Goal: Task Accomplishment & Management: Manage account settings

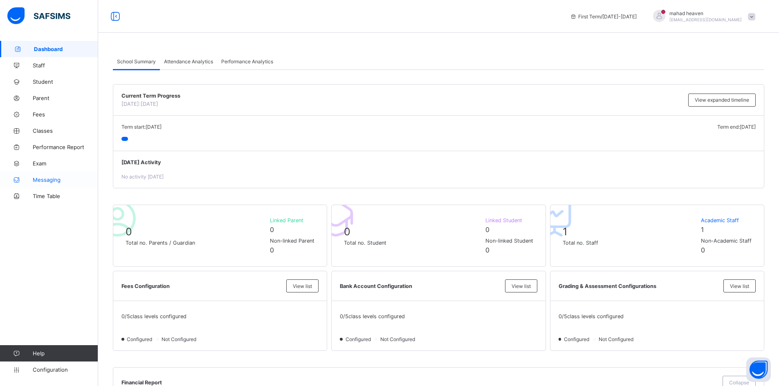
click at [53, 179] on span "Messaging" at bounding box center [65, 180] width 65 height 7
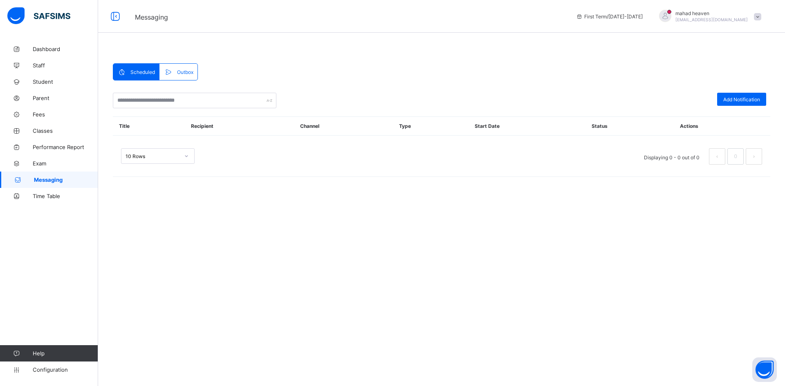
click at [640, 14] on div "First Term / 2025-2026" at bounding box center [609, 16] width 75 height 33
click at [34, 48] on span "Dashboard" at bounding box center [65, 49] width 65 height 7
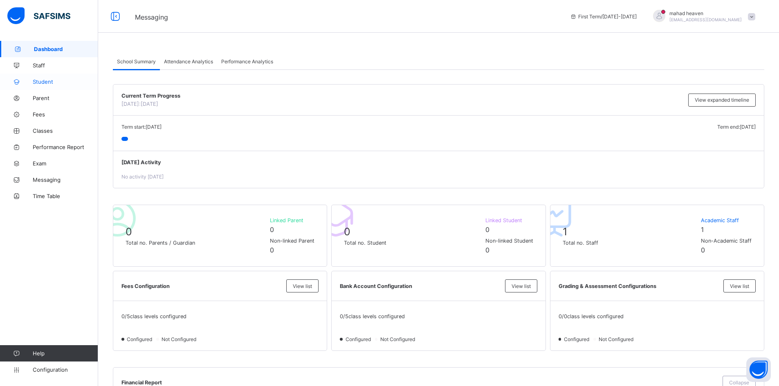
click at [45, 82] on span "Student" at bounding box center [65, 82] width 65 height 7
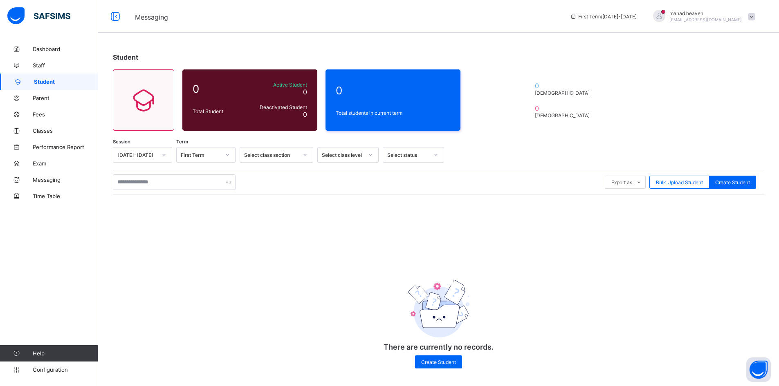
scroll to position [4, 0]
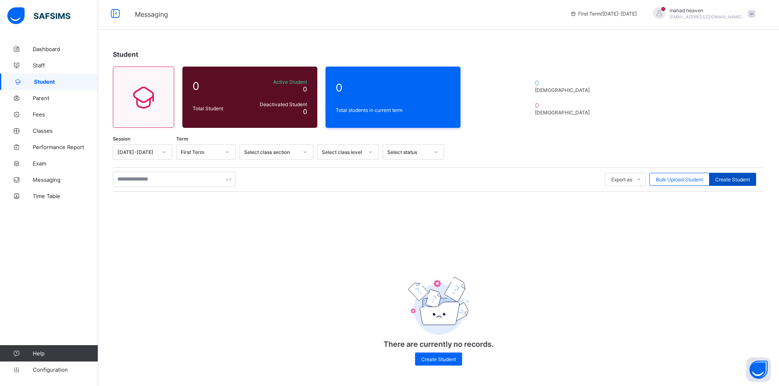
click at [742, 177] on span "Create Student" at bounding box center [732, 180] width 35 height 6
select select "**"
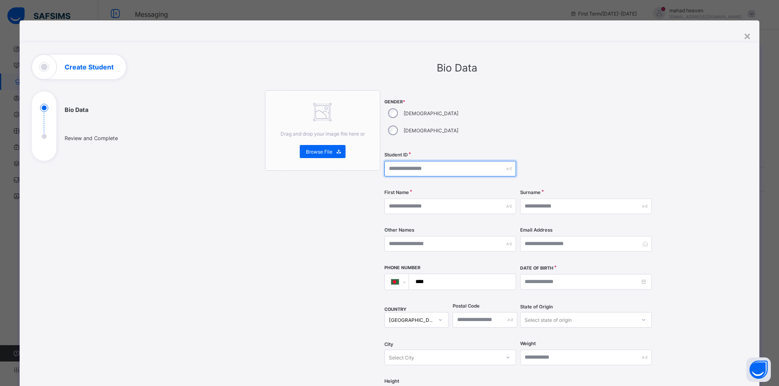
click at [417, 161] on input "text" at bounding box center [450, 169] width 132 height 16
drag, startPoint x: 416, startPoint y: 151, endPoint x: 379, endPoint y: 156, distance: 37.5
click at [379, 156] on div "**********" at bounding box center [457, 323] width 384 height 467
type input "*"
click at [458, 161] on input "**********" at bounding box center [450, 169] width 132 height 16
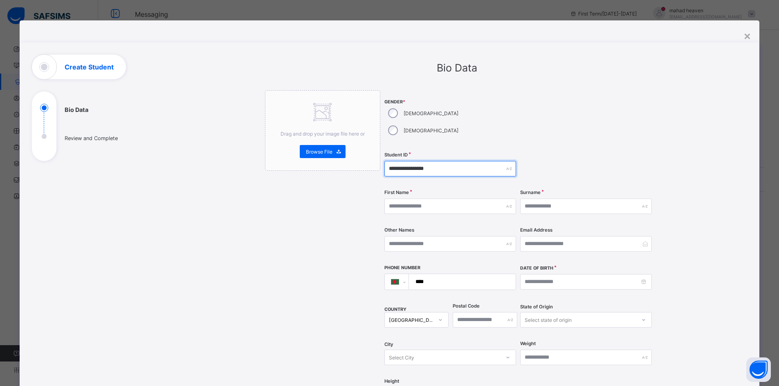
drag, startPoint x: 446, startPoint y: 153, endPoint x: 380, endPoint y: 155, distance: 66.3
click at [380, 155] on div "**********" at bounding box center [457, 323] width 384 height 467
type input "*"
type input "**"
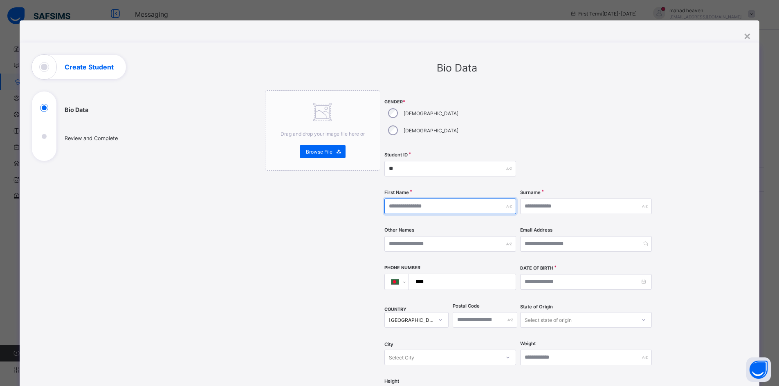
click at [422, 199] on input "text" at bounding box center [450, 207] width 132 height 16
type input "**********"
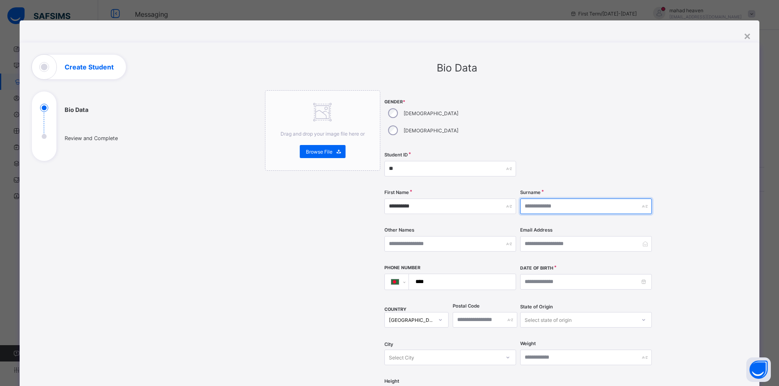
click at [548, 199] on input "text" at bounding box center [586, 207] width 132 height 16
type input "******"
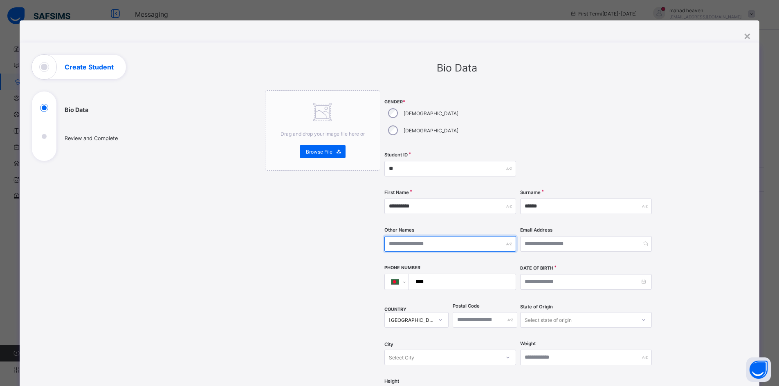
click at [432, 236] on input "text" at bounding box center [450, 244] width 132 height 16
type input "******"
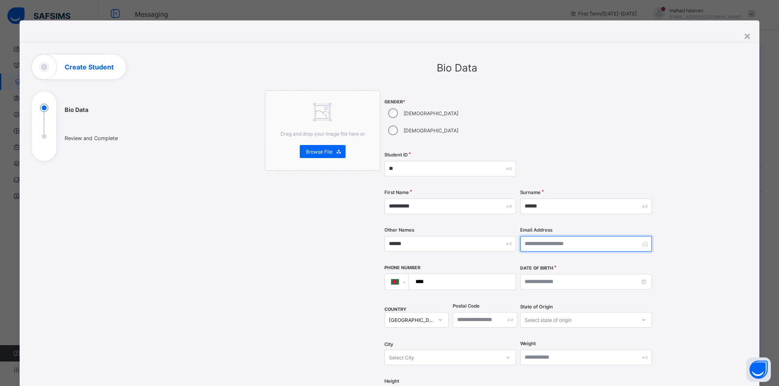
click at [554, 236] on input "email" at bounding box center [586, 244] width 132 height 16
click at [449, 274] on input "****" at bounding box center [461, 282] width 100 height 16
type input "**********"
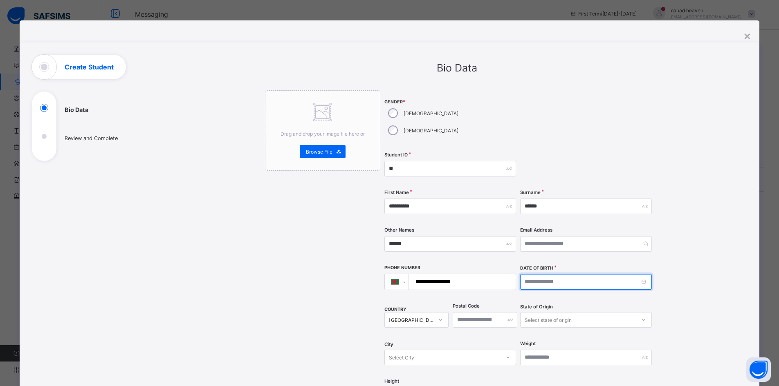
click at [552, 274] on input at bounding box center [586, 282] width 132 height 16
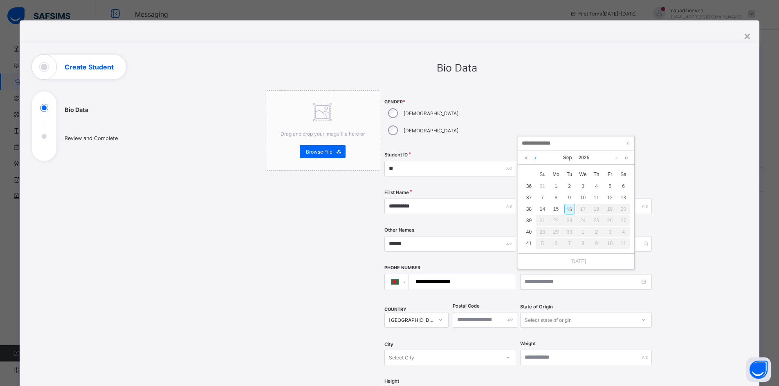
click at [537, 159] on link at bounding box center [535, 158] width 6 height 14
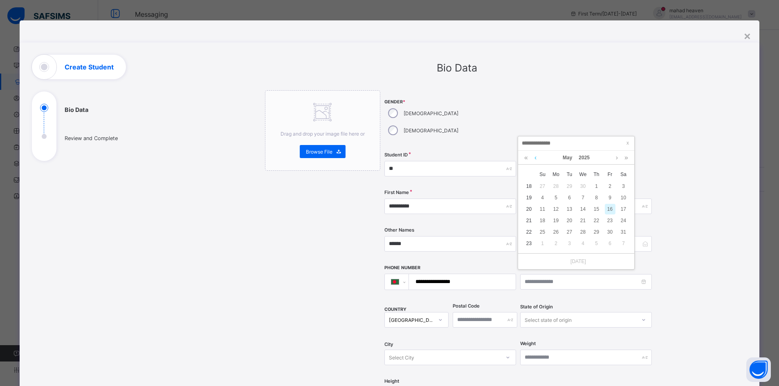
click at [537, 159] on link at bounding box center [535, 158] width 6 height 14
click at [581, 158] on link "2025" at bounding box center [584, 158] width 18 height 14
click at [573, 180] on link "2020" at bounding box center [576, 180] width 19 height 15
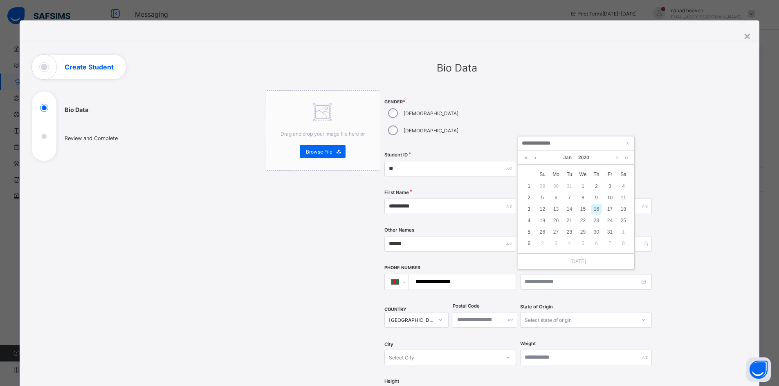
click at [607, 284] on div "**********" at bounding box center [518, 251] width 269 height 322
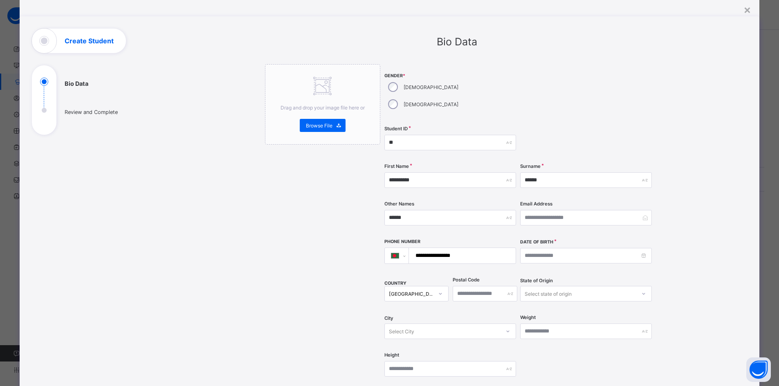
scroll to position [41, 0]
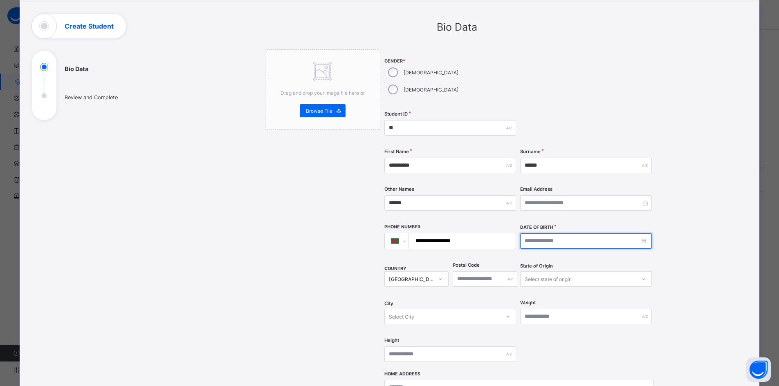
click at [547, 233] on input at bounding box center [586, 241] width 132 height 16
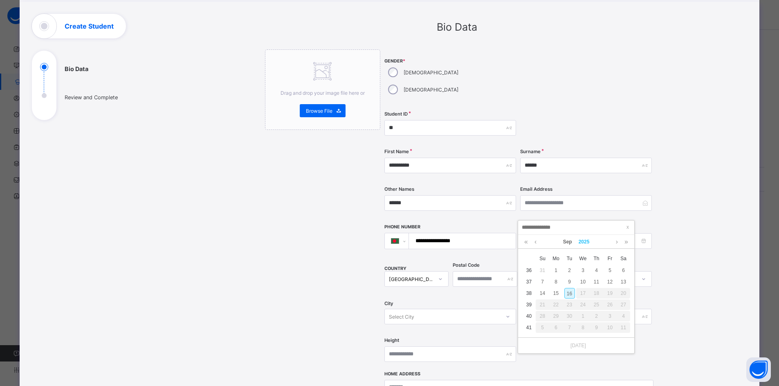
click at [581, 242] on link "2025" at bounding box center [584, 242] width 18 height 14
click at [575, 266] on link "2020" at bounding box center [576, 265] width 19 height 15
click at [568, 244] on link "Sep" at bounding box center [568, 242] width 16 height 14
click at [581, 264] on link "Feb" at bounding box center [576, 265] width 19 height 15
click at [563, 306] on td "18" at bounding box center [569, 304] width 13 height 11
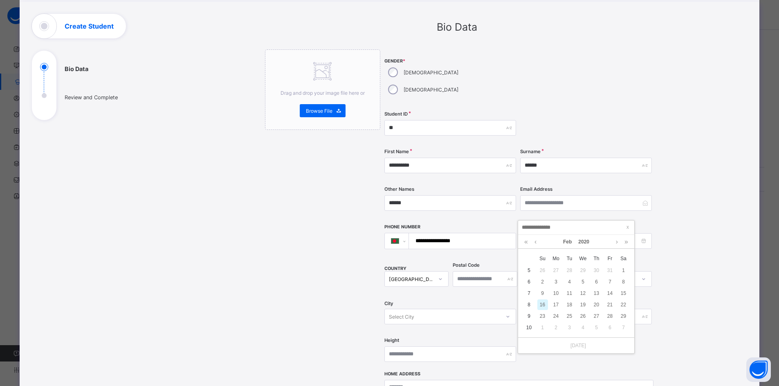
type input "**********"
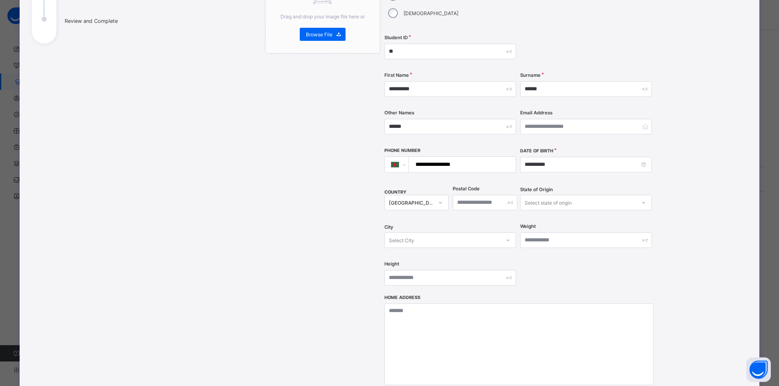
scroll to position [123, 0]
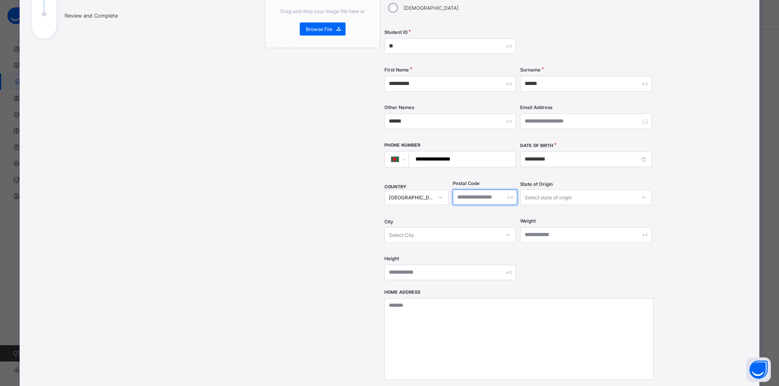
click at [472, 190] on input "text" at bounding box center [485, 198] width 65 height 16
type input "****"
type input "**********"
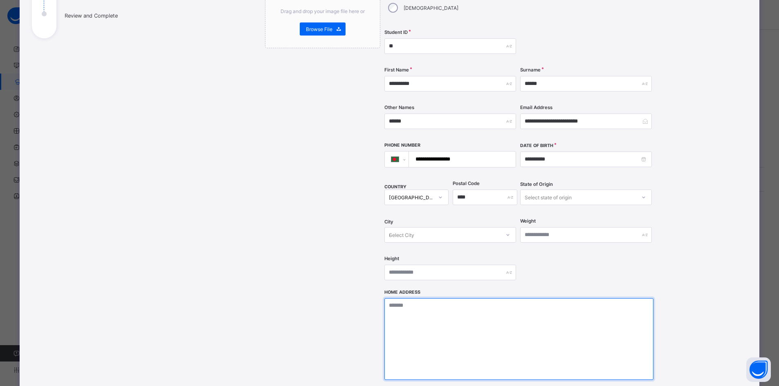
type textarea "**********"
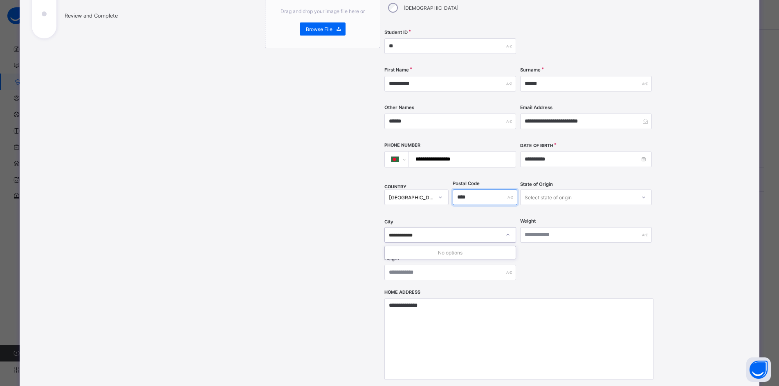
scroll to position [0, 0]
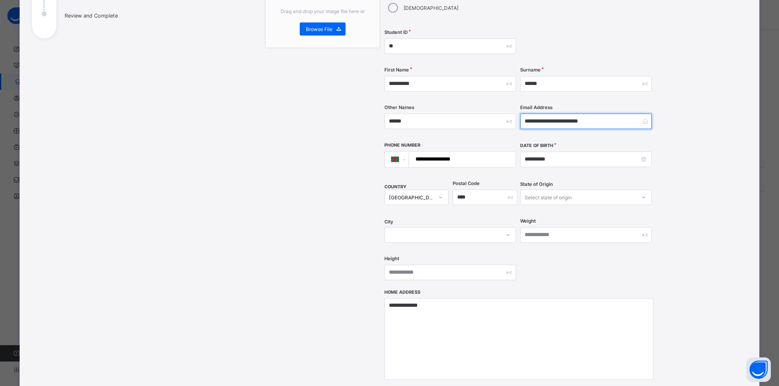
click at [599, 114] on input "**********" at bounding box center [586, 122] width 132 height 16
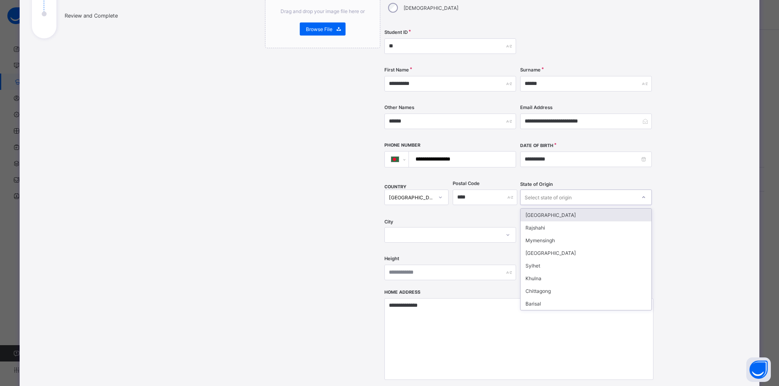
click at [536, 190] on div "Select state of origin" at bounding box center [548, 198] width 47 height 16
click at [537, 247] on div "Dhaka" at bounding box center [586, 253] width 131 height 13
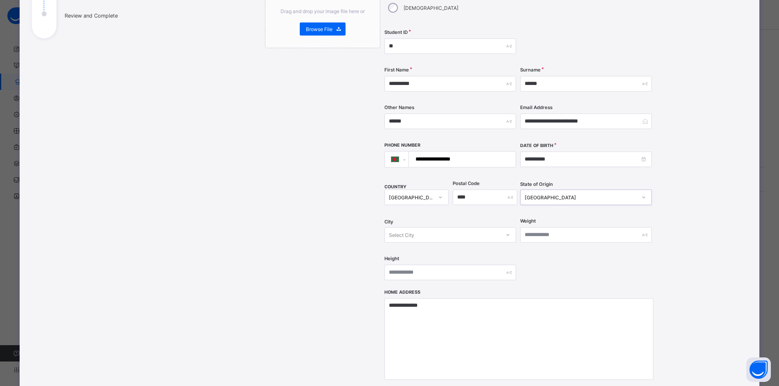
click at [421, 229] on div "Select City" at bounding box center [442, 235] width 115 height 12
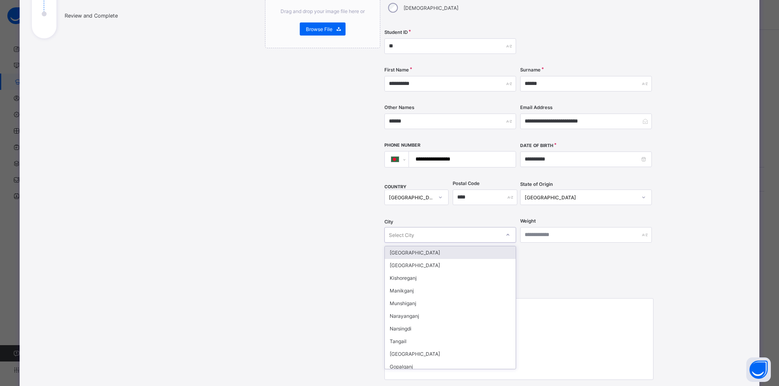
click at [420, 229] on div "Select City" at bounding box center [442, 235] width 115 height 12
click at [424, 229] on div "Select City" at bounding box center [442, 235] width 115 height 12
click at [409, 272] on div "Kishoreganj" at bounding box center [450, 278] width 131 height 13
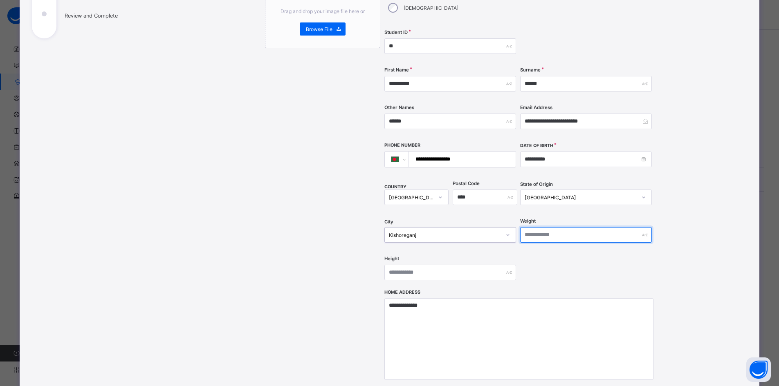
click at [557, 227] on input "text" at bounding box center [586, 235] width 132 height 16
click at [539, 247] on div "**********" at bounding box center [518, 129] width 269 height 322
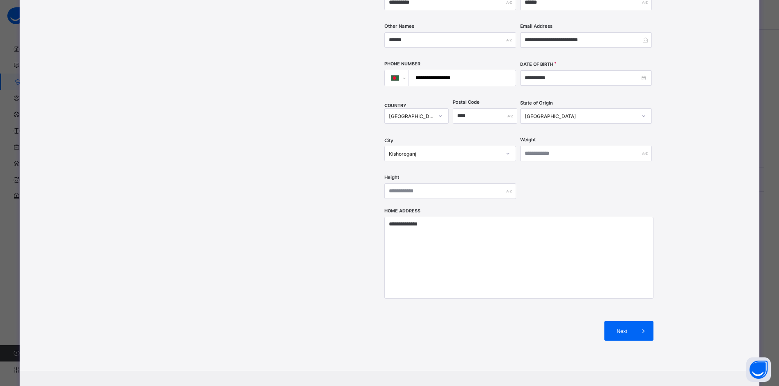
scroll to position [204, 0]
click at [411, 183] on input "text" at bounding box center [450, 191] width 132 height 16
click at [627, 328] on span "Next" at bounding box center [622, 331] width 23 height 6
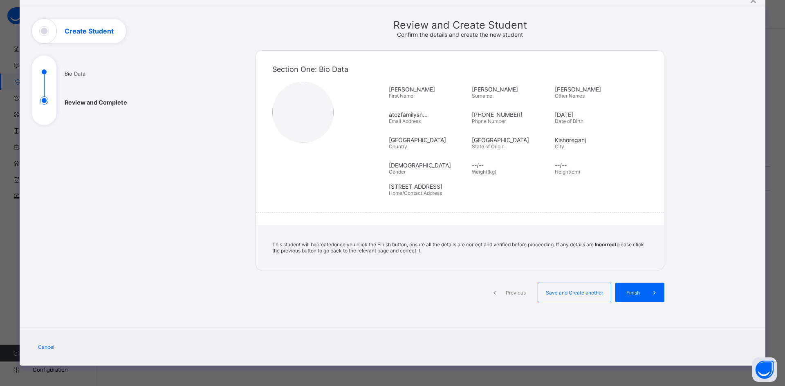
click at [306, 116] on img at bounding box center [302, 112] width 61 height 61
click at [79, 38] on div "Create Student" at bounding box center [79, 31] width 94 height 25
drag, startPoint x: 47, startPoint y: 32, endPoint x: 153, endPoint y: 36, distance: 106.0
click at [153, 36] on div "**********" at bounding box center [393, 186] width 746 height 359
click at [108, 50] on div "Bio Data Review and Complete" at bounding box center [93, 168] width 123 height 298
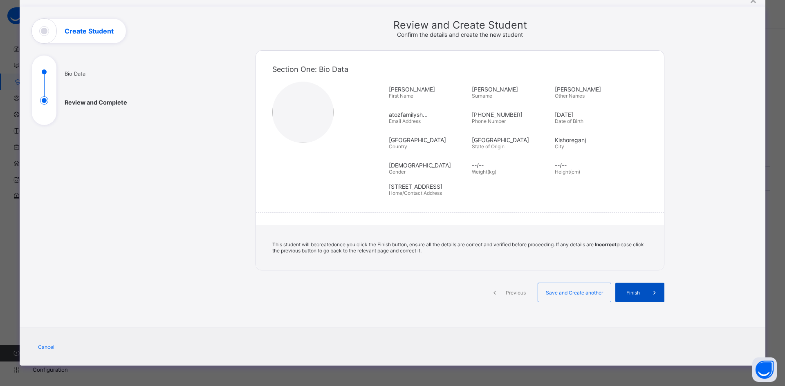
click at [641, 296] on div "Finish" at bounding box center [639, 293] width 49 height 20
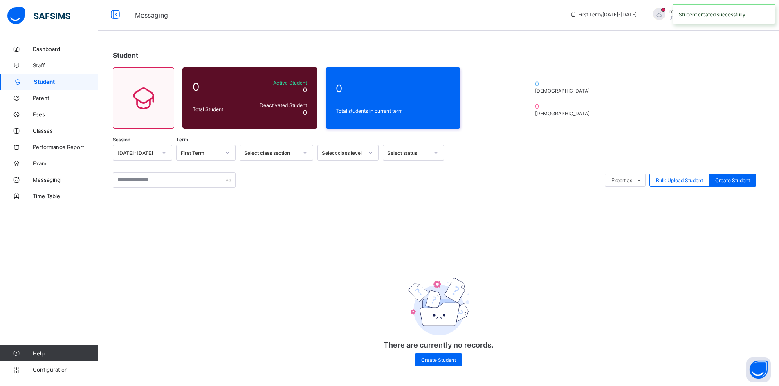
scroll to position [4, 0]
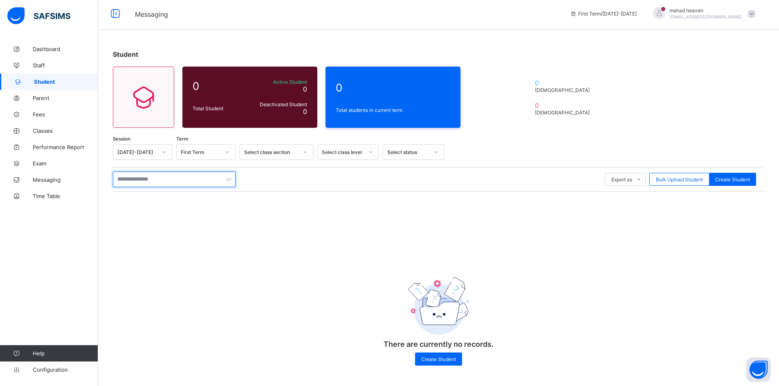
click at [144, 180] on input "text" at bounding box center [174, 180] width 123 height 16
click at [148, 89] on icon at bounding box center [143, 97] width 34 height 29
click at [150, 101] on icon at bounding box center [143, 97] width 34 height 29
click at [147, 155] on div "[DATE]-[DATE]" at bounding box center [134, 151] width 43 height 11
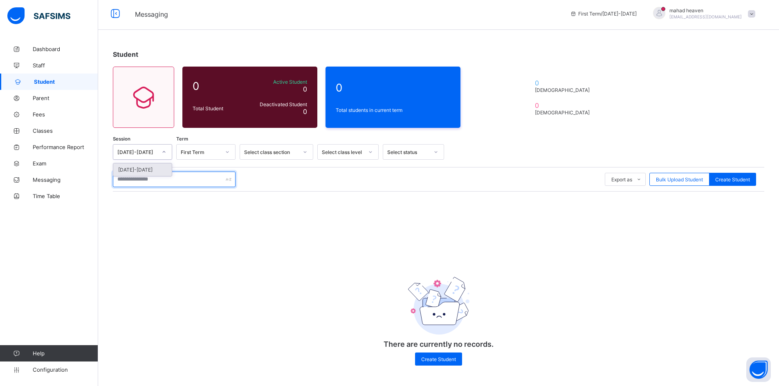
click at [171, 180] on input "text" at bounding box center [174, 180] width 123 height 16
click at [198, 155] on div "First Term" at bounding box center [198, 151] width 43 height 11
click at [261, 150] on div "Select class section" at bounding box center [271, 152] width 54 height 6
click at [347, 149] on div "Select class level" at bounding box center [343, 152] width 42 height 6
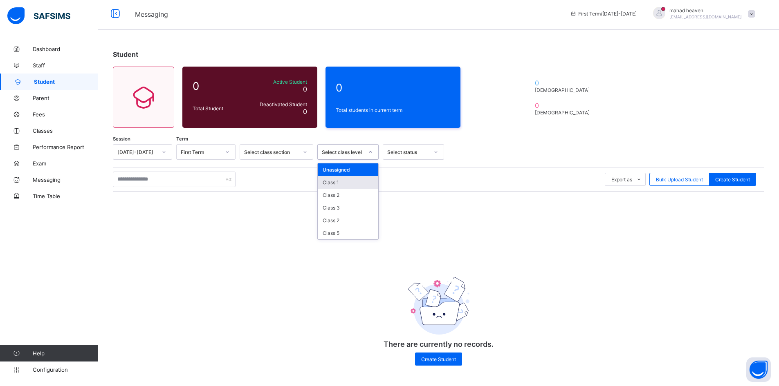
click at [344, 180] on div "Class 1" at bounding box center [348, 182] width 61 height 13
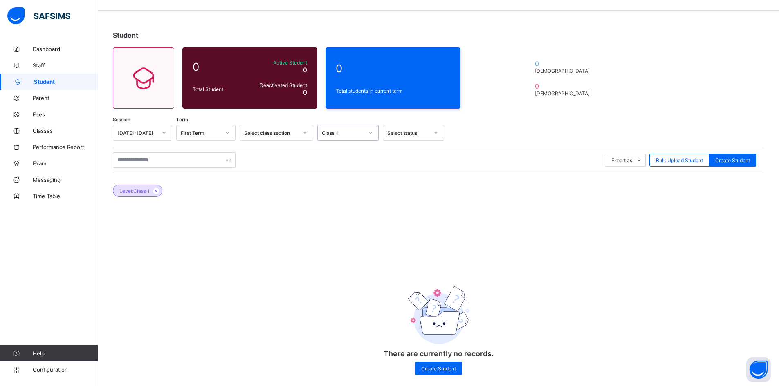
scroll to position [32, 0]
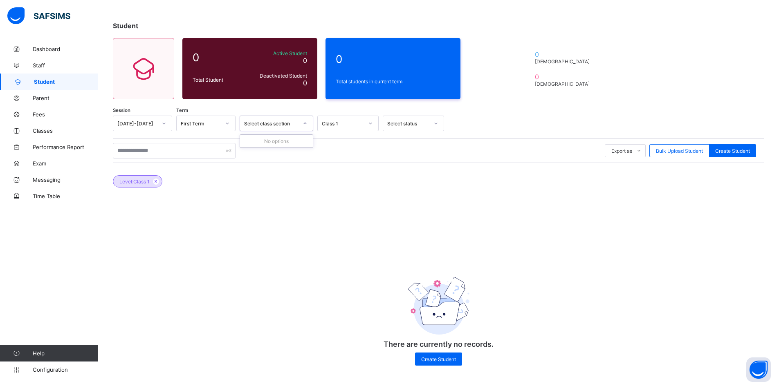
click at [283, 124] on div "Select class section" at bounding box center [271, 124] width 54 height 6
click at [277, 142] on div "No options" at bounding box center [276, 141] width 73 height 13
click at [195, 152] on input "text" at bounding box center [174, 151] width 123 height 16
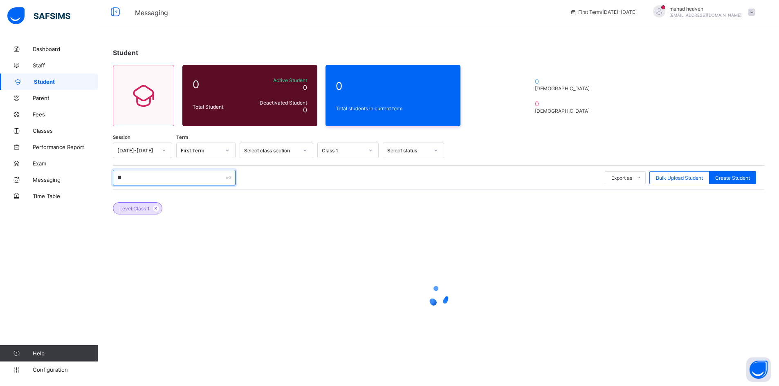
scroll to position [4, 0]
type input "*"
type input "******"
click at [47, 50] on span "Dashboard" at bounding box center [65, 49] width 65 height 7
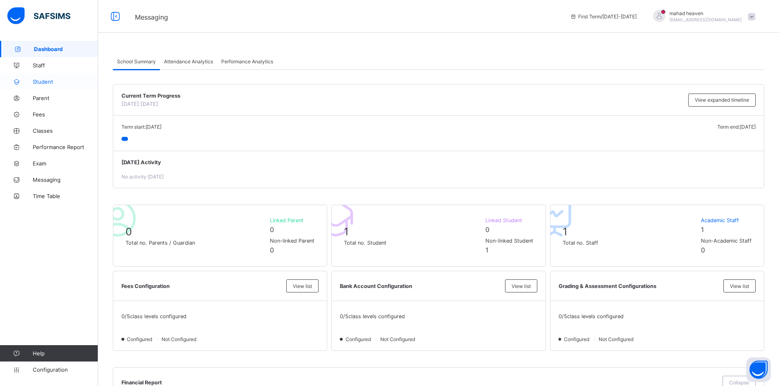
click at [44, 81] on span "Student" at bounding box center [65, 82] width 65 height 7
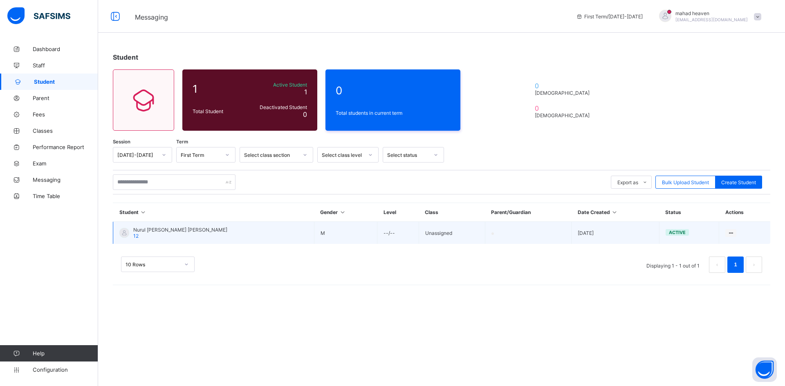
click at [122, 233] on div at bounding box center [124, 233] width 10 height 10
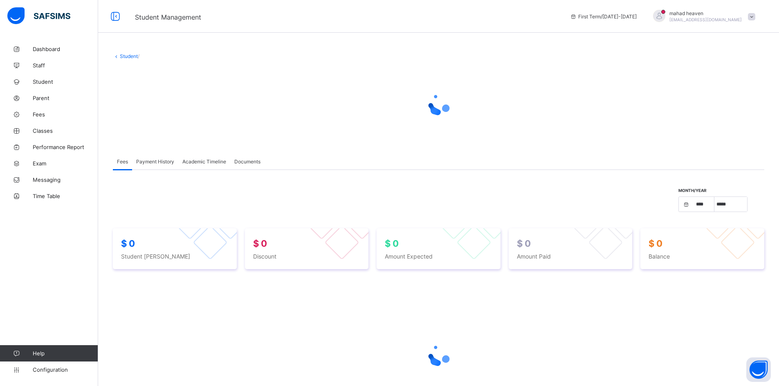
select select "****"
select select "*"
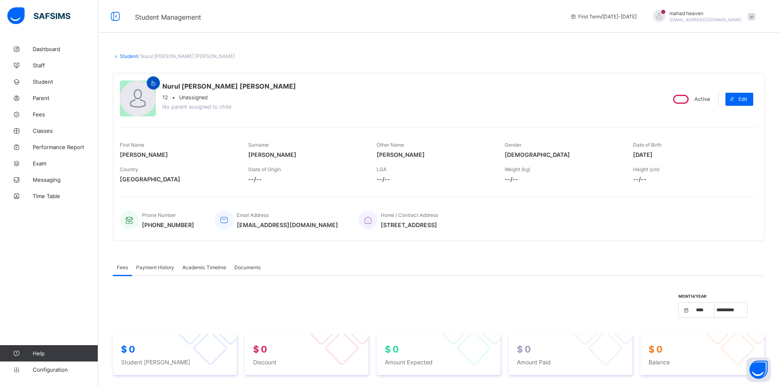
click at [157, 83] on span at bounding box center [153, 83] width 10 height 6
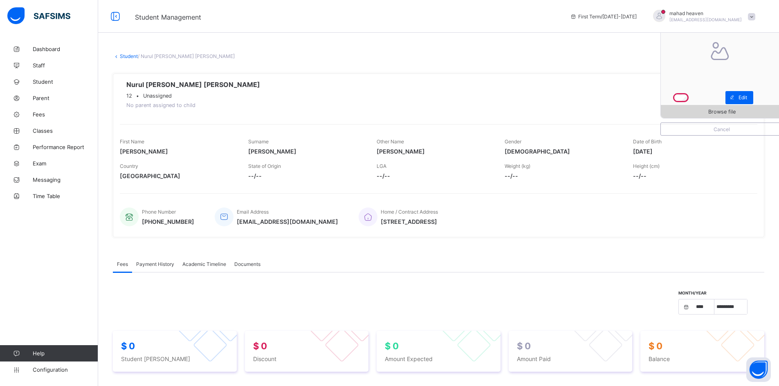
click at [721, 111] on span "Browse file" at bounding box center [721, 112] width 27 height 6
click at [723, 111] on span "Browse file" at bounding box center [721, 112] width 27 height 6
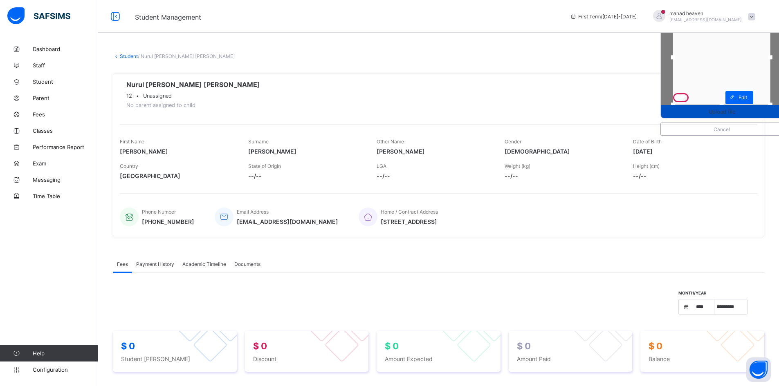
click at [723, 112] on span "Upload file" at bounding box center [722, 112] width 27 height 6
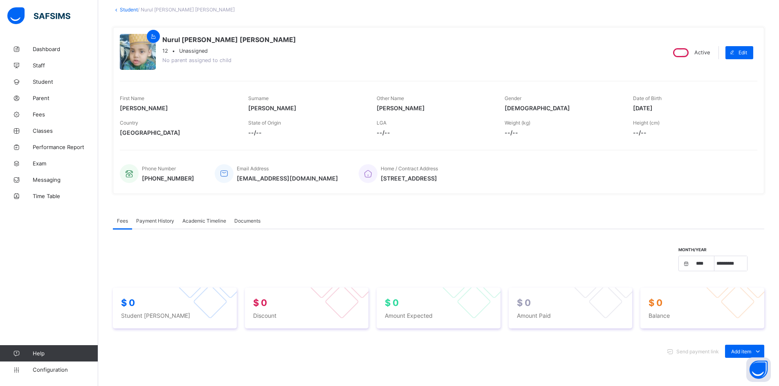
scroll to position [82, 0]
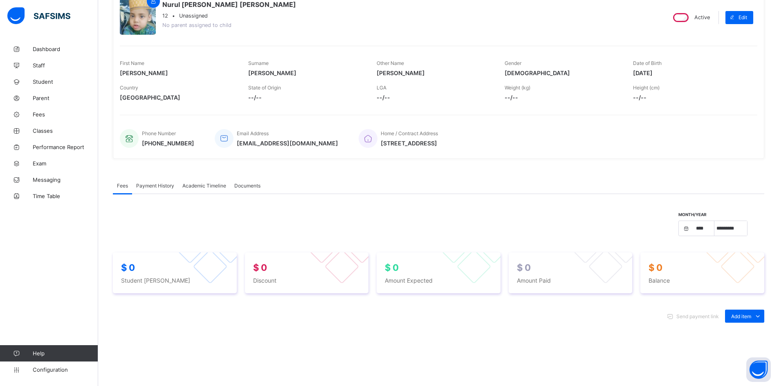
click at [158, 182] on div "Payment History" at bounding box center [155, 185] width 46 height 16
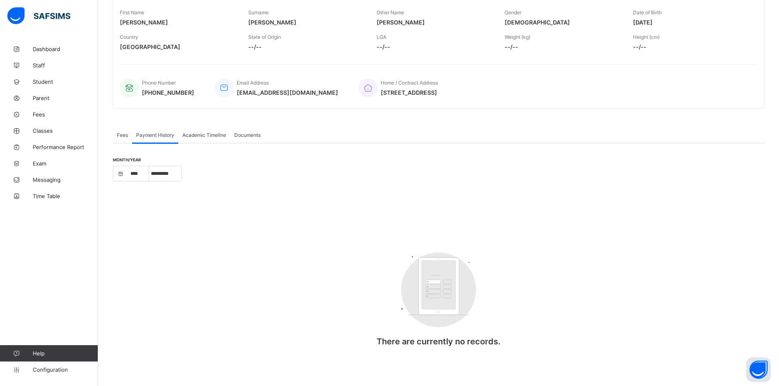
scroll to position [135, 0]
click at [135, 172] on select "**** **** ****" at bounding box center [138, 172] width 20 height 15
click at [128, 165] on select "**** **** ****" at bounding box center [138, 172] width 20 height 15
click at [166, 170] on select "***** ********* ******* ******** ********" at bounding box center [165, 172] width 33 height 15
click at [248, 161] on div "Month/Year **** **** **** ***** ********* ******* ******** ******** Customers T…" at bounding box center [438, 252] width 651 height 220
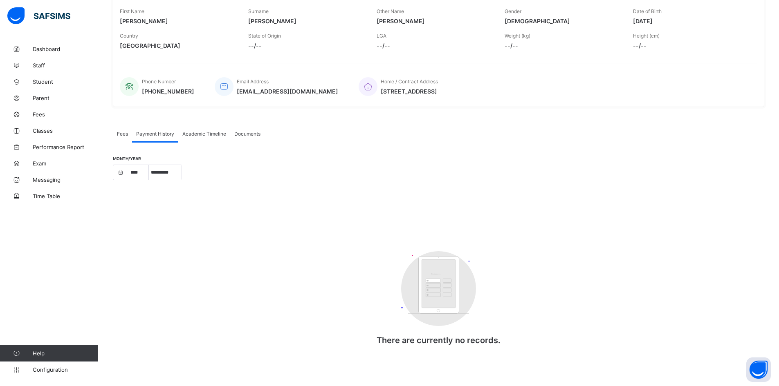
click at [204, 132] on span "Academic Timeline" at bounding box center [204, 134] width 44 height 6
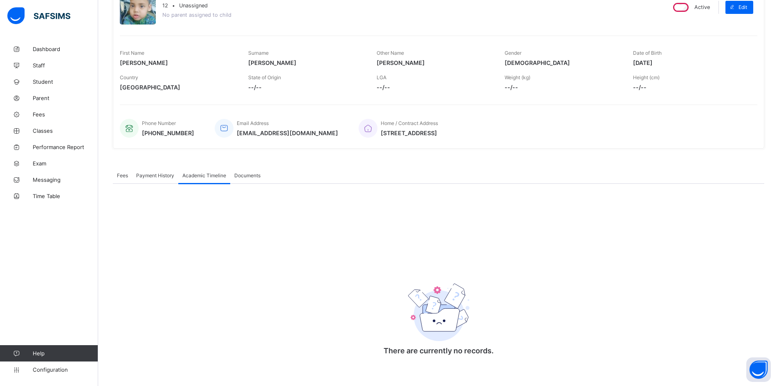
scroll to position [99, 0]
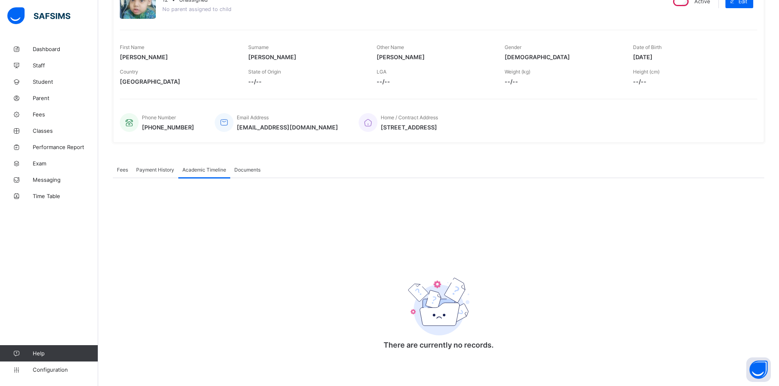
click at [249, 172] on span "Documents" at bounding box center [247, 170] width 26 height 6
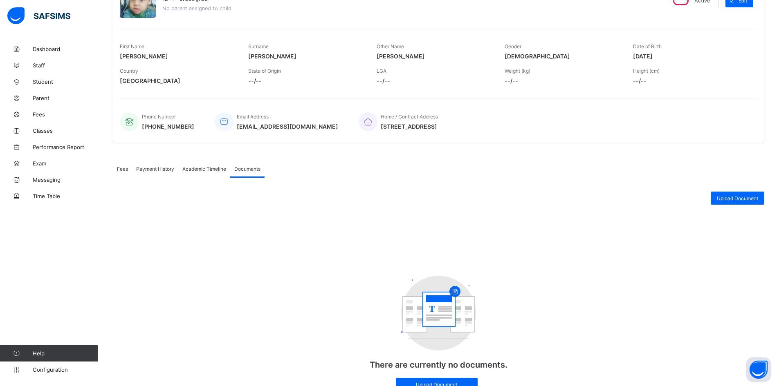
scroll to position [137, 0]
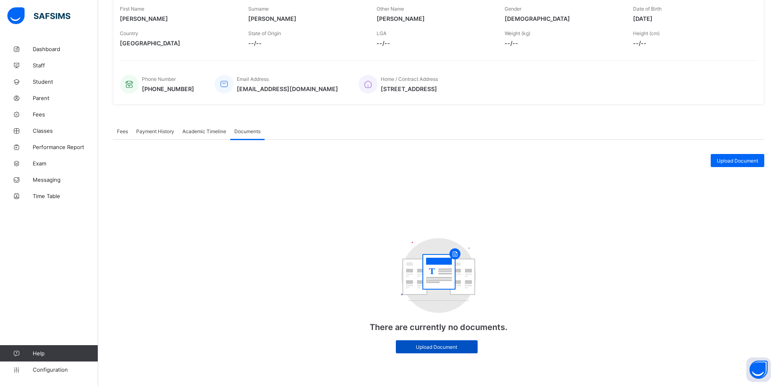
click at [449, 347] on span "Upload Document" at bounding box center [437, 347] width 70 height 6
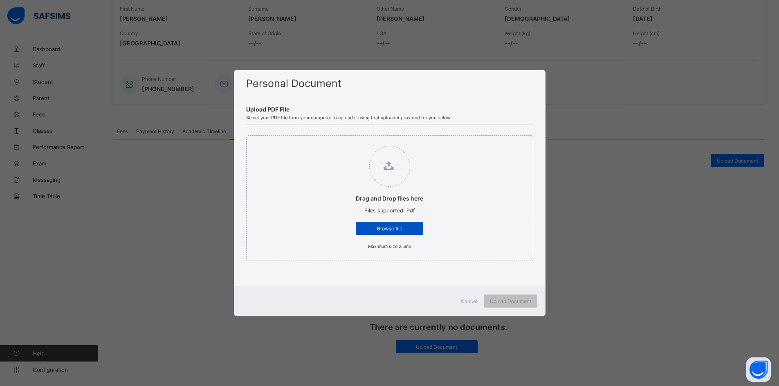
click at [368, 228] on span "Browse file" at bounding box center [389, 229] width 55 height 6
click at [348, 142] on input "Drag and Drop files here Files supported: Pdf Browse file Maximum size 2.5mb" at bounding box center [348, 142] width 0 height 0
drag, startPoint x: 582, startPoint y: 241, endPoint x: 563, endPoint y: 259, distance: 26.6
click at [581, 241] on div "Personal Document Upload PDF File Select your PDF file from your computer to up…" at bounding box center [389, 193] width 779 height 386
click at [470, 300] on span "Cancel" at bounding box center [469, 302] width 16 height 6
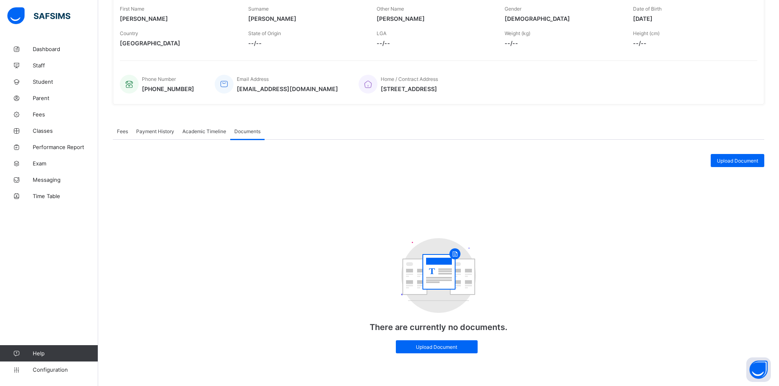
click at [295, 160] on div "Upload Document" at bounding box center [438, 160] width 651 height 13
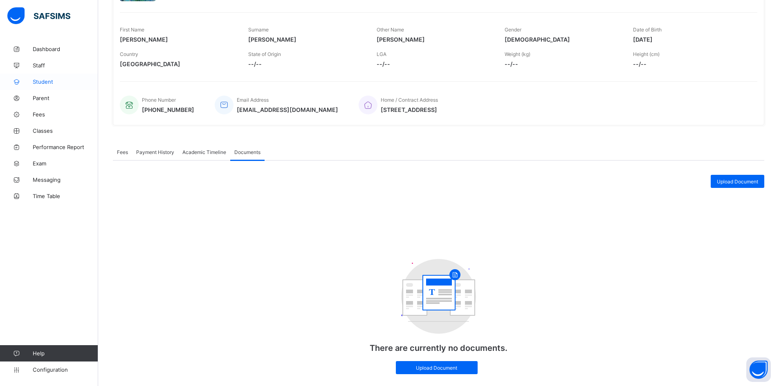
scroll to position [96, 0]
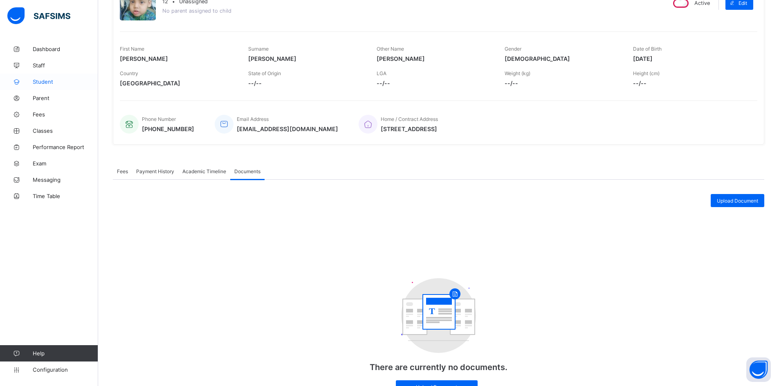
click at [44, 85] on span "Student" at bounding box center [65, 82] width 65 height 7
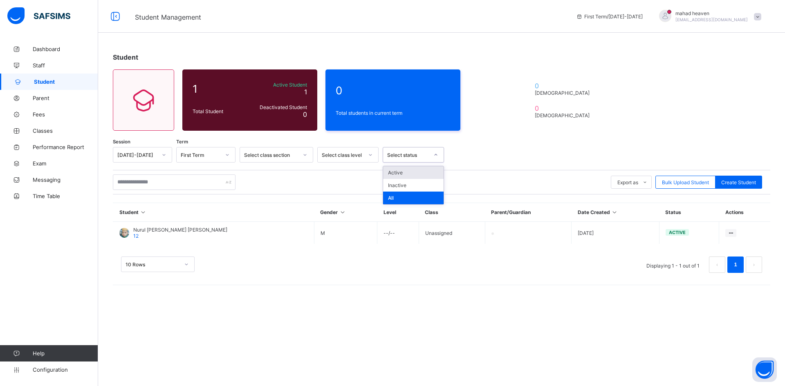
click at [411, 155] on div "Select status" at bounding box center [408, 155] width 42 height 6
click at [480, 144] on div "Student 1 Total Student Active Student 1 Deactivated Student 0 0 Total students…" at bounding box center [441, 167] width 687 height 253
click at [53, 100] on span "Parent" at bounding box center [65, 98] width 65 height 7
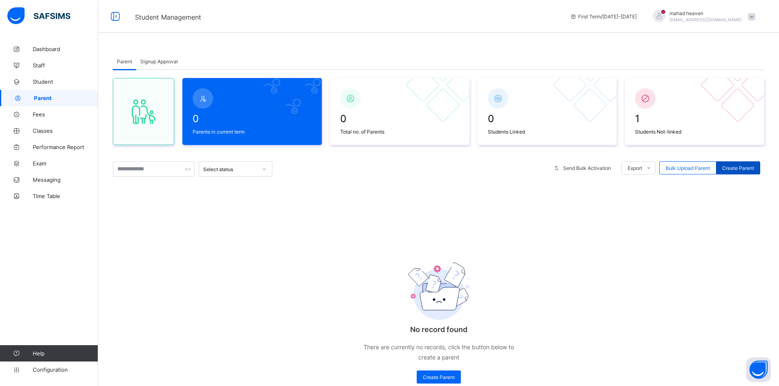
click at [751, 168] on span "Create Parent" at bounding box center [738, 168] width 32 height 6
select select "**"
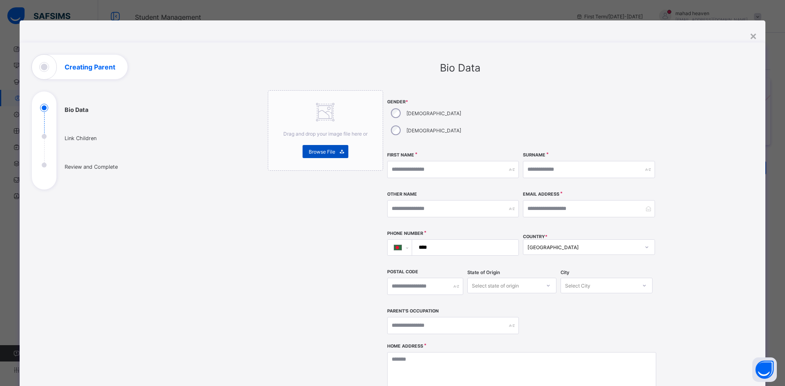
click at [318, 153] on span "Browse File" at bounding box center [322, 152] width 27 height 6
click at [332, 152] on span "Browse File" at bounding box center [322, 152] width 27 height 6
click at [320, 150] on span "Browse File" at bounding box center [322, 152] width 27 height 6
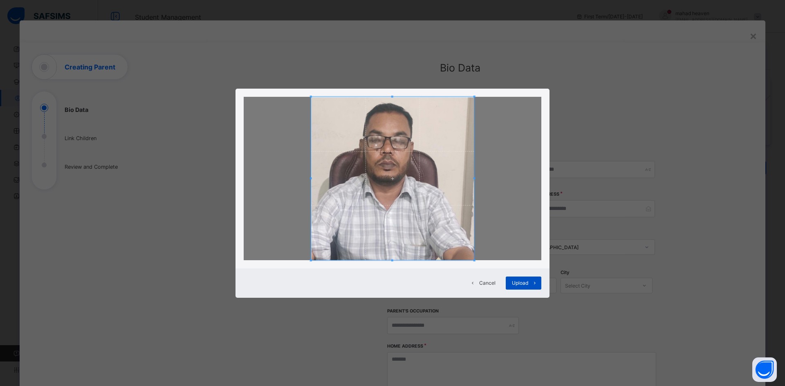
click at [529, 283] on span at bounding box center [534, 283] width 13 height 13
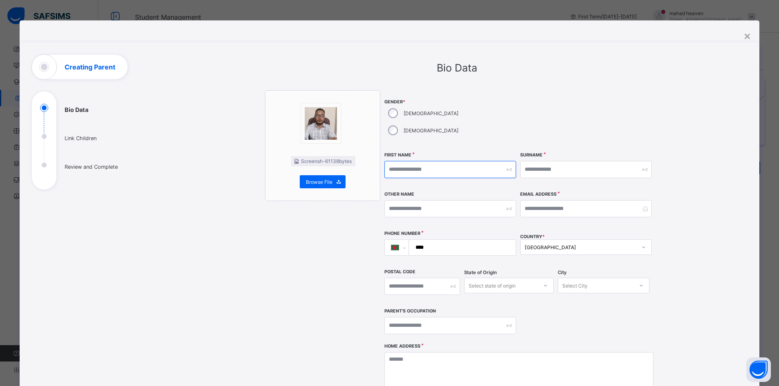
click at [425, 161] on input "text" at bounding box center [450, 169] width 132 height 17
type input "*******"
click at [547, 161] on input "text" at bounding box center [586, 169] width 132 height 17
type input "***"
click at [446, 200] on input "text" at bounding box center [450, 208] width 132 height 17
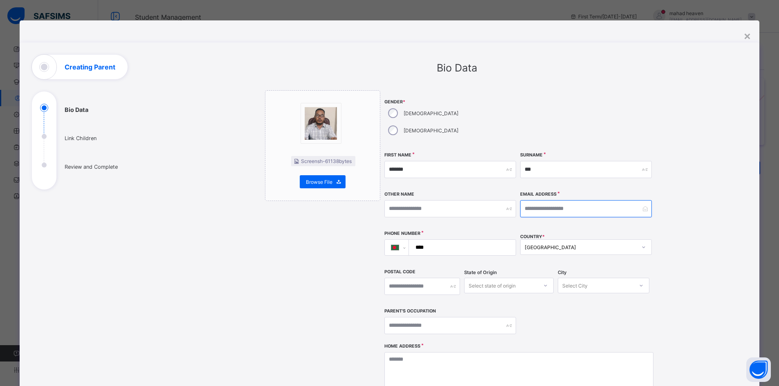
click at [551, 200] on input "email" at bounding box center [586, 208] width 132 height 17
type input "**********"
click at [453, 240] on input "****" at bounding box center [461, 248] width 100 height 16
click at [427, 240] on input "**********" at bounding box center [461, 248] width 100 height 16
click at [469, 240] on input "**********" at bounding box center [461, 248] width 100 height 16
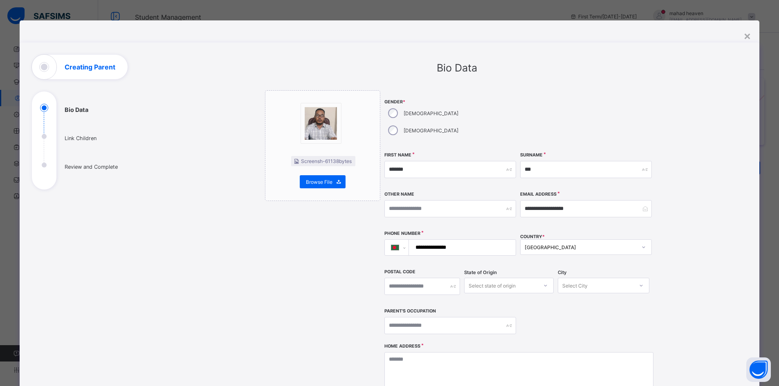
scroll to position [82, 0]
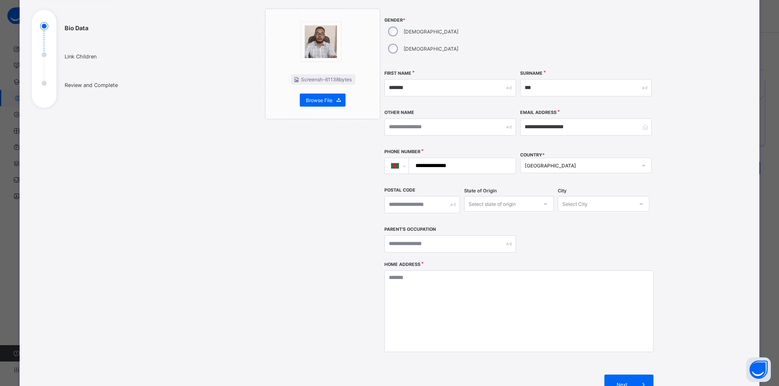
type input "**********"
click at [428, 196] on input "text" at bounding box center [422, 204] width 76 height 17
type input "****"
type input "**********"
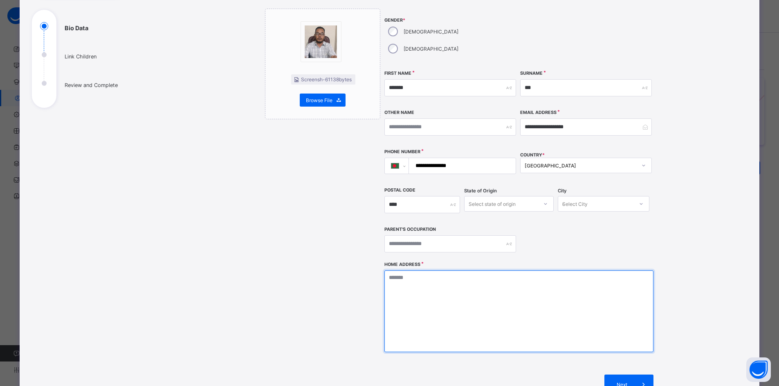
type textarea "**********"
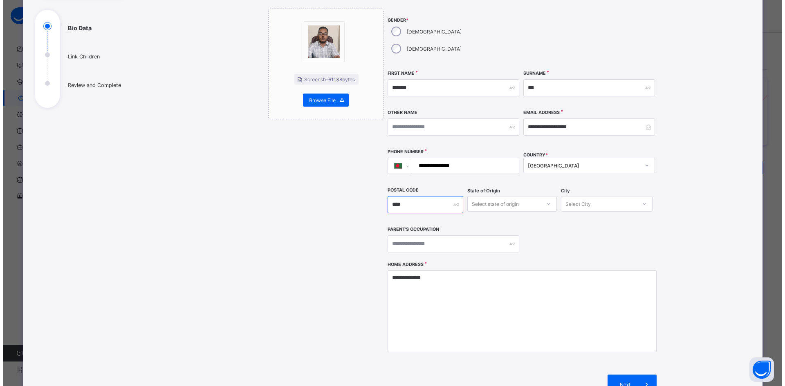
scroll to position [0, 0]
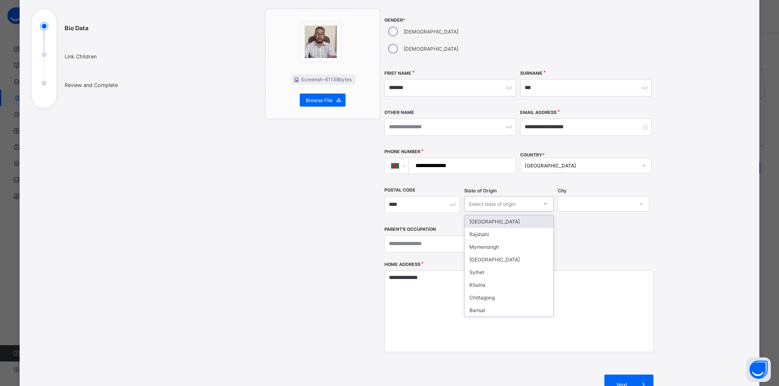
click at [511, 196] on div "Select state of origin" at bounding box center [492, 204] width 47 height 16
click at [489, 254] on div "Dhaka" at bounding box center [509, 260] width 88 height 13
click at [581, 196] on div "Select City" at bounding box center [574, 204] width 25 height 16
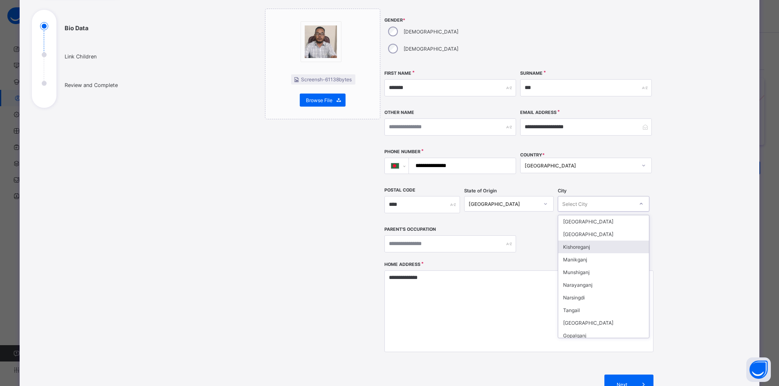
click at [577, 241] on div "Kishoreganj" at bounding box center [603, 247] width 91 height 13
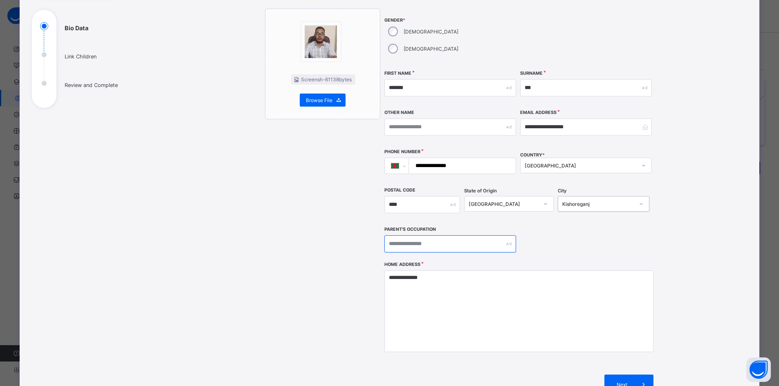
click at [449, 236] on input "text" at bounding box center [450, 244] width 132 height 17
click at [627, 382] on span "Next" at bounding box center [622, 385] width 23 height 6
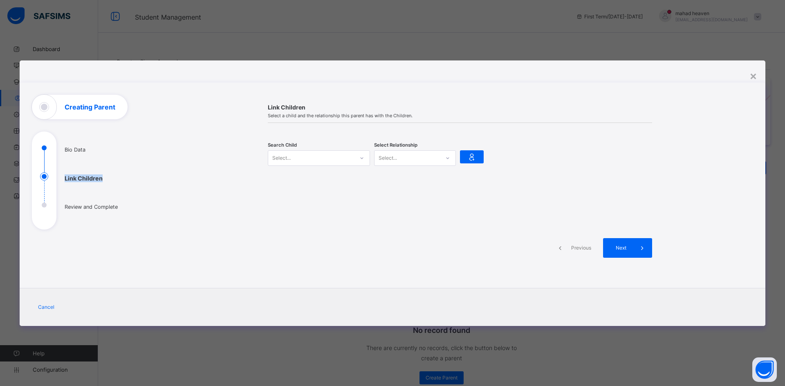
drag, startPoint x: 42, startPoint y: 181, endPoint x: 47, endPoint y: 217, distance: 35.9
click at [49, 228] on ul "Bio Data Link Children Review and Complete" at bounding box center [93, 187] width 123 height 86
click at [112, 191] on ul "Bio Data Link Children Review and Complete" at bounding box center [93, 187] width 123 height 86
click at [297, 157] on div "Select..." at bounding box center [311, 158] width 86 height 11
click at [310, 177] on div "Nurul [PERSON_NAME] [PERSON_NAME]" at bounding box center [319, 177] width 92 height 8
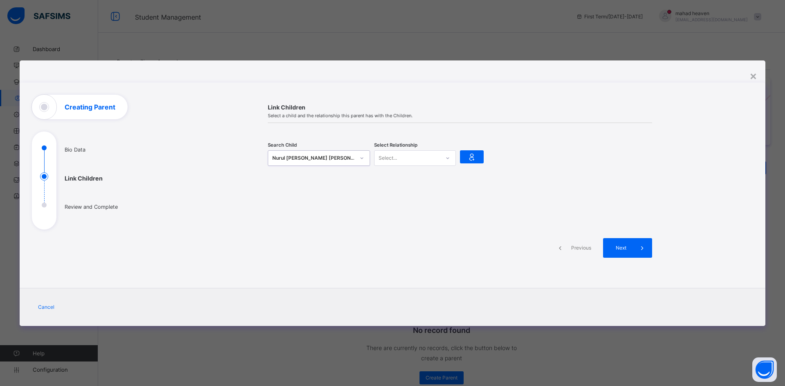
click at [408, 155] on div "Select..." at bounding box center [407, 158] width 65 height 11
click at [401, 180] on div "Father" at bounding box center [415, 176] width 81 height 13
click at [474, 156] on icon at bounding box center [471, 157] width 11 height 10
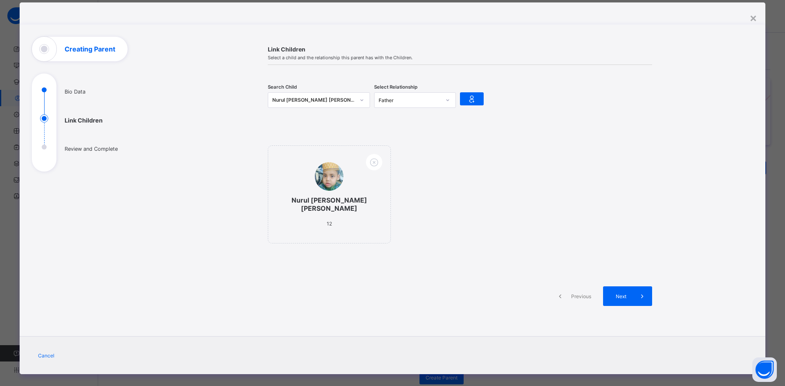
scroll to position [18, 0]
click at [627, 293] on span "Next" at bounding box center [620, 296] width 23 height 6
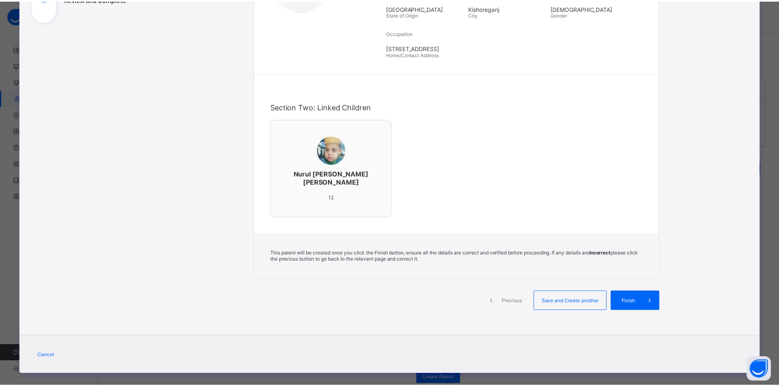
scroll to position [168, 0]
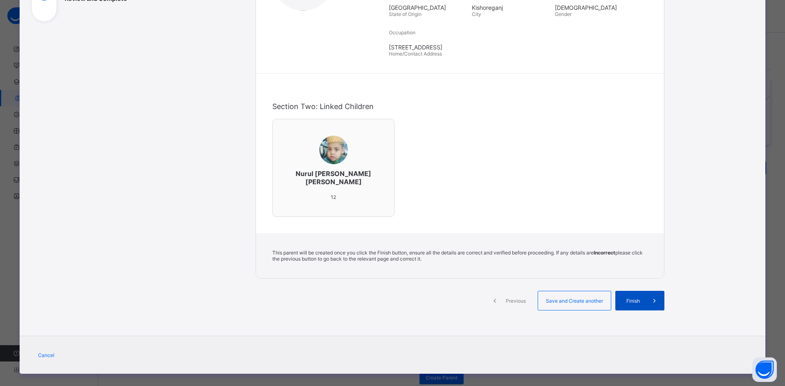
click at [635, 298] on span "Finish" at bounding box center [633, 301] width 23 height 6
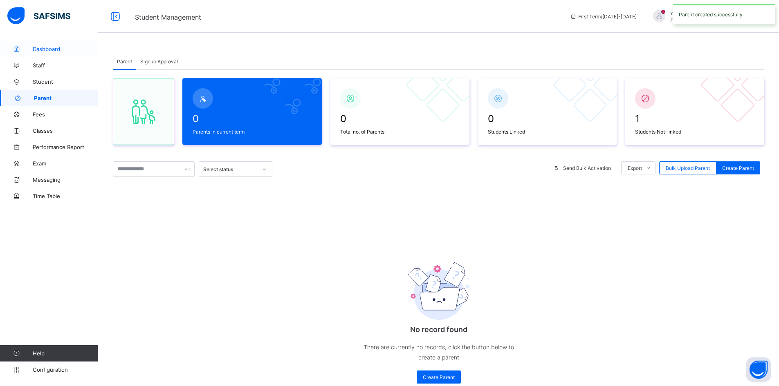
click at [35, 52] on span "Dashboard" at bounding box center [65, 49] width 65 height 7
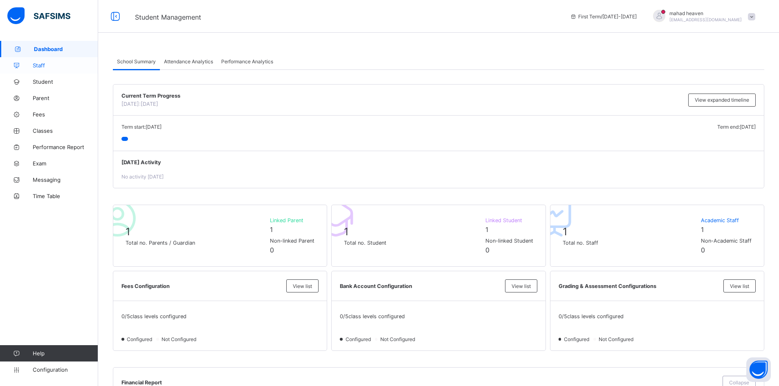
click at [45, 69] on link "Staff" at bounding box center [49, 65] width 98 height 16
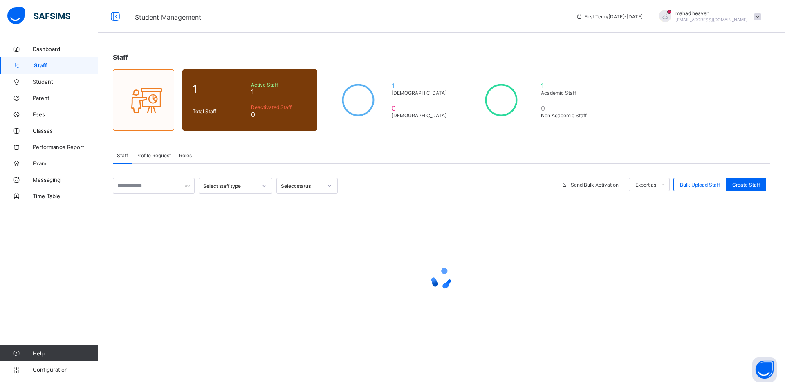
select select "**"
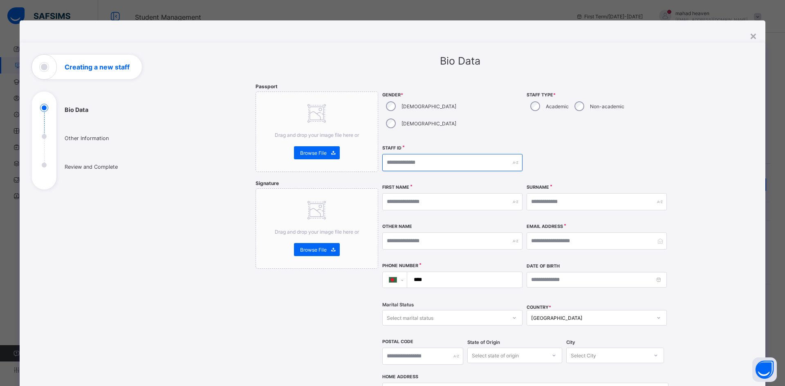
click at [423, 154] on input "text" at bounding box center [452, 162] width 140 height 17
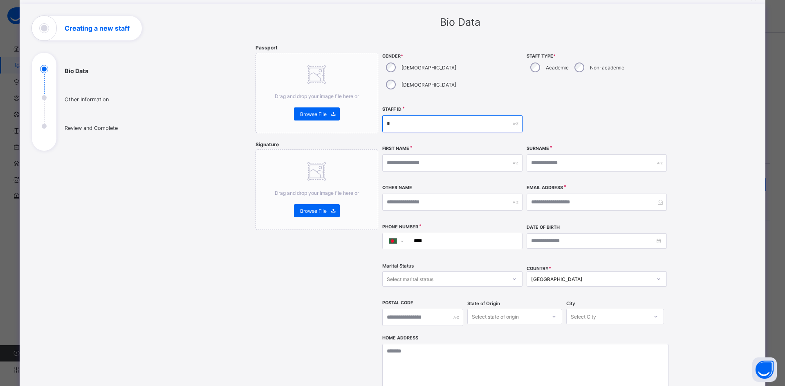
scroll to position [41, 0]
type input "*"
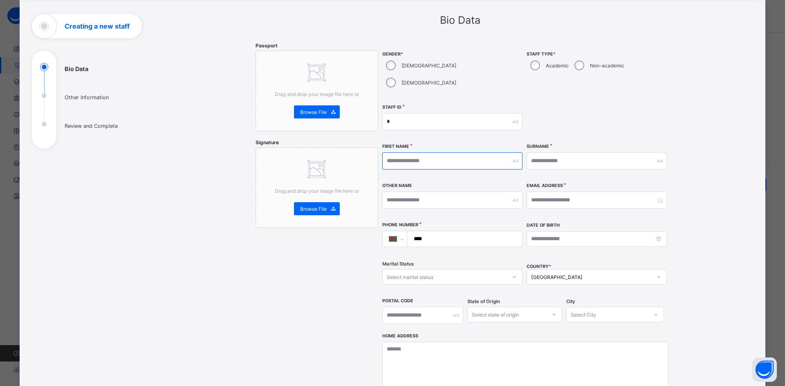
click at [427, 153] on input "text" at bounding box center [452, 161] width 140 height 17
type input "**********"
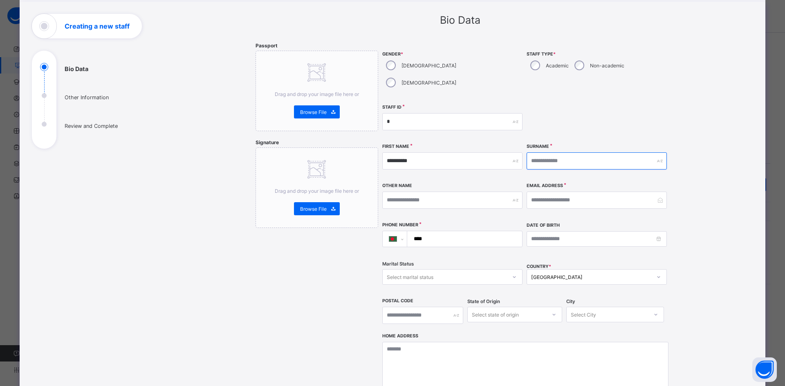
click at [558, 153] on input "text" at bounding box center [597, 161] width 140 height 17
type input "*****"
click at [440, 192] on input "text" at bounding box center [452, 200] width 140 height 17
type input "******"
click at [579, 192] on input "email" at bounding box center [597, 200] width 140 height 17
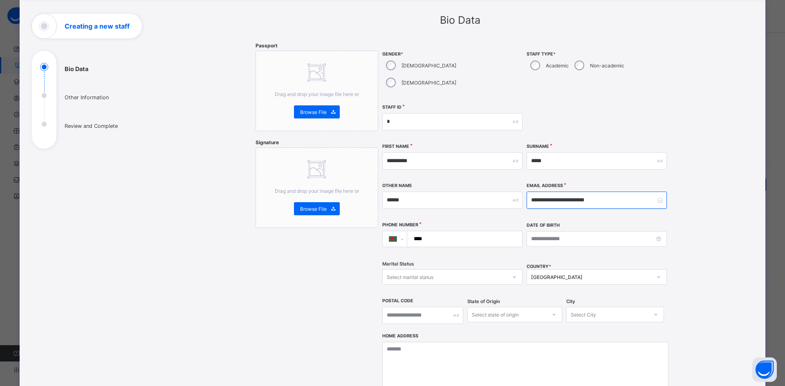
type input "**********"
click at [445, 231] on input "****" at bounding box center [463, 239] width 108 height 16
type input "**********"
click at [542, 231] on input at bounding box center [597, 239] width 140 height 16
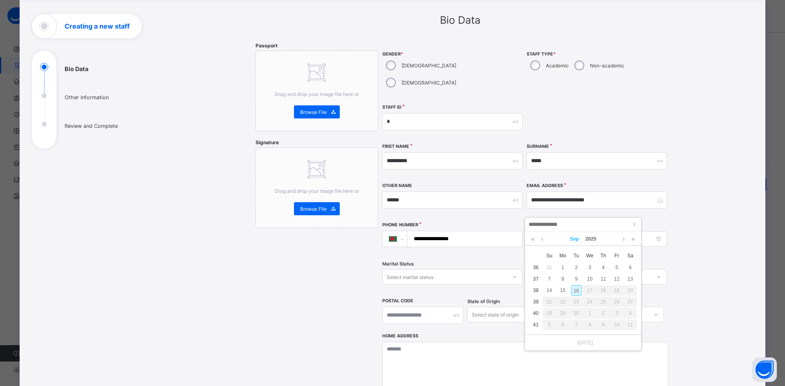
click at [577, 241] on link "Sep" at bounding box center [575, 239] width 16 height 14
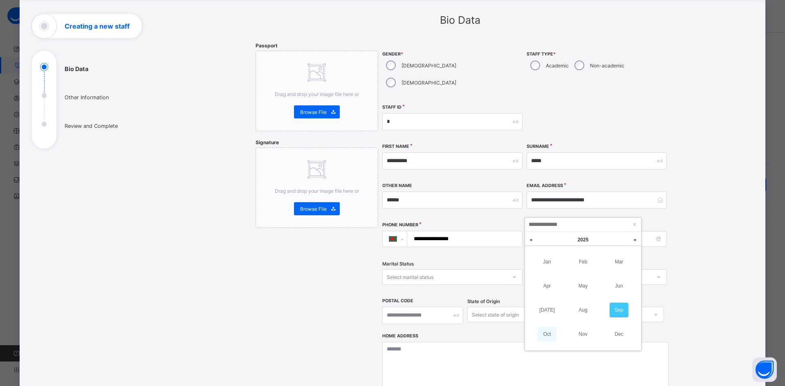
click at [548, 332] on link "Oct" at bounding box center [547, 334] width 19 height 15
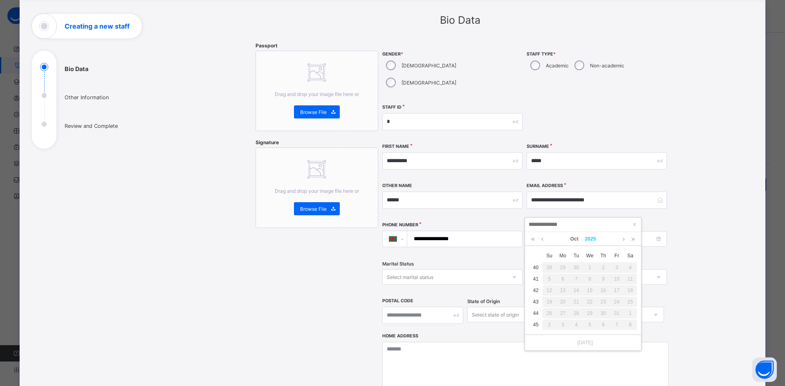
click at [592, 239] on link "2025" at bounding box center [591, 239] width 18 height 14
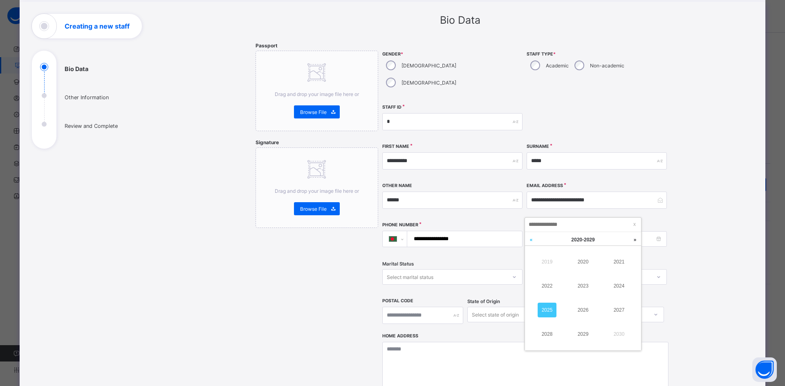
click at [533, 241] on link at bounding box center [531, 240] width 12 height 16
click at [532, 242] on link at bounding box center [531, 240] width 12 height 16
click at [584, 289] on link "2003" at bounding box center [583, 286] width 19 height 15
click at [590, 288] on div "15" at bounding box center [590, 290] width 11 height 11
type input "**********"
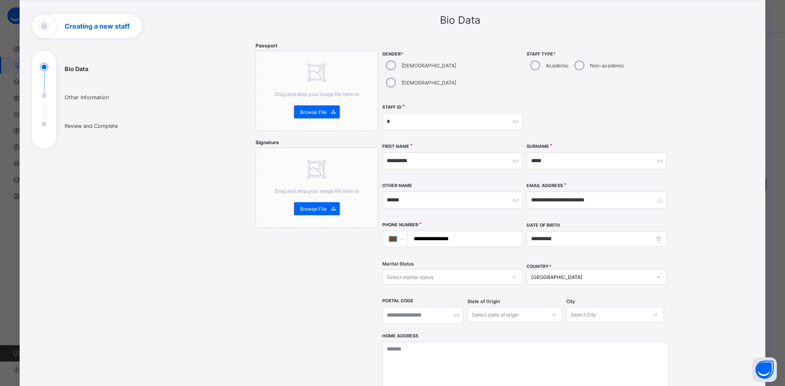
click at [427, 269] on div "Select marital status" at bounding box center [410, 277] width 47 height 16
click at [398, 301] on div "Married" at bounding box center [452, 307] width 139 height 13
click at [560, 269] on div "[GEOGRAPHIC_DATA]" at bounding box center [597, 277] width 140 height 16
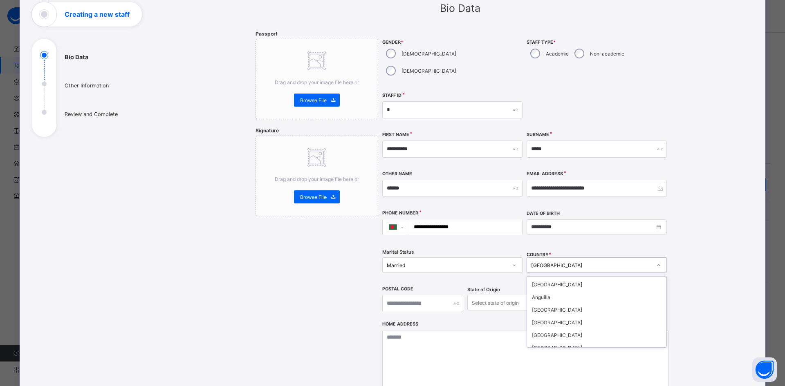
scroll to position [82, 0]
click at [563, 263] on div "[GEOGRAPHIC_DATA]" at bounding box center [591, 266] width 121 height 6
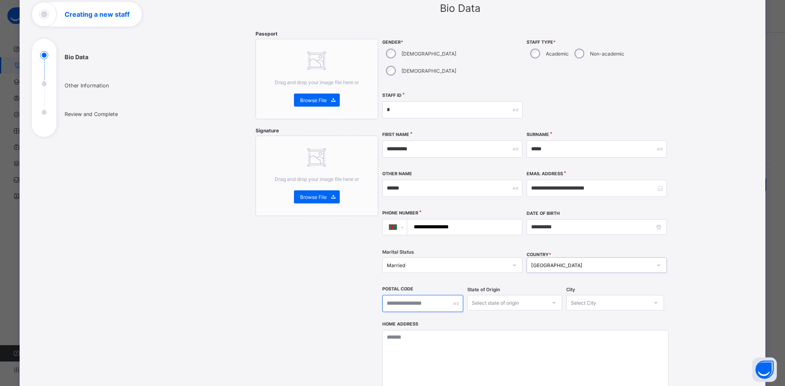
click at [427, 295] on input "text" at bounding box center [422, 303] width 81 height 17
type input "****"
type input "**********"
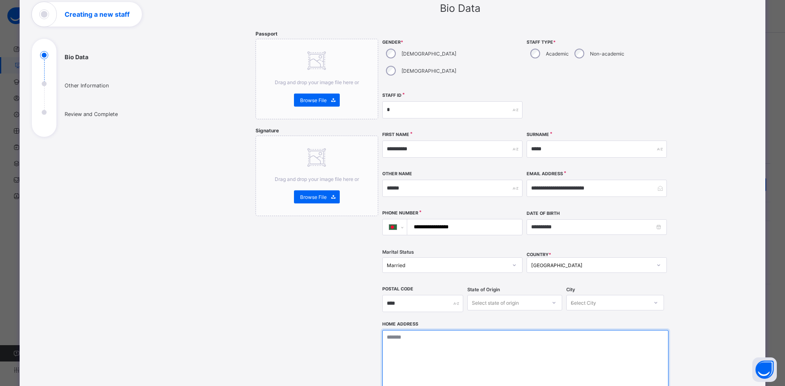
type textarea "**********"
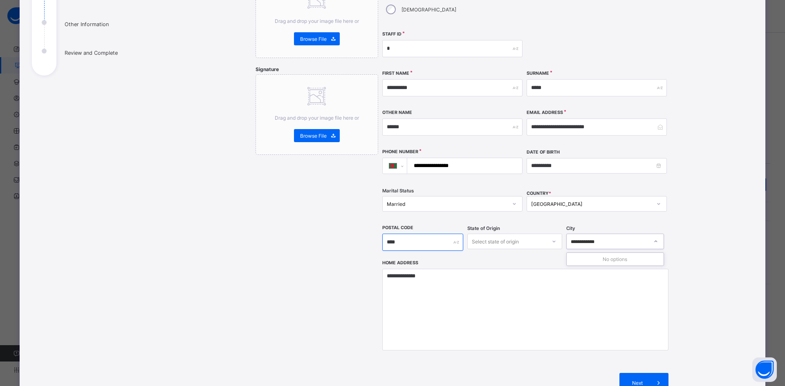
scroll to position [0, 0]
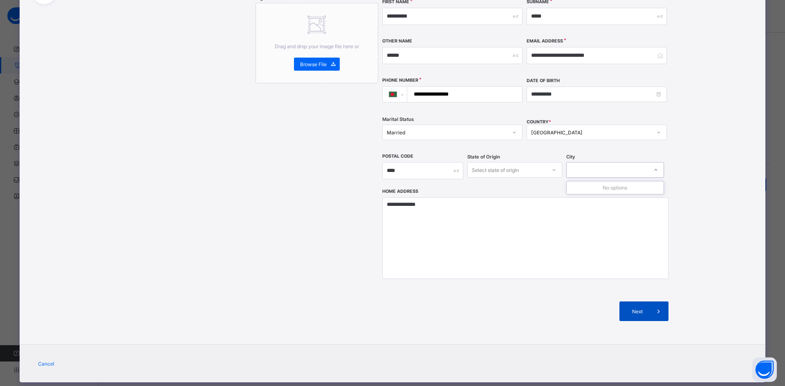
click at [649, 302] on span at bounding box center [659, 312] width 20 height 20
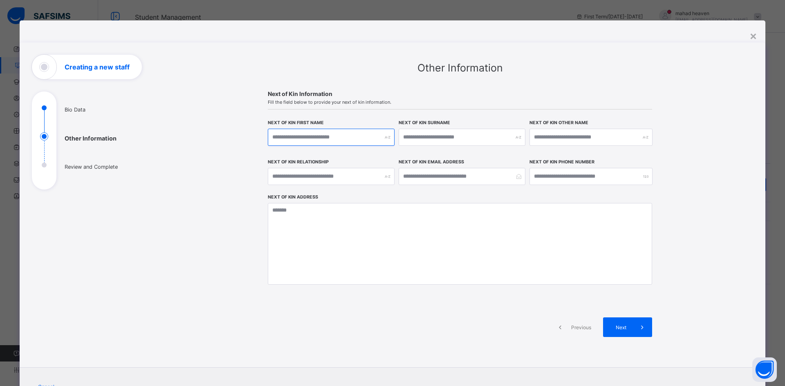
click at [303, 140] on input "text" at bounding box center [331, 137] width 127 height 17
click at [212, 137] on div "**********" at bounding box center [460, 206] width 586 height 302
click at [320, 138] on input "text" at bounding box center [331, 137] width 127 height 17
click at [427, 135] on input "text" at bounding box center [462, 137] width 127 height 17
drag, startPoint x: 308, startPoint y: 138, endPoint x: 297, endPoint y: 139, distance: 10.7
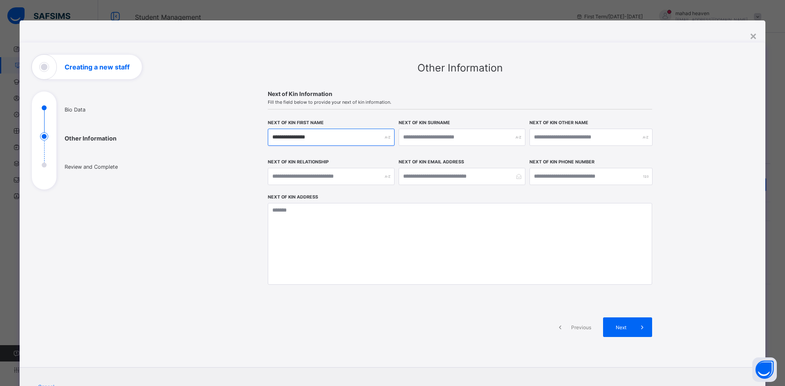
click at [297, 139] on input "**********" at bounding box center [331, 137] width 127 height 17
click at [314, 138] on input "**********" at bounding box center [331, 137] width 127 height 17
type input "**********"
click at [414, 133] on input "text" at bounding box center [462, 137] width 127 height 17
type input "*****"
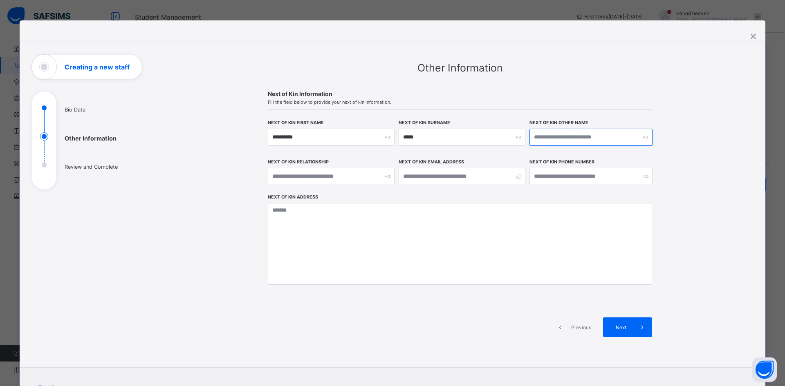
click at [568, 141] on input "text" at bounding box center [591, 137] width 123 height 17
type input "******"
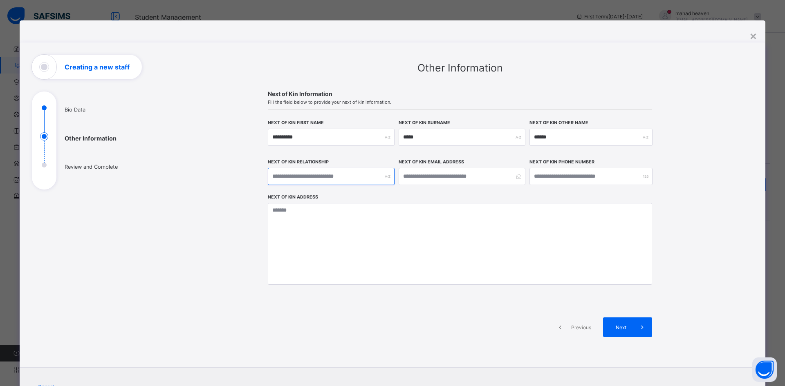
click at [309, 177] on input "text" at bounding box center [331, 176] width 127 height 17
click at [628, 323] on div "Next" at bounding box center [627, 328] width 49 height 20
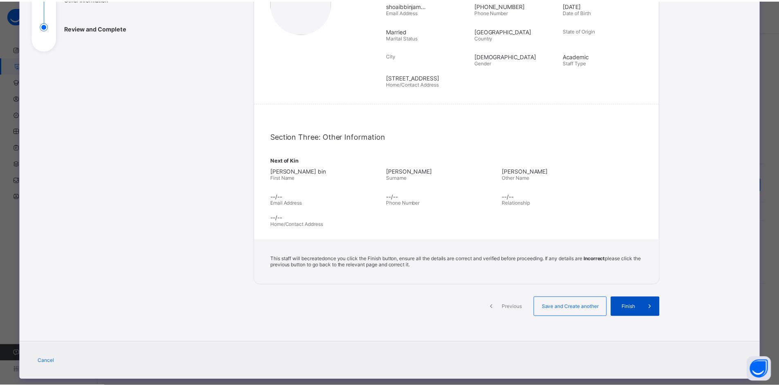
scroll to position [154, 0]
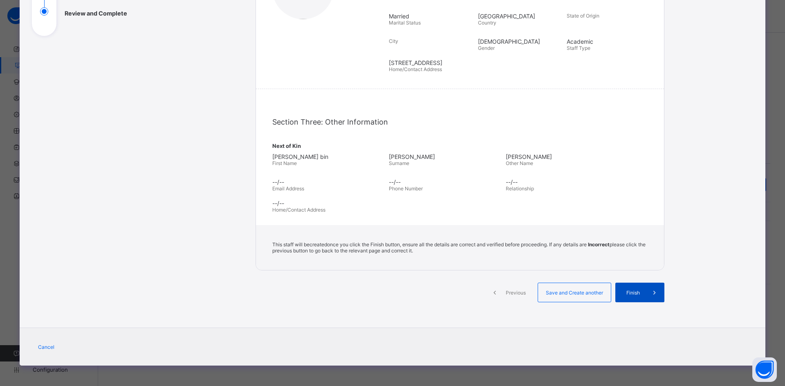
click at [638, 292] on span "Finish" at bounding box center [633, 293] width 23 height 6
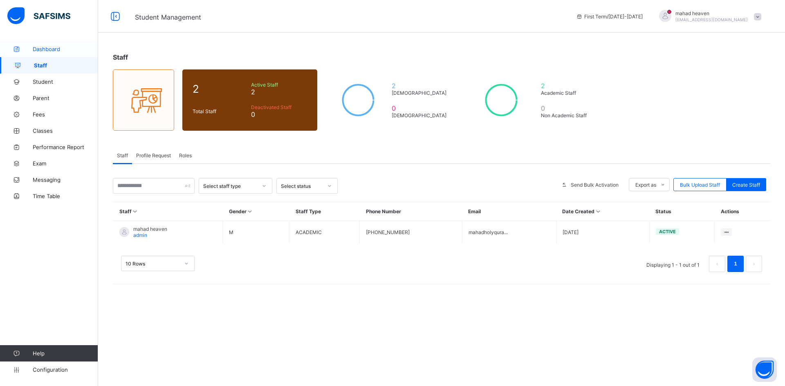
click at [51, 50] on span "Dashboard" at bounding box center [65, 49] width 65 height 7
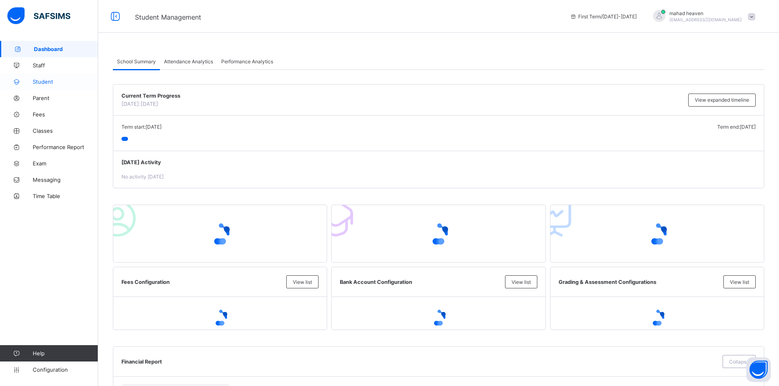
click at [52, 85] on span "Student" at bounding box center [65, 82] width 65 height 7
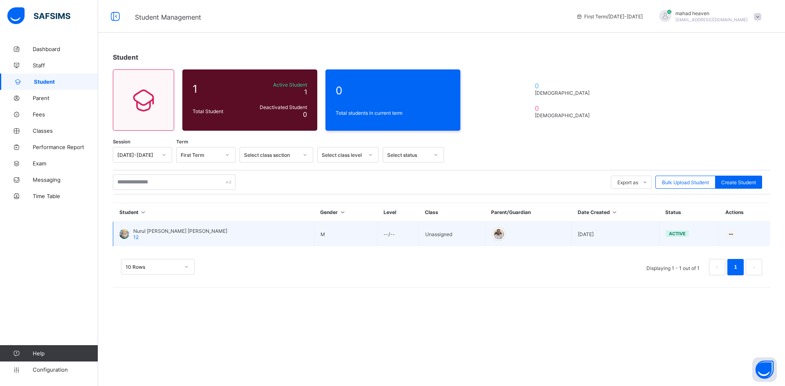
click at [128, 236] on div at bounding box center [124, 234] width 10 height 10
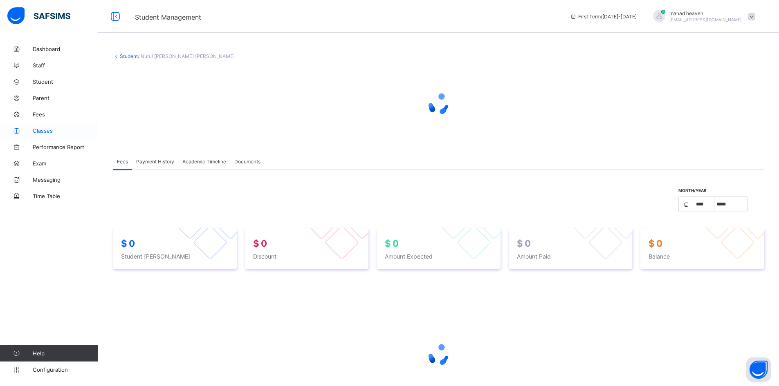
select select "****"
select select "*"
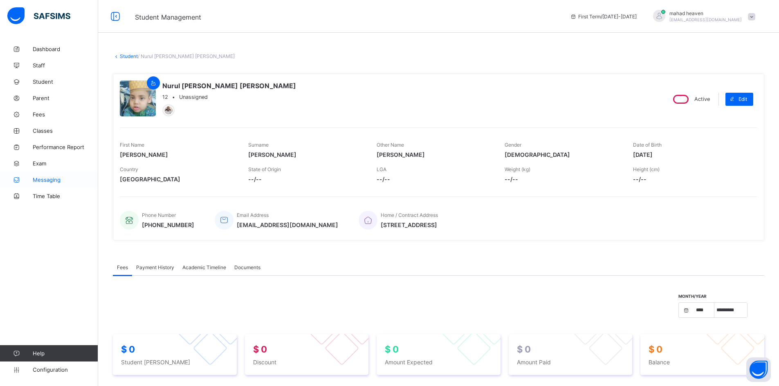
click at [55, 178] on span "Messaging" at bounding box center [65, 180] width 65 height 7
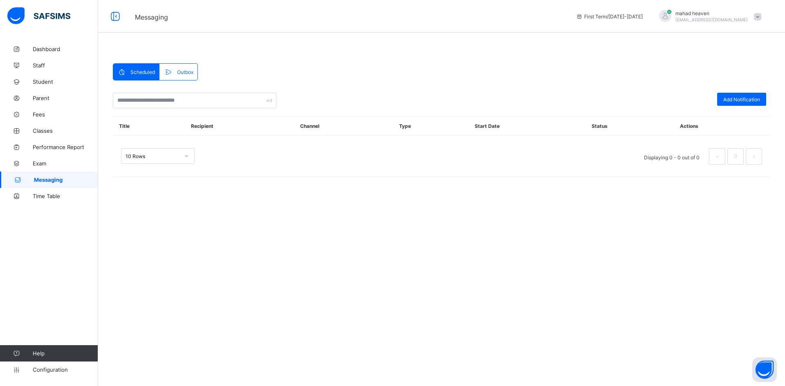
click at [136, 74] on span "Scheduled" at bounding box center [142, 72] width 25 height 6
click at [186, 105] on input "text" at bounding box center [195, 101] width 164 height 16
type input "******"
click at [694, 158] on li "Displaying 0 - 0 out of 0" at bounding box center [672, 156] width 68 height 16
click at [653, 160] on li "Displaying 0 - 0 out of 0" at bounding box center [672, 156] width 68 height 16
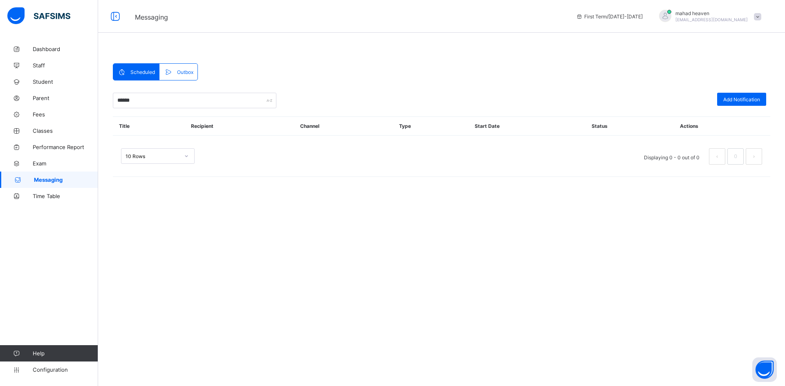
click at [180, 72] on span "Outbox" at bounding box center [185, 72] width 16 height 6
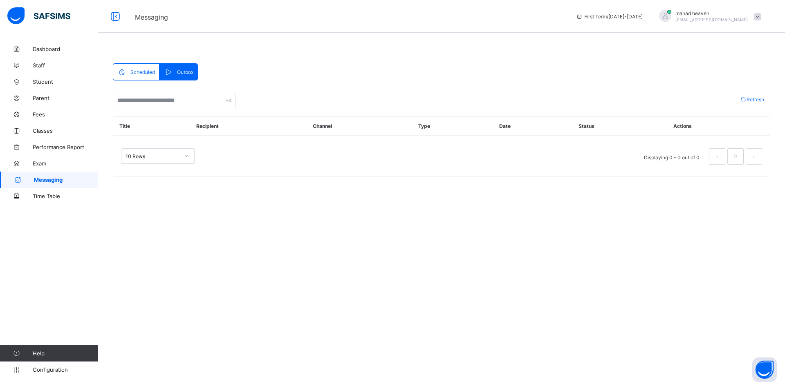
click at [148, 70] on span "Scheduled" at bounding box center [142, 72] width 25 height 6
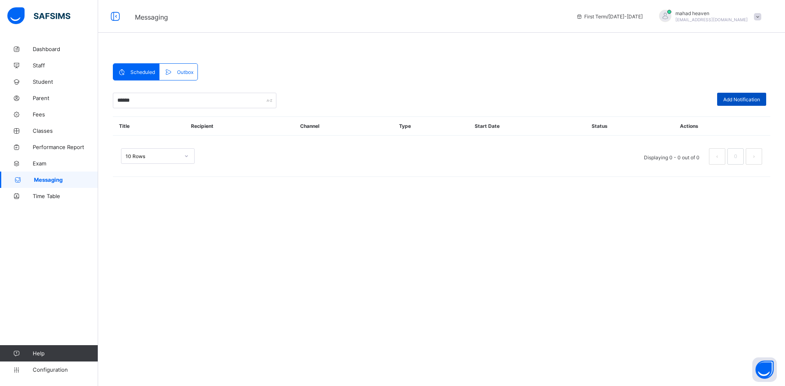
click at [742, 99] on span "Add Notification" at bounding box center [741, 100] width 37 height 6
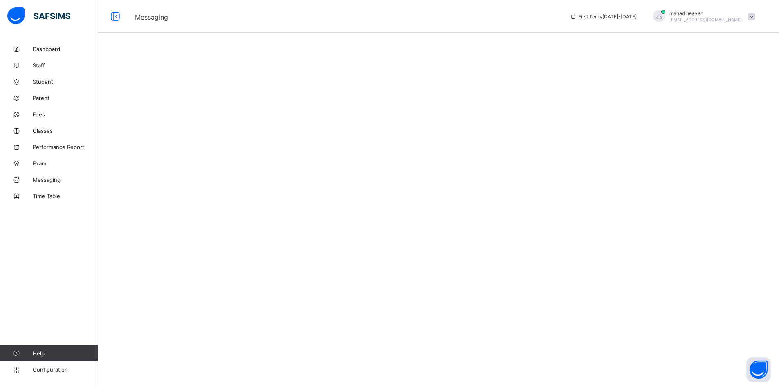
select select "**"
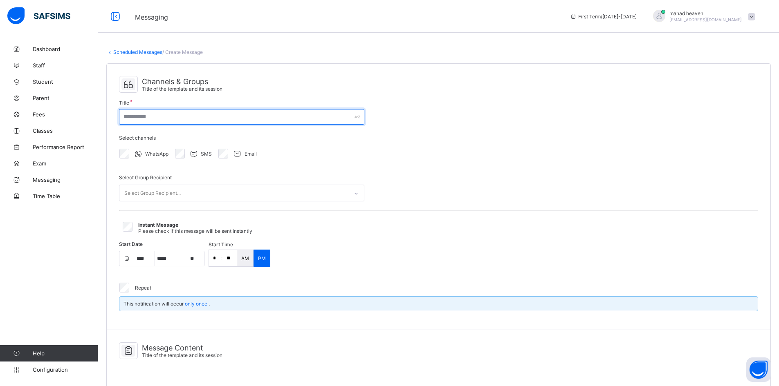
click at [161, 118] on input "text" at bounding box center [241, 117] width 245 height 16
select select "****"
select select "*"
type input "**********"
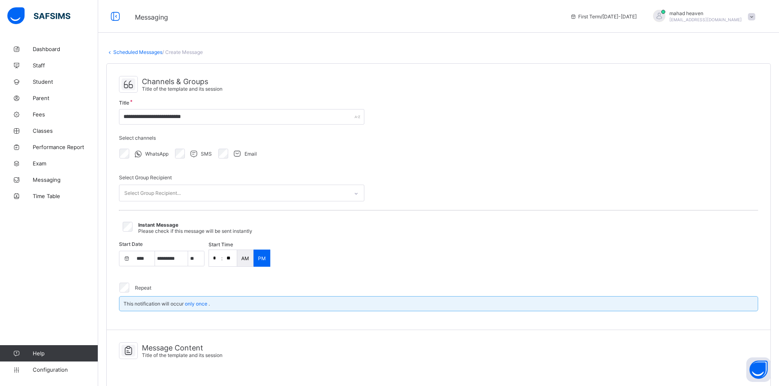
select select "**"
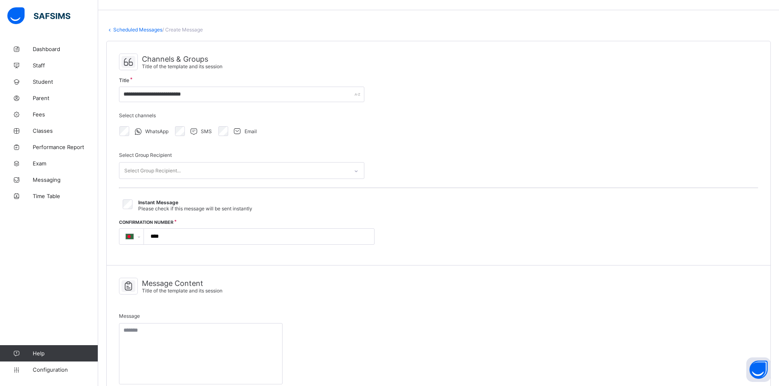
scroll to position [82, 0]
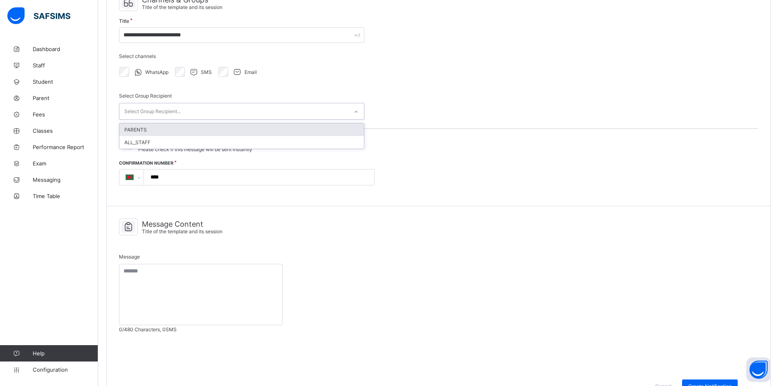
click at [183, 112] on div "Select Group Recipient..." at bounding box center [233, 111] width 229 height 16
click at [159, 131] on div "PARENTS" at bounding box center [241, 129] width 245 height 13
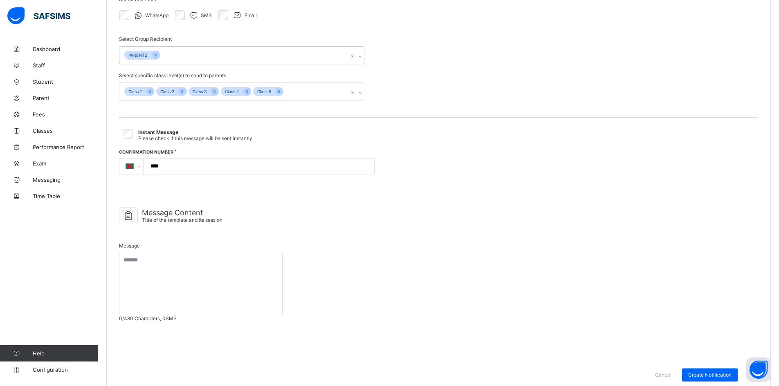
scroll to position [151, 0]
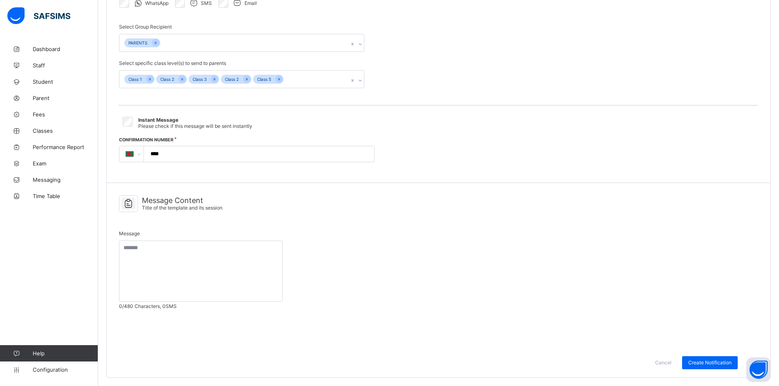
click at [175, 151] on input "****" at bounding box center [258, 154] width 224 height 16
type input "**********"
click at [180, 260] on textarea at bounding box center [201, 271] width 164 height 61
type textarea "*"
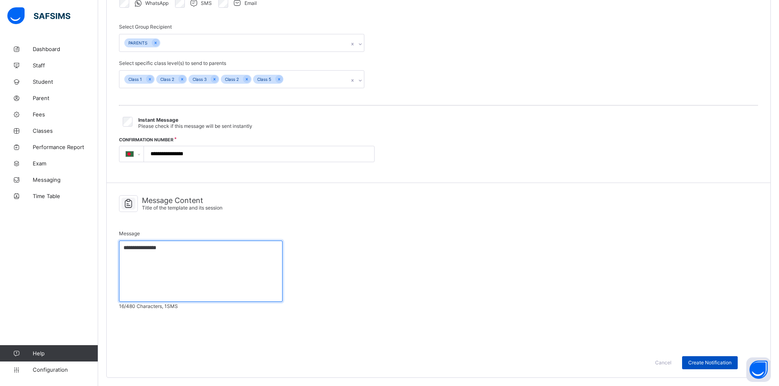
type textarea "**********"
click at [719, 363] on span "Create Notification" at bounding box center [709, 363] width 43 height 6
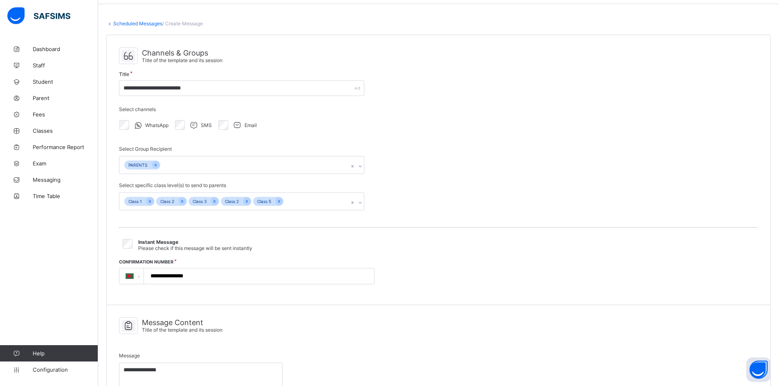
scroll to position [0, 0]
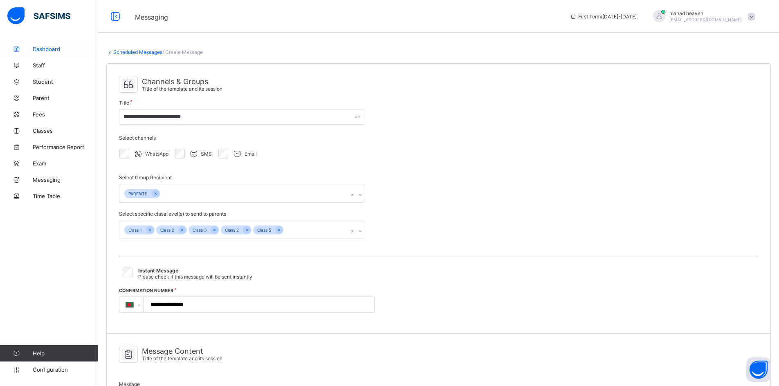
click at [45, 45] on link "Dashboard" at bounding box center [49, 49] width 98 height 16
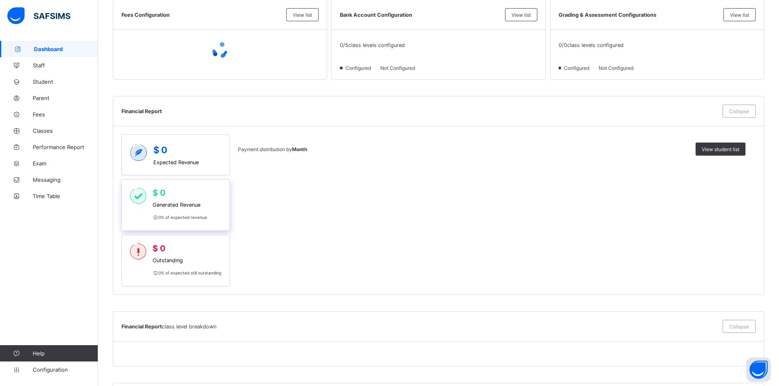
scroll to position [286, 0]
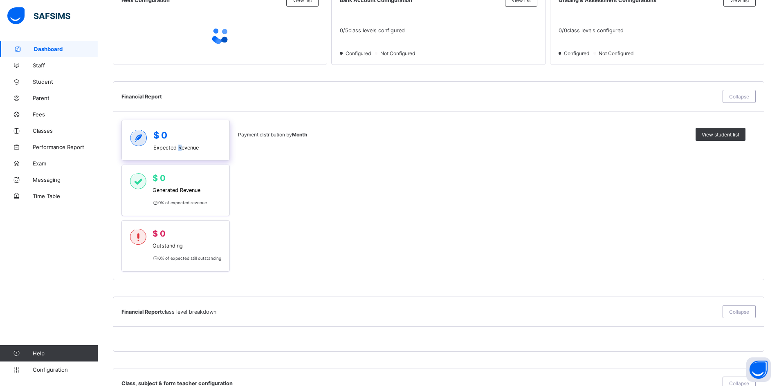
click at [180, 144] on div "$ 0 Expected Revenue" at bounding box center [175, 140] width 45 height 21
click at [181, 185] on div "$ 0 Generated Revenue 0 % of expected revenue" at bounding box center [180, 190] width 54 height 34
click at [170, 260] on span "0 % of expected still outstanding" at bounding box center [187, 258] width 69 height 5
click at [169, 259] on span "0 % of expected still outstanding" at bounding box center [187, 258] width 69 height 5
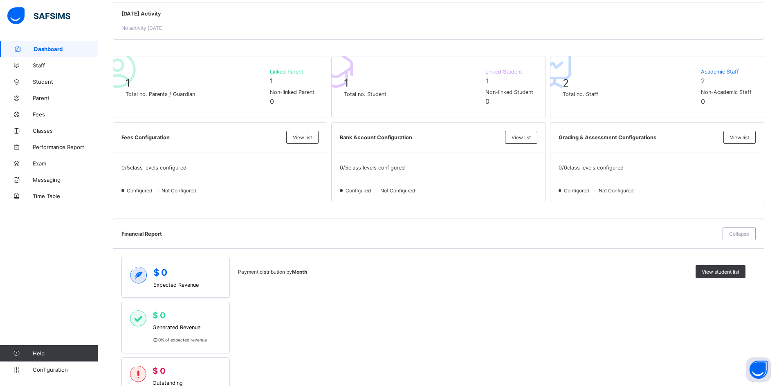
scroll to position [155, 0]
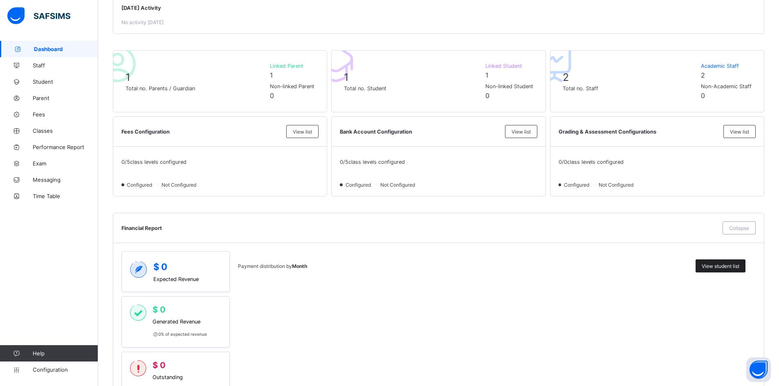
click at [719, 268] on span "View student list" at bounding box center [721, 266] width 38 height 6
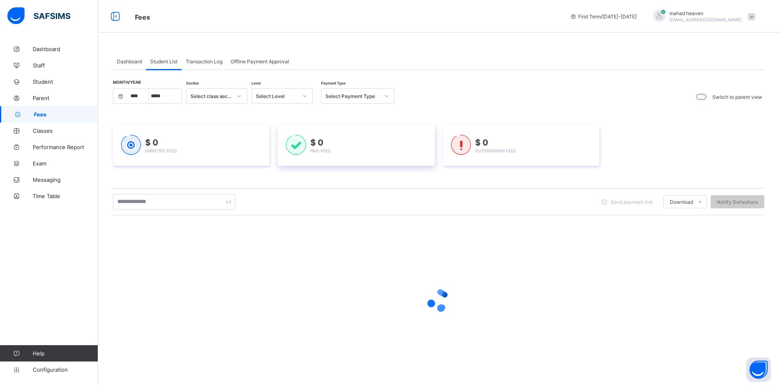
click at [359, 150] on div "$ 0 Paid Fees" at bounding box center [356, 146] width 140 height 22
click at [172, 143] on span "$ 0" at bounding box center [160, 143] width 31 height 10
click at [619, 101] on div "Month/Year **** ***** Section Select class section Level Select Level Payment T…" at bounding box center [438, 96] width 651 height 17
select select "****"
select select "*"
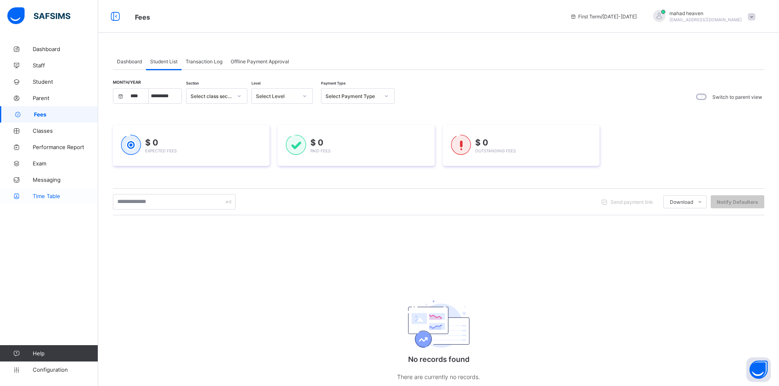
click at [51, 198] on span "Time Table" at bounding box center [65, 196] width 65 height 7
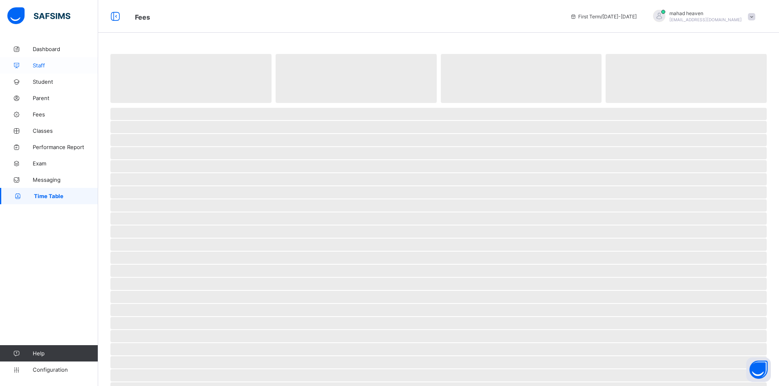
click at [58, 63] on span "Staff" at bounding box center [65, 65] width 65 height 7
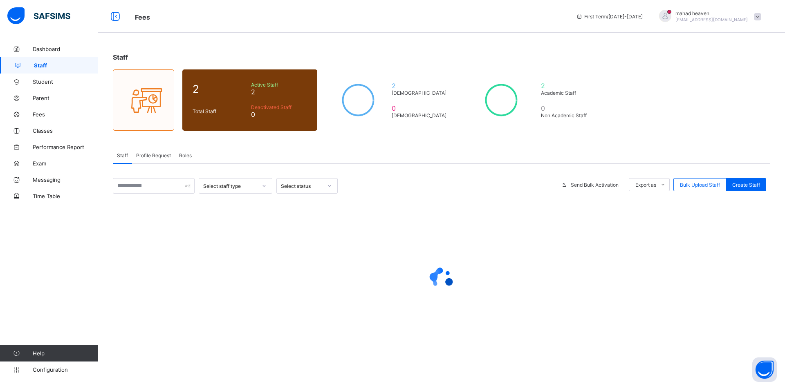
click at [157, 158] on span "Profile Request" at bounding box center [153, 156] width 35 height 6
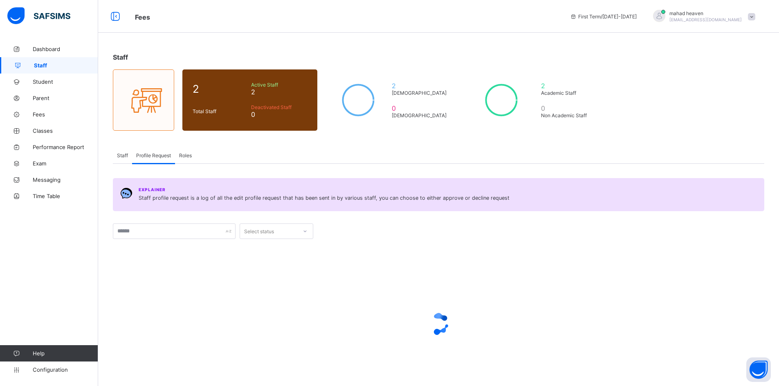
click at [144, 192] on div "Explainer Staff profile request is a log of all the edit profile request that h…" at bounding box center [448, 194] width 618 height 15
click at [56, 178] on span "Messaging" at bounding box center [65, 180] width 65 height 7
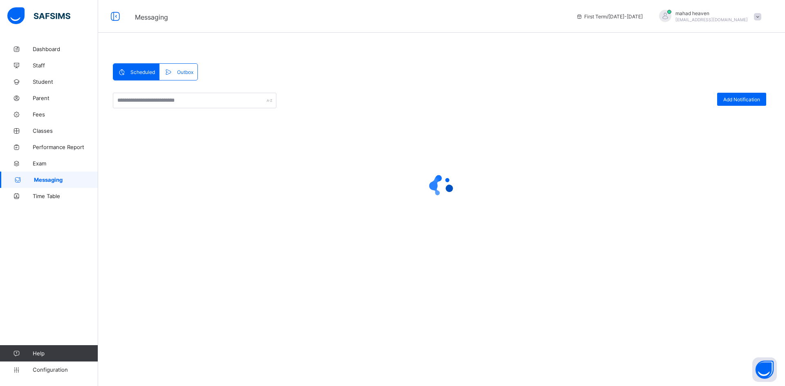
click at [762, 17] on div "mahad heaven mahadholyquranmadrasha@gmail.com" at bounding box center [708, 16] width 115 height 13
click at [734, 52] on span "Notifications" at bounding box center [735, 48] width 54 height 9
click at [758, 18] on span at bounding box center [757, 16] width 7 height 7
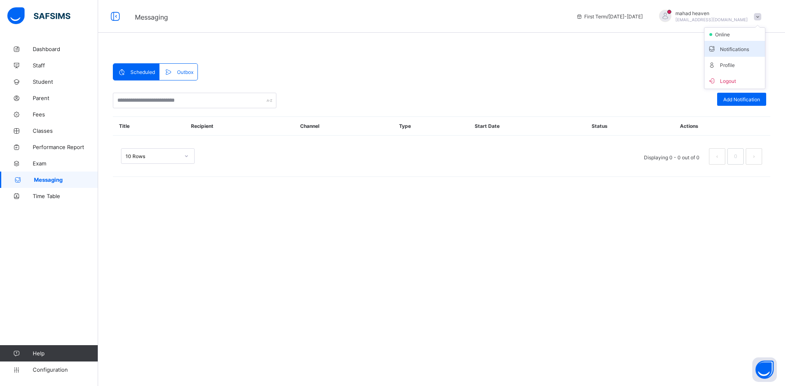
click at [722, 50] on span "Notifications" at bounding box center [735, 48] width 54 height 9
click at [707, 18] on span "[EMAIL_ADDRESS][DOMAIN_NAME]" at bounding box center [712, 19] width 72 height 5
click at [725, 66] on span "Profile" at bounding box center [735, 64] width 54 height 9
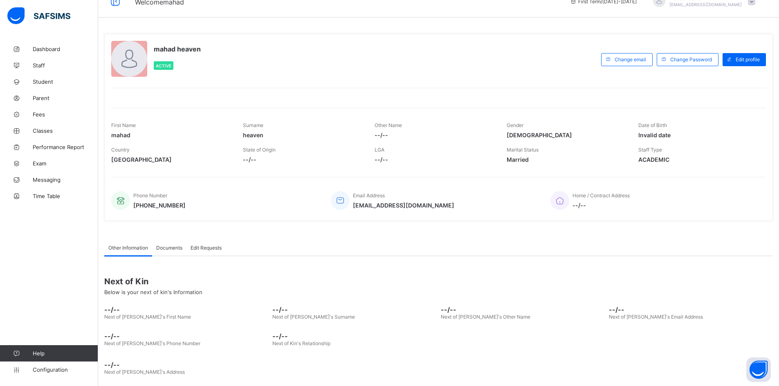
scroll to position [22, 0]
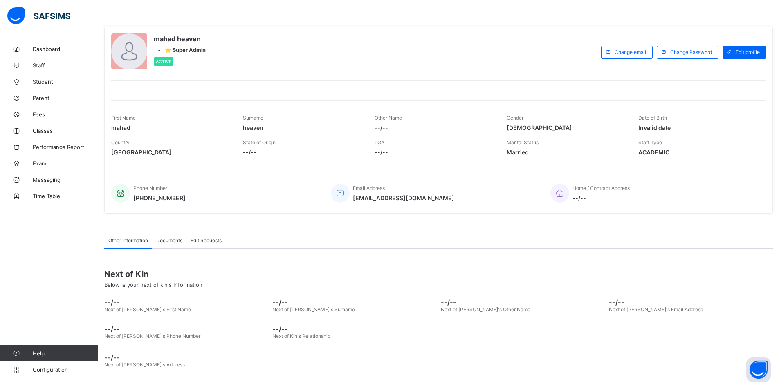
click at [564, 195] on icon at bounding box center [559, 194] width 11 height 10
click at [757, 368] on button "Open asap" at bounding box center [758, 370] width 25 height 25
click at [761, 371] on button "Open asap" at bounding box center [758, 370] width 25 height 25
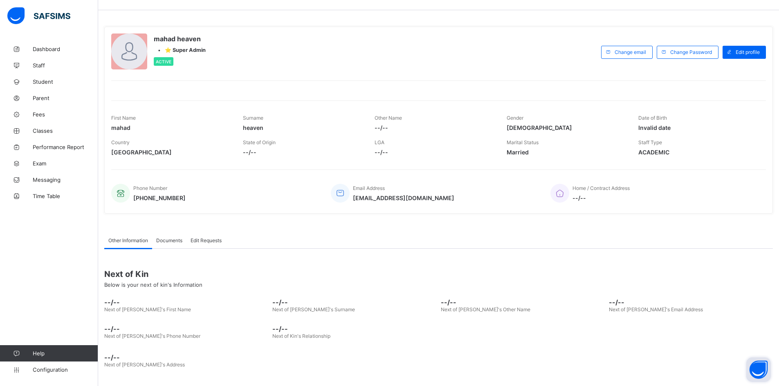
click at [761, 371] on button "Open asap" at bounding box center [758, 370] width 25 height 25
click at [762, 376] on button "Open asap" at bounding box center [758, 370] width 25 height 25
click at [124, 52] on div at bounding box center [129, 52] width 36 height 36
click at [169, 66] on div "Active" at bounding box center [164, 61] width 20 height 9
click at [753, 49] on span "Edit profile" at bounding box center [748, 52] width 24 height 6
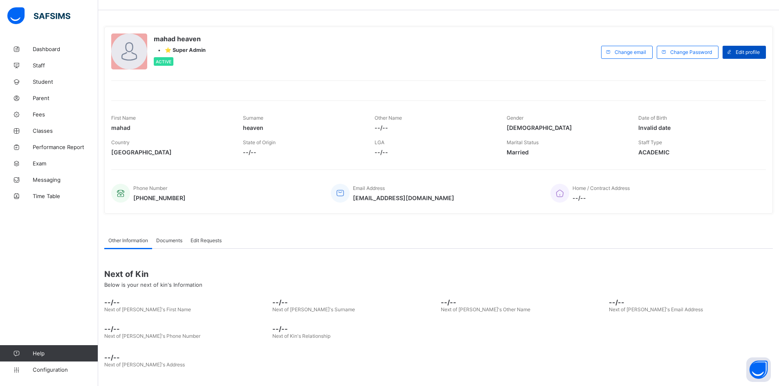
select select "**"
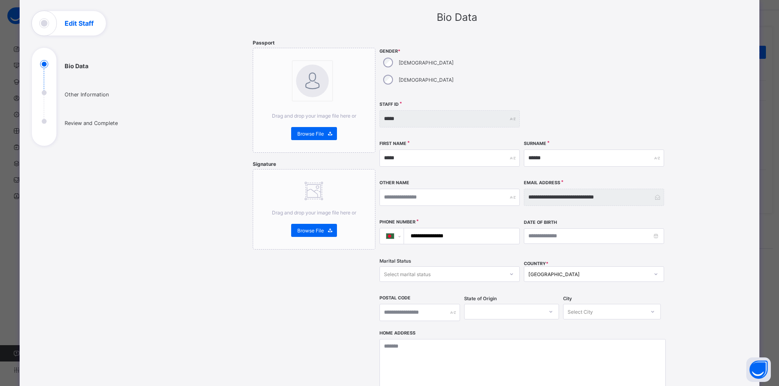
scroll to position [0, 0]
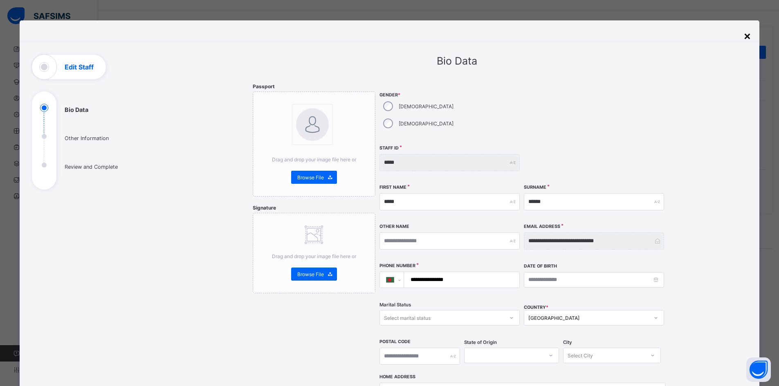
click at [747, 35] on div "×" at bounding box center [747, 36] width 8 height 14
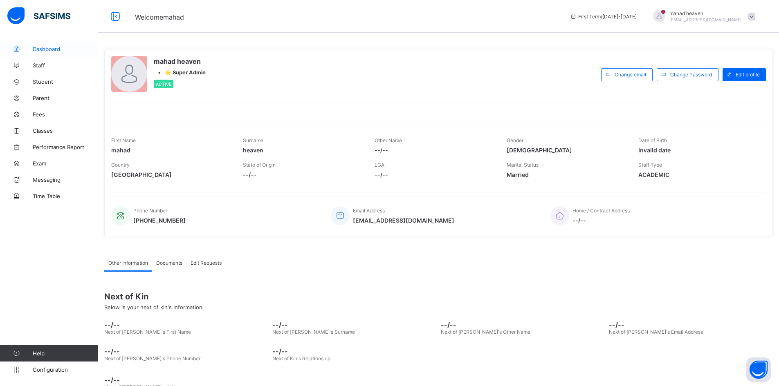
click at [38, 53] on link "Dashboard" at bounding box center [49, 49] width 98 height 16
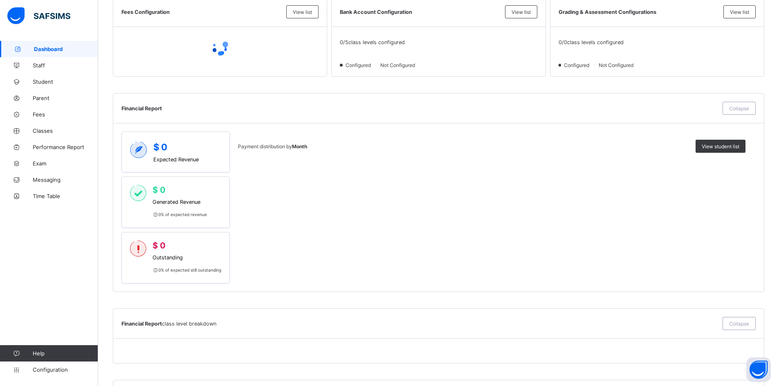
scroll to position [286, 0]
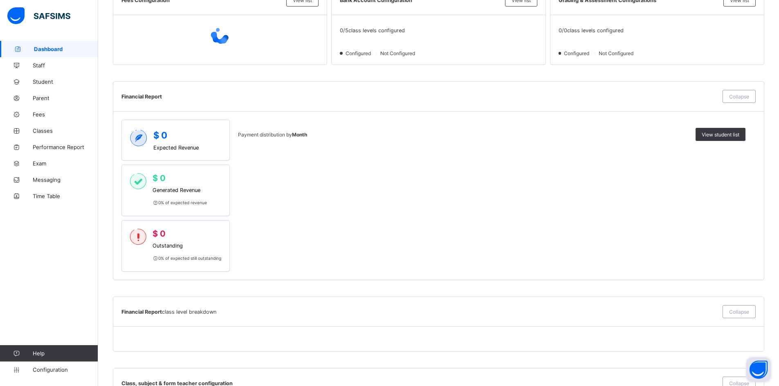
click at [763, 367] on button "Open asap" at bounding box center [758, 370] width 25 height 25
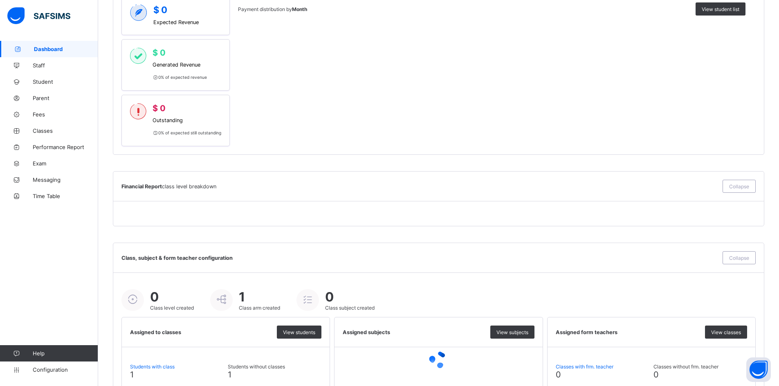
scroll to position [441, 0]
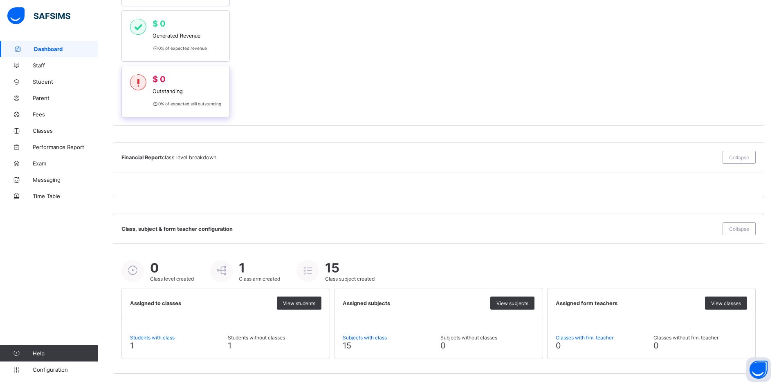
click at [174, 89] on span "Outstanding" at bounding box center [187, 91] width 69 height 6
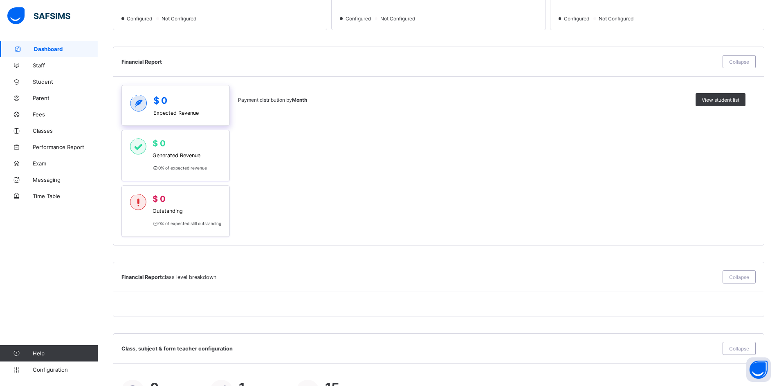
scroll to position [318, 0]
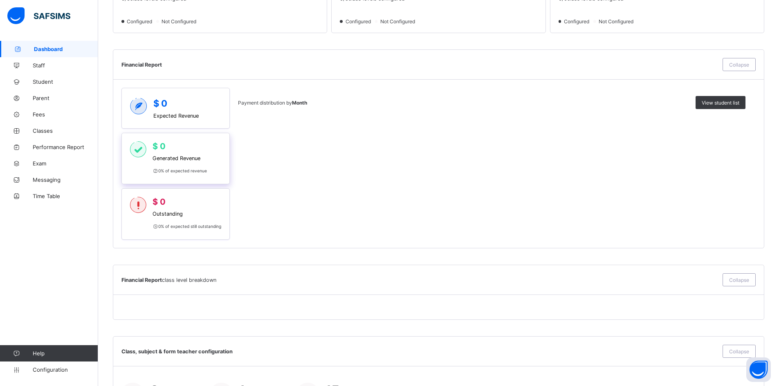
click at [169, 156] on span "Generated Revenue" at bounding box center [180, 158] width 54 height 6
click at [181, 109] on div "$ 0 Expected Revenue" at bounding box center [175, 108] width 45 height 21
click at [303, 103] on b "Month" at bounding box center [299, 103] width 15 height 6
click at [260, 104] on span "Payment distribution by Month" at bounding box center [272, 103] width 69 height 6
click at [294, 119] on div "Payment distribution by Month View student list" at bounding box center [491, 164] width 507 height 152
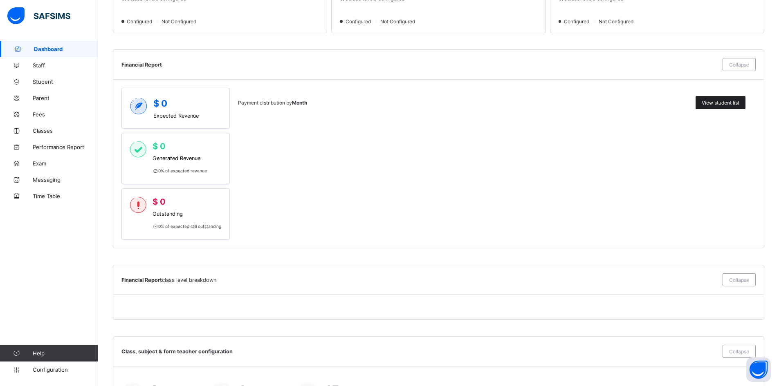
click at [723, 105] on span "View student list" at bounding box center [721, 103] width 38 height 6
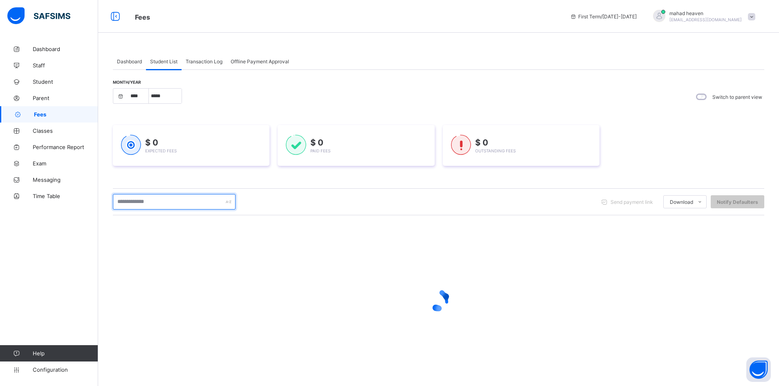
click at [165, 201] on input "text" at bounding box center [174, 202] width 123 height 16
type input "******"
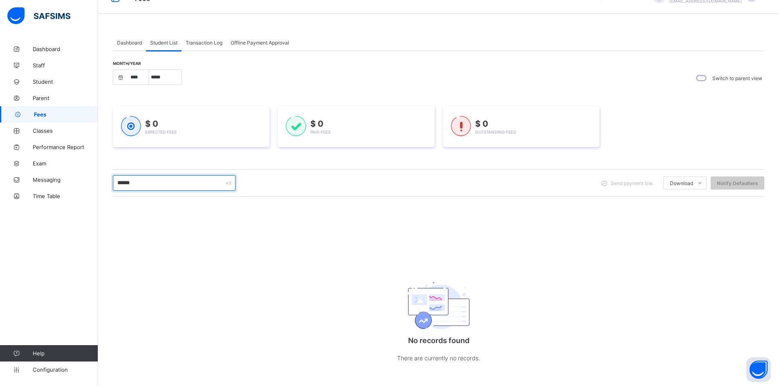
scroll to position [25, 0]
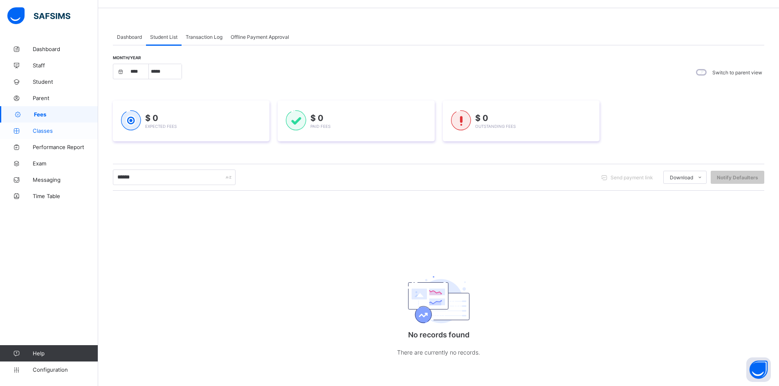
click at [67, 132] on span "Classes" at bounding box center [65, 131] width 65 height 7
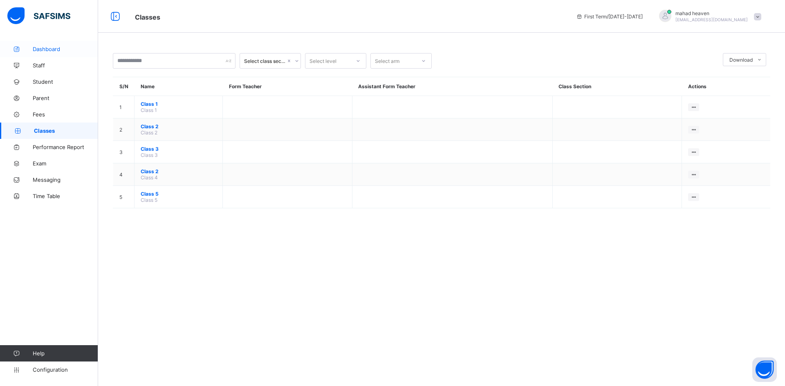
click at [41, 43] on link "Dashboard" at bounding box center [49, 49] width 98 height 16
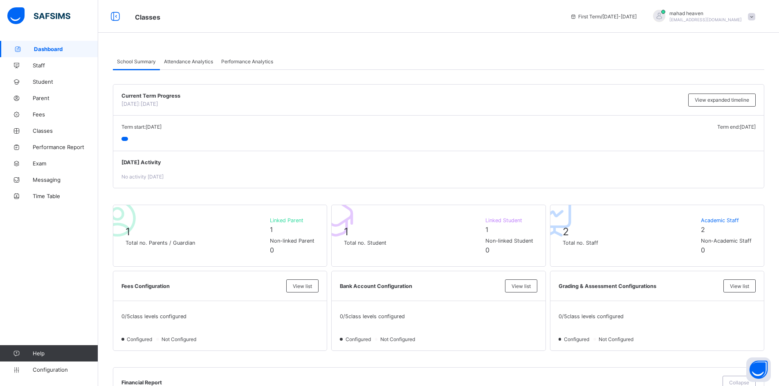
click at [181, 58] on span "Attendance Analytics" at bounding box center [188, 61] width 49 height 6
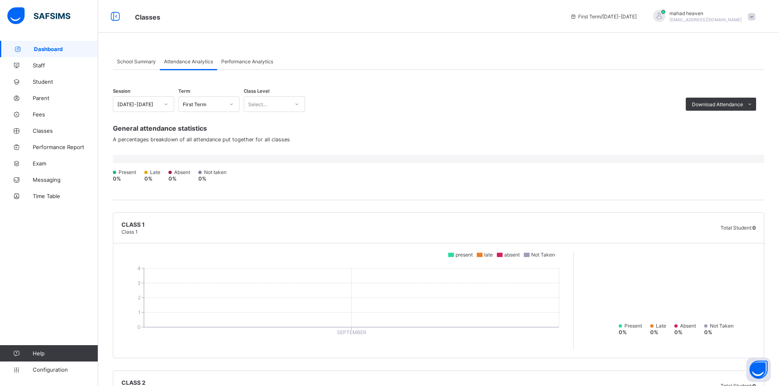
click at [255, 63] on span "Performance Analytics" at bounding box center [247, 61] width 52 height 6
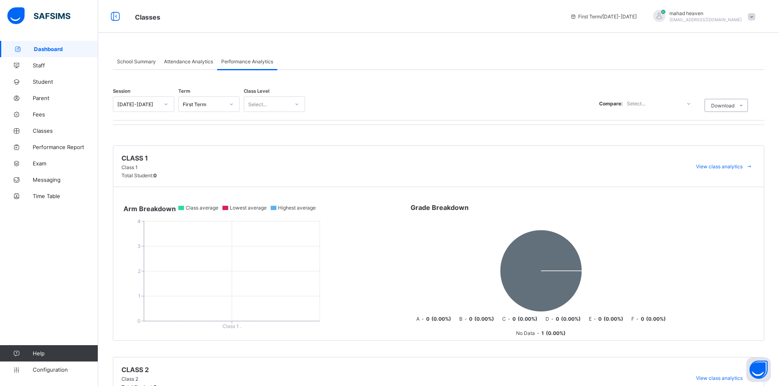
click at [603, 19] on span "First Term / 2025-2026" at bounding box center [603, 16] width 67 height 6
click at [548, 18] on span "Classes" at bounding box center [346, 16] width 423 height 11
click at [259, 14] on span "Classes" at bounding box center [346, 16] width 423 height 11
click at [117, 16] on icon at bounding box center [115, 17] width 14 height 12
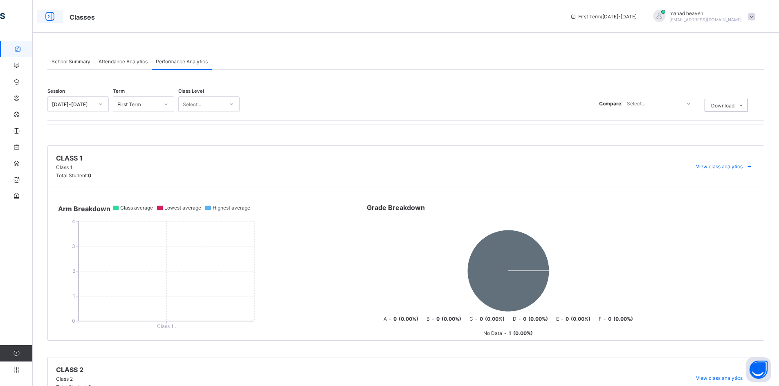
click at [47, 17] on icon at bounding box center [50, 17] width 14 height 12
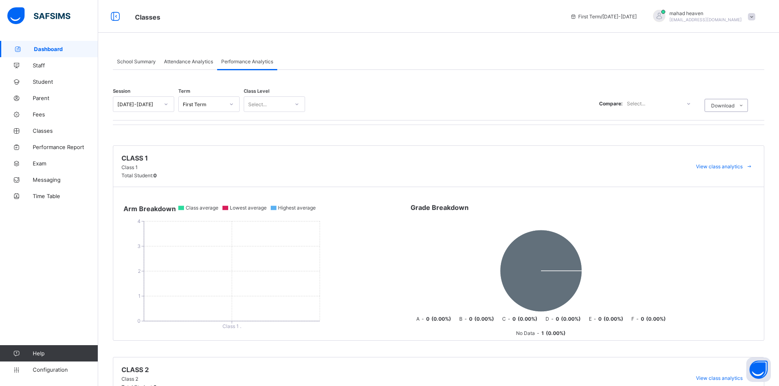
click at [18, 16] on img at bounding box center [38, 15] width 63 height 17
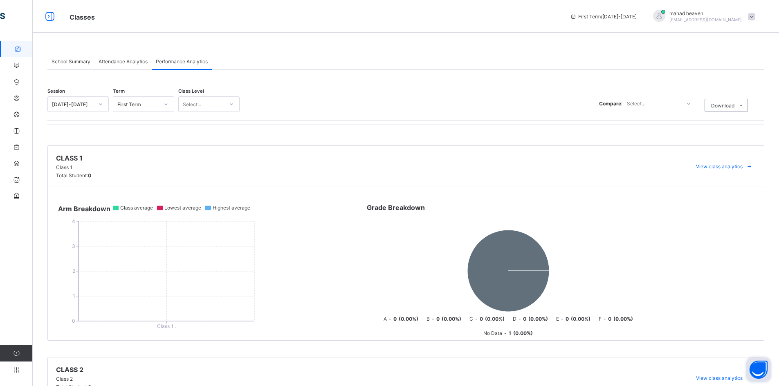
click at [758, 369] on button "Open asap" at bounding box center [758, 370] width 25 height 25
click at [714, 380] on span "View class analytics" at bounding box center [719, 378] width 47 height 6
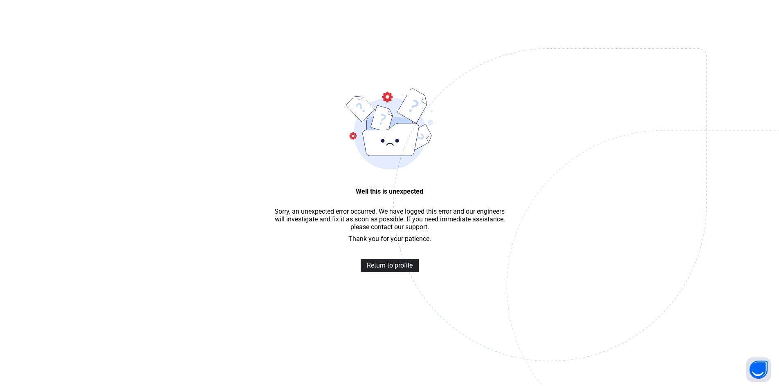
click at [390, 269] on span "Return to profile" at bounding box center [390, 266] width 46 height 8
click at [388, 269] on span "Return to profile" at bounding box center [390, 266] width 46 height 8
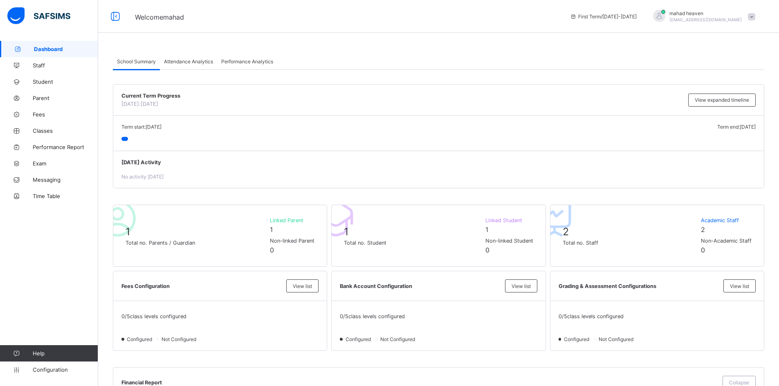
click at [662, 16] on div at bounding box center [659, 16] width 12 height 12
click at [613, 109] on div "Current Term Progress [DATE]: [DATE] View expanded timeline" at bounding box center [438, 100] width 651 height 31
click at [586, 17] on span "First Term / [DATE]-[DATE]" at bounding box center [603, 16] width 67 height 6
click at [45, 49] on span "Dashboard" at bounding box center [66, 49] width 64 height 7
click at [27, 66] on icon at bounding box center [16, 66] width 33 height 6
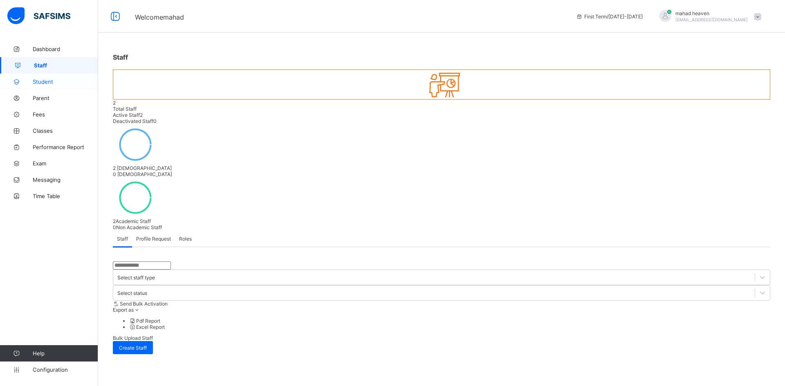
click at [49, 81] on span "Student" at bounding box center [65, 82] width 65 height 7
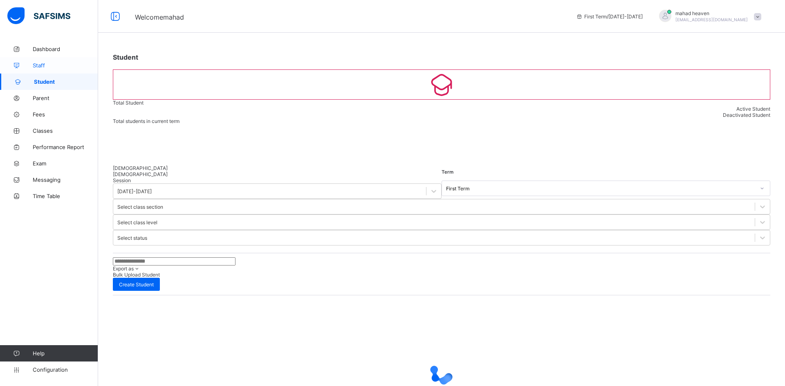
click at [46, 67] on span "Staff" at bounding box center [65, 65] width 65 height 7
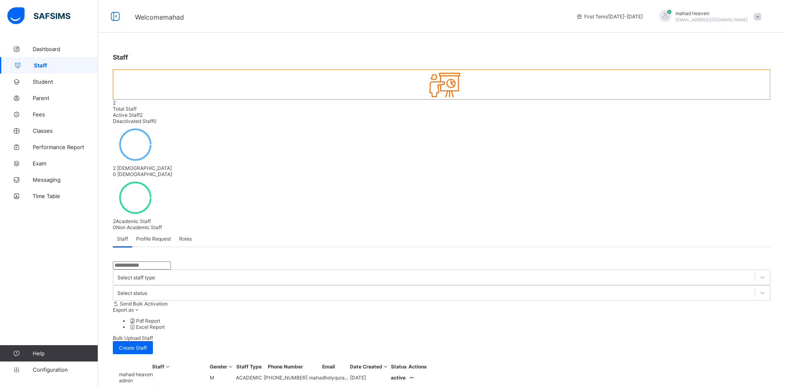
click at [235, 385] on td "M" at bounding box center [221, 391] width 25 height 13
click at [185, 386] on div "Shoaib Bin Shoaib Jamal 2" at bounding box center [163, 392] width 89 height 12
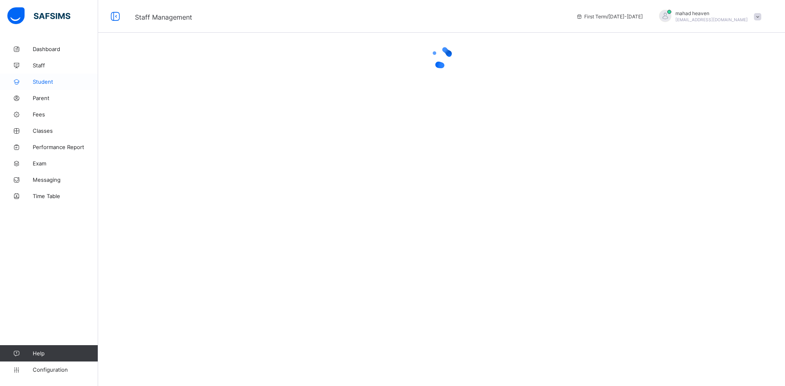
click at [49, 80] on span "Student" at bounding box center [65, 82] width 65 height 7
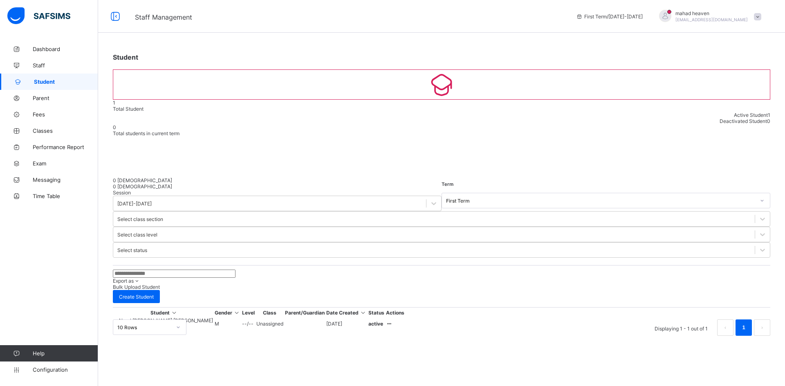
click at [173, 318] on div "Nurul amin tawsif Tawsif 12" at bounding box center [166, 324] width 94 height 12
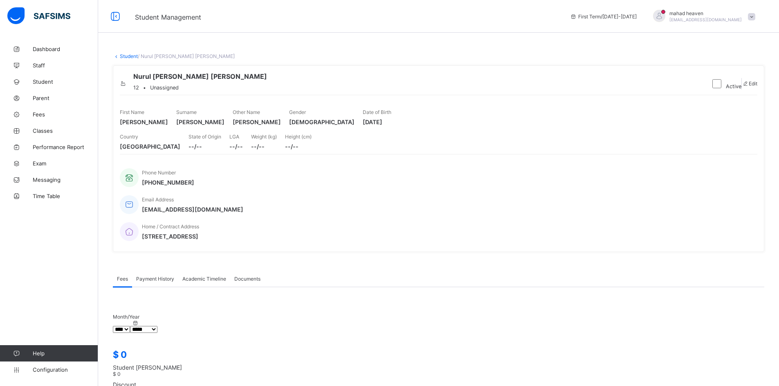
click at [127, 82] on icon at bounding box center [123, 84] width 7 height 6
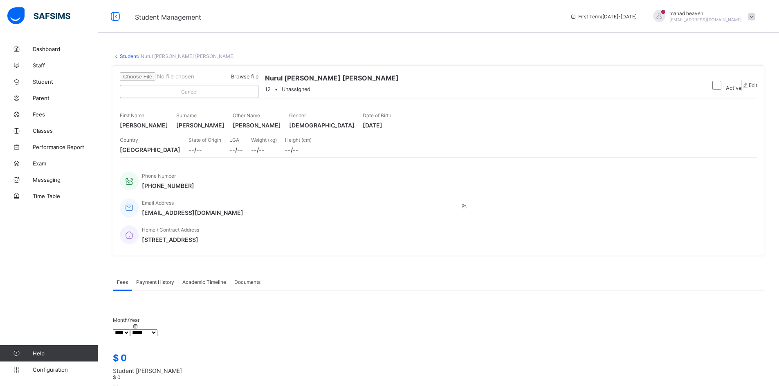
click at [574, 87] on div "Browse file Cancel Nurul amin tawsif Tawsif 12 • Unassigned" at bounding box center [412, 85] width 584 height 26
click at [38, 99] on span "Parent" at bounding box center [65, 98] width 65 height 7
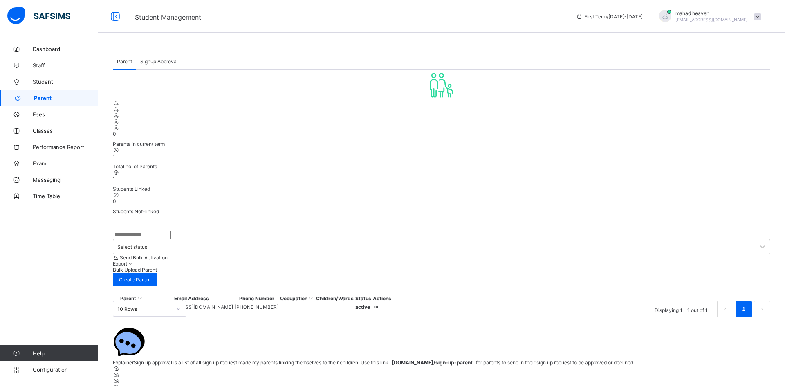
click at [148, 305] on span "kanchan mia" at bounding box center [133, 308] width 29 height 6
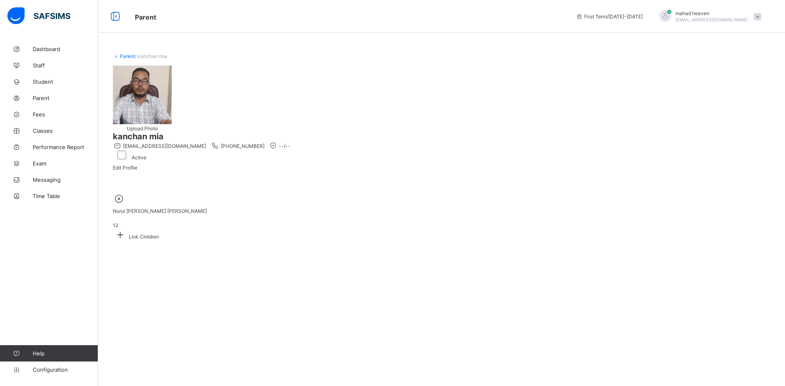
click at [153, 57] on span "/ kanchan mia" at bounding box center [151, 56] width 32 height 6
click at [137, 165] on span "Edit Profile" at bounding box center [125, 168] width 25 height 6
select select "**"
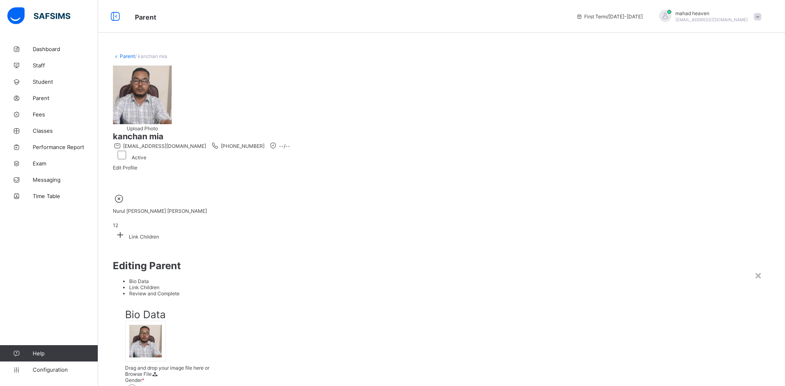
scroll to position [162, 0]
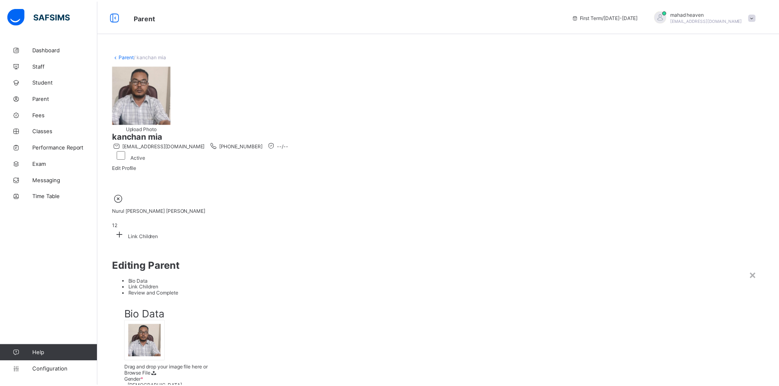
scroll to position [168, 0]
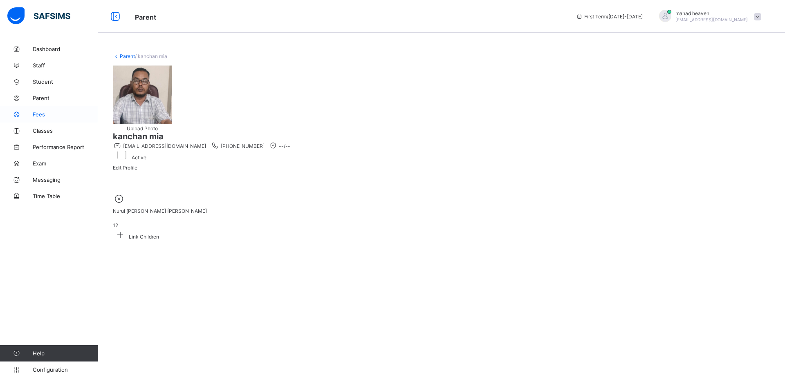
click at [41, 113] on span "Fees" at bounding box center [65, 114] width 65 height 7
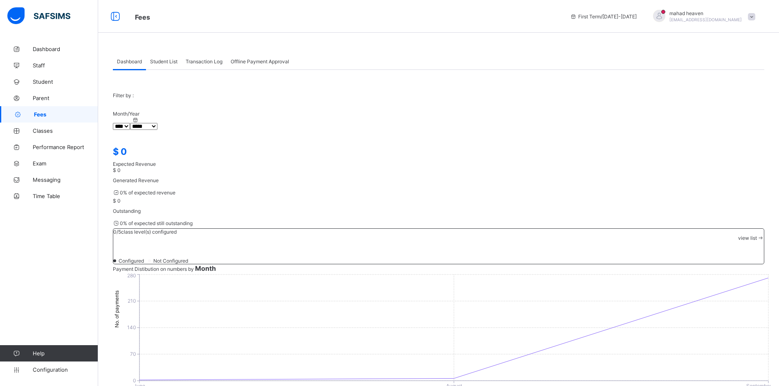
click at [157, 123] on select "***** ********* ******* ******** ********" at bounding box center [143, 126] width 27 height 7
click at [130, 123] on select "**** **** ****" at bounding box center [121, 126] width 17 height 7
click at [128, 123] on select "**** **** ****" at bounding box center [121, 126] width 17 height 7
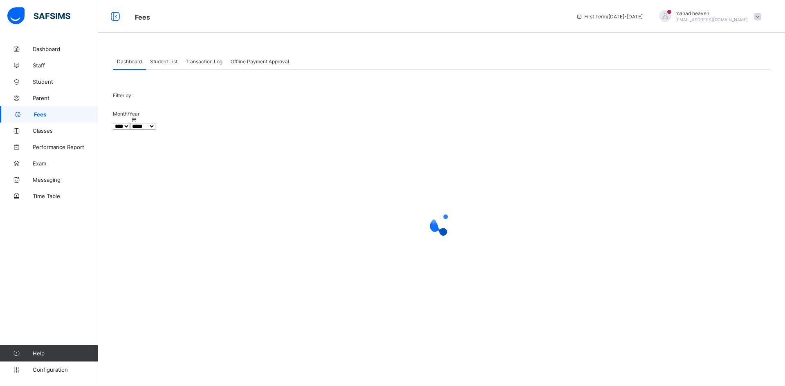
click at [155, 123] on select "***** ******* ******** ***** ***** *** **** ****" at bounding box center [142, 126] width 25 height 7
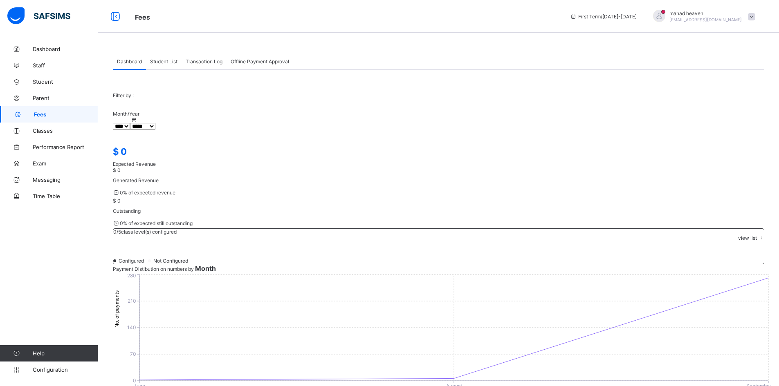
click at [127, 120] on div at bounding box center [134, 120] width 43 height 6
click at [130, 123] on select "**** **** ****" at bounding box center [121, 126] width 17 height 7
select select "****"
click at [128, 123] on select "**** **** ****" at bounding box center [121, 126] width 17 height 7
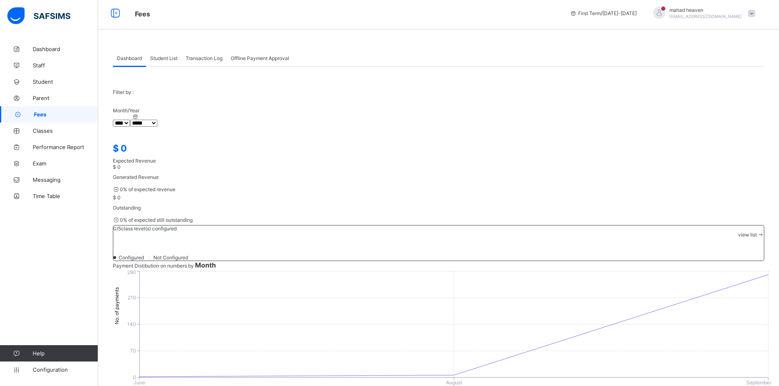
scroll to position [204, 0]
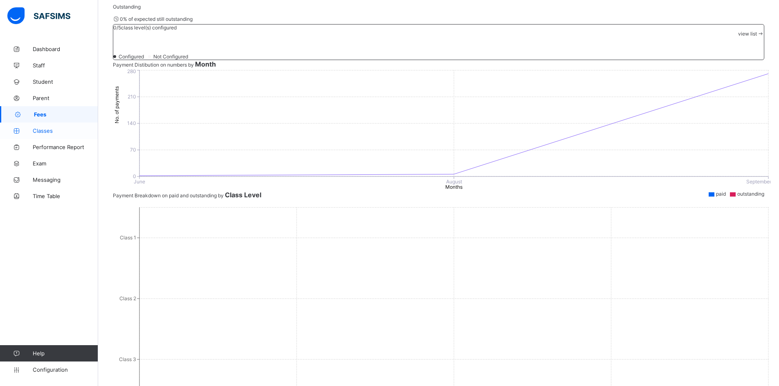
click at [42, 129] on span "Classes" at bounding box center [65, 131] width 65 height 7
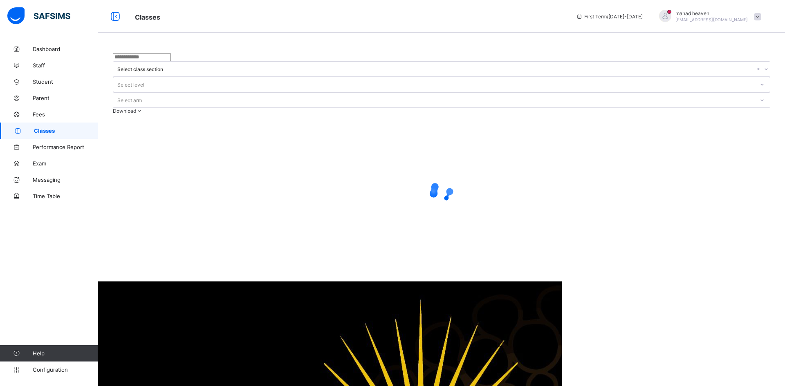
click at [229, 61] on div at bounding box center [442, 57] width 658 height 8
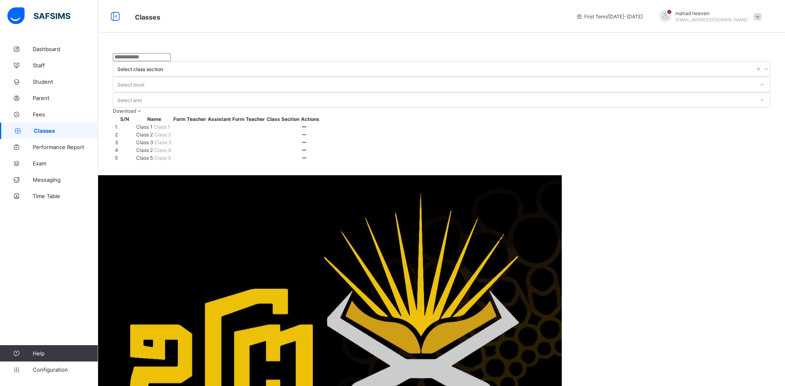
click at [268, 66] on div "Select class section" at bounding box center [436, 69] width 638 height 6
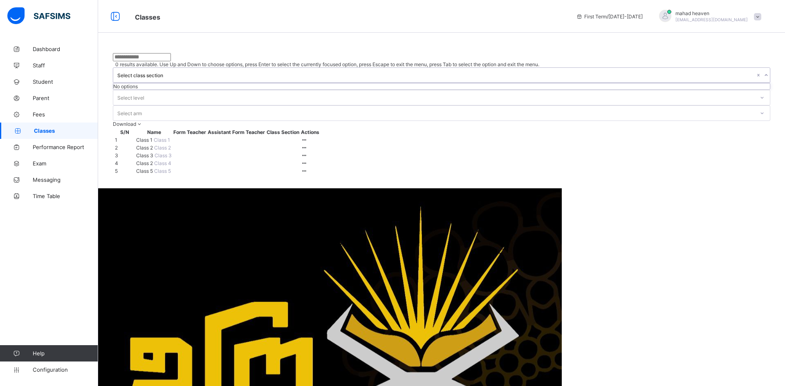
click at [278, 72] on div "Select class section" at bounding box center [436, 75] width 638 height 6
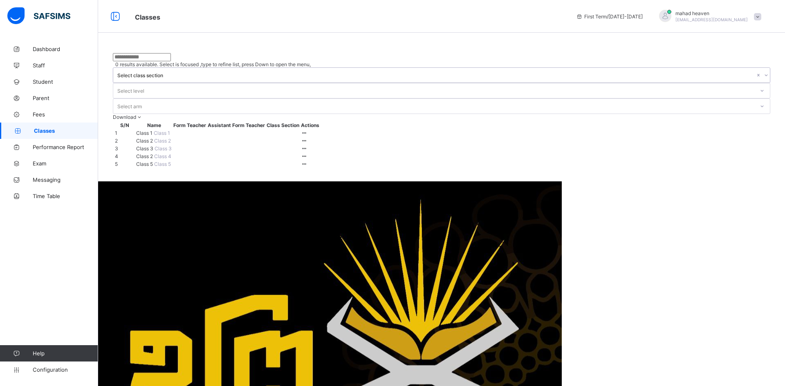
click at [144, 83] on div "Select level" at bounding box center [130, 91] width 27 height 16
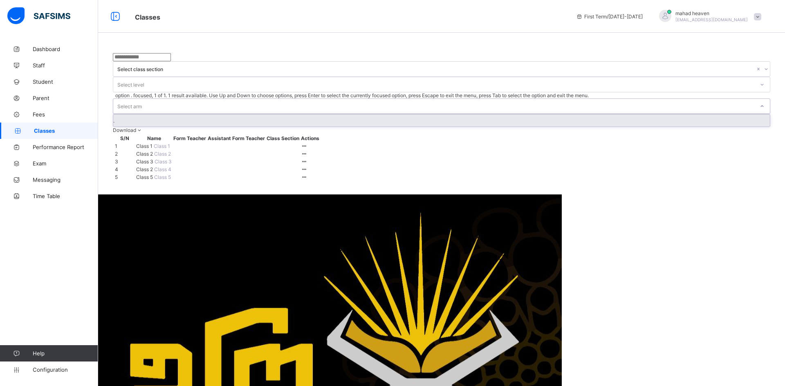
click at [409, 99] on div "Select arm" at bounding box center [433, 106] width 641 height 15
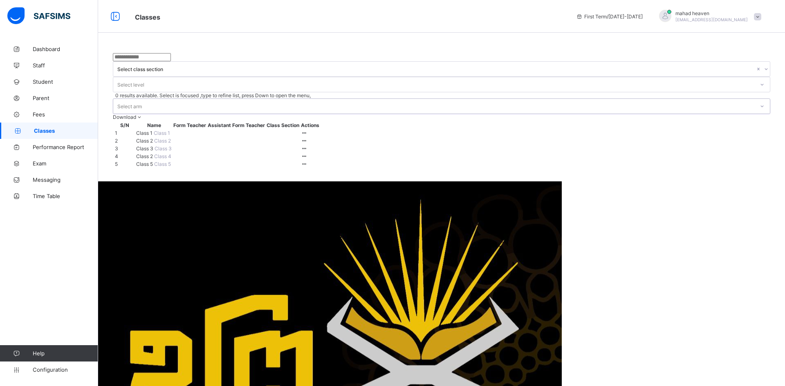
click at [404, 99] on div "Select arm" at bounding box center [433, 106] width 641 height 15
click at [400, 99] on div "Select arm" at bounding box center [433, 106] width 641 height 15
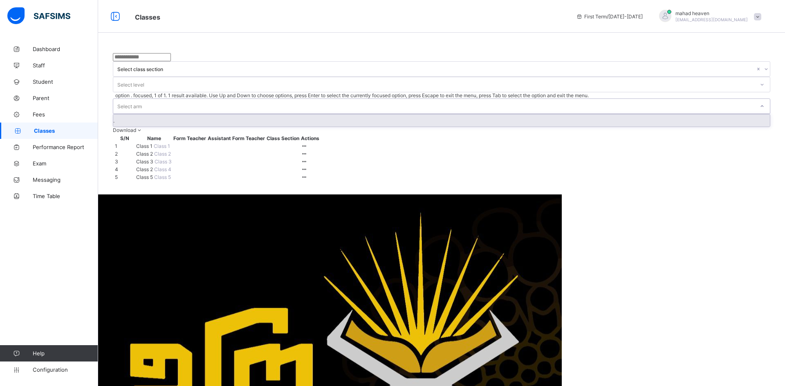
click at [207, 143] on td at bounding box center [190, 146] width 34 height 7
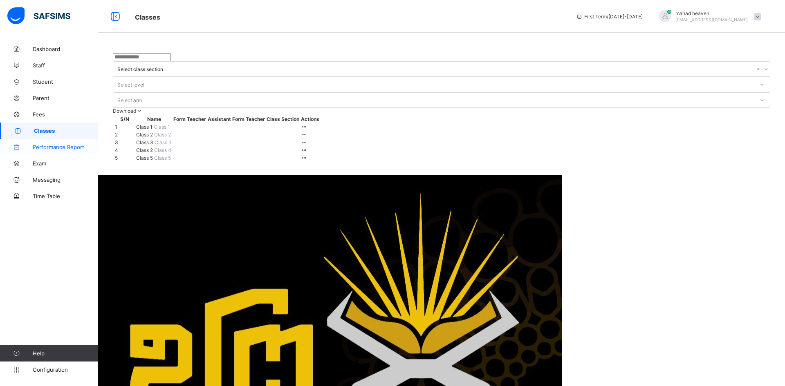
click at [43, 150] on link "Performance Report" at bounding box center [49, 147] width 98 height 16
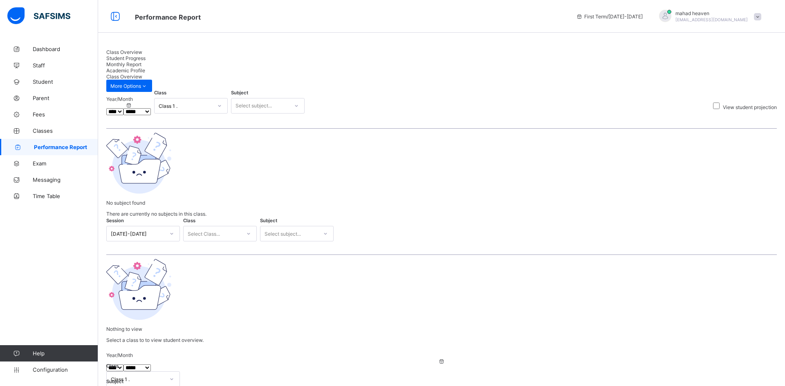
click at [146, 58] on span "Student Progress" at bounding box center [125, 58] width 39 height 6
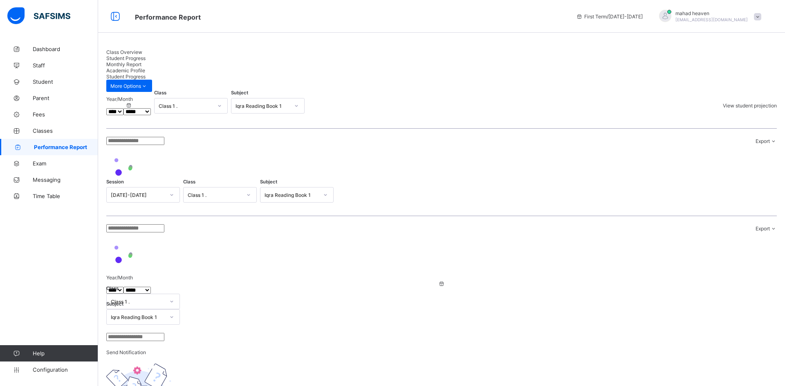
click at [141, 61] on span "Monthly Report" at bounding box center [123, 64] width 35 height 6
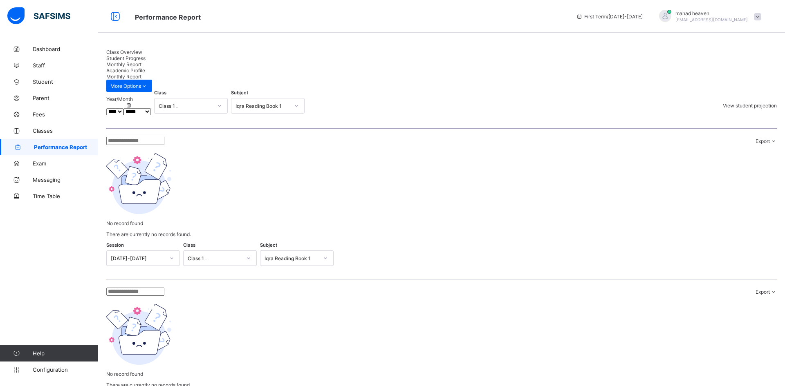
click at [145, 67] on span "Academic Profile" at bounding box center [125, 70] width 39 height 6
click at [119, 55] on span "Class Overview" at bounding box center [124, 52] width 36 height 6
click at [53, 165] on span "Exam" at bounding box center [65, 163] width 65 height 7
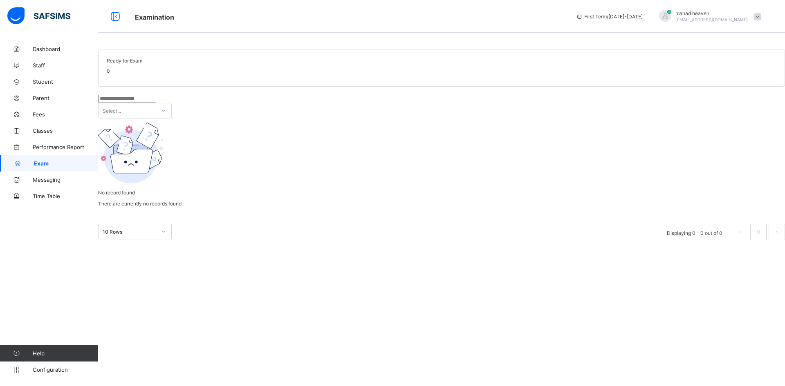
click at [162, 87] on div "Ready for Exam 0" at bounding box center [441, 68] width 687 height 38
drag, startPoint x: 164, startPoint y: 128, endPoint x: 174, endPoint y: 133, distance: 11.3
click at [156, 103] on input "text" at bounding box center [127, 99] width 58 height 8
type input "******"
click at [156, 117] on div "Select..." at bounding box center [127, 110] width 57 height 11
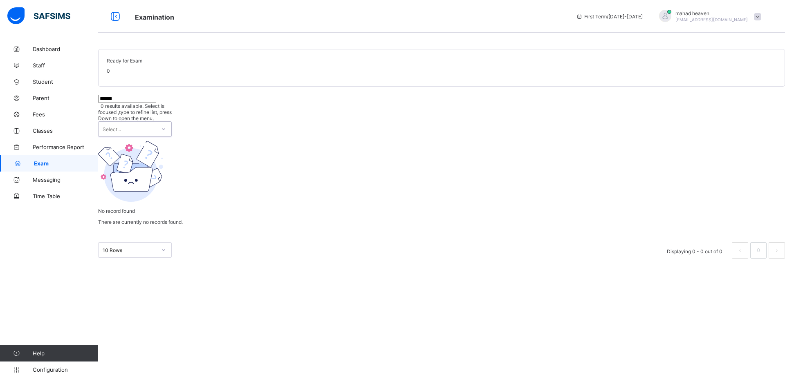
click at [156, 132] on div "Select..." at bounding box center [127, 129] width 57 height 15
click at [171, 129] on div at bounding box center [164, 129] width 14 height 13
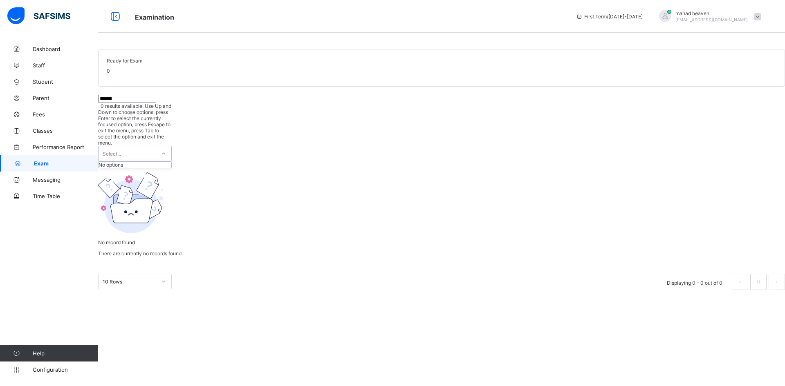
click at [231, 168] on div "No record found There are currently no records found." at bounding box center [441, 216] width 687 height 97
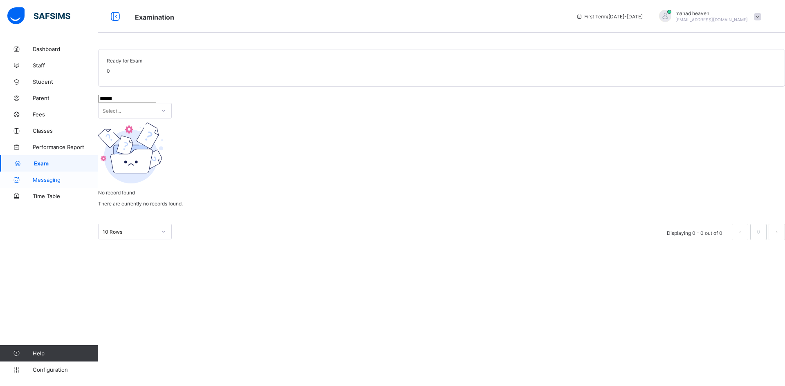
click at [59, 180] on span "Messaging" at bounding box center [65, 180] width 65 height 7
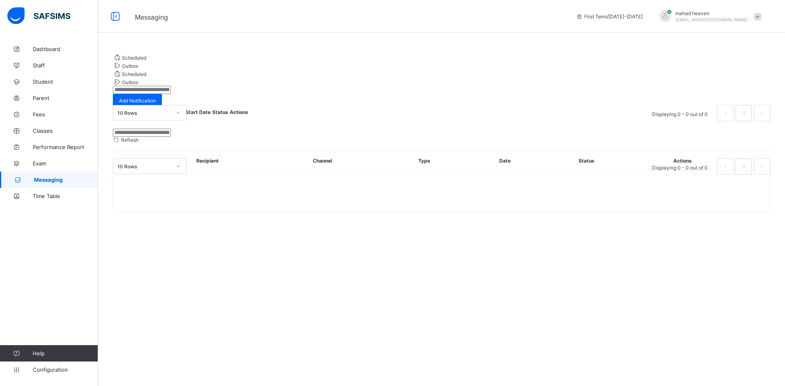
click at [166, 94] on input "text" at bounding box center [142, 90] width 58 height 8
type input "******"
click at [169, 116] on div "10 Rows" at bounding box center [144, 113] width 54 height 6
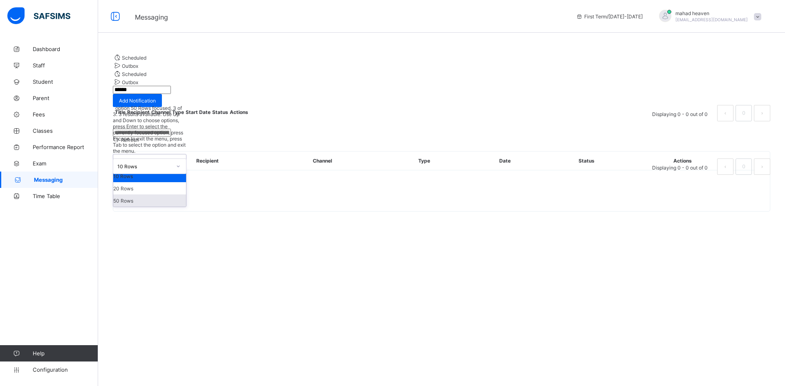
click at [143, 197] on div "50 Rows" at bounding box center [149, 201] width 73 height 12
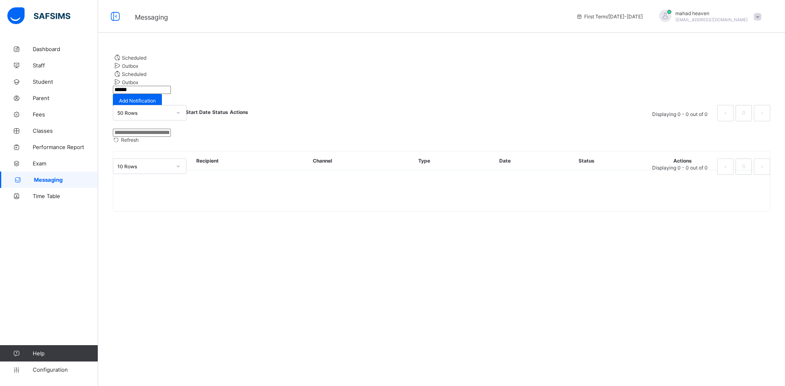
click at [146, 61] on span "Scheduled" at bounding box center [134, 58] width 25 height 6
click at [156, 100] on span "Add Notification" at bounding box center [137, 101] width 37 height 6
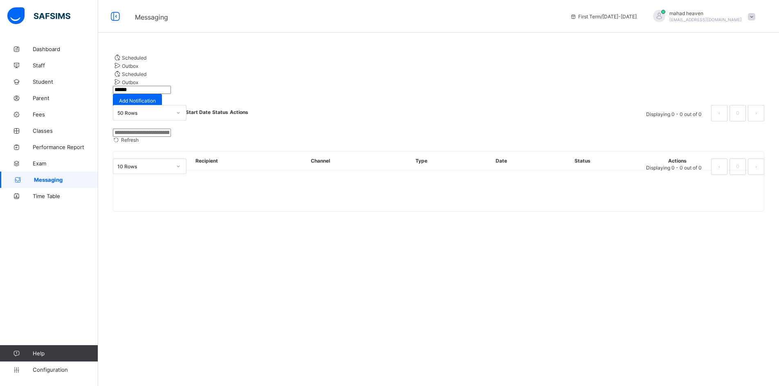
select select "**"
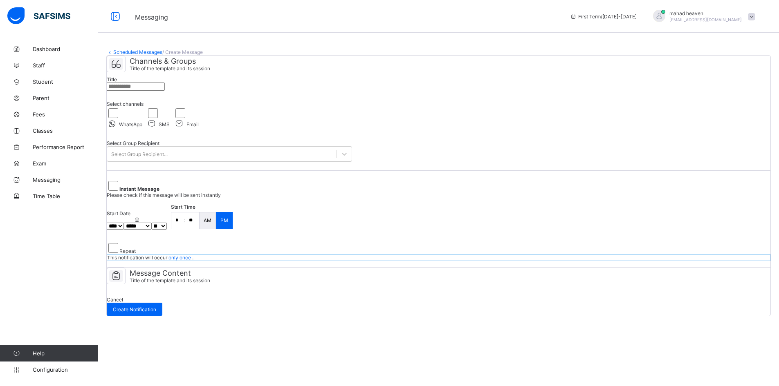
select select "**"
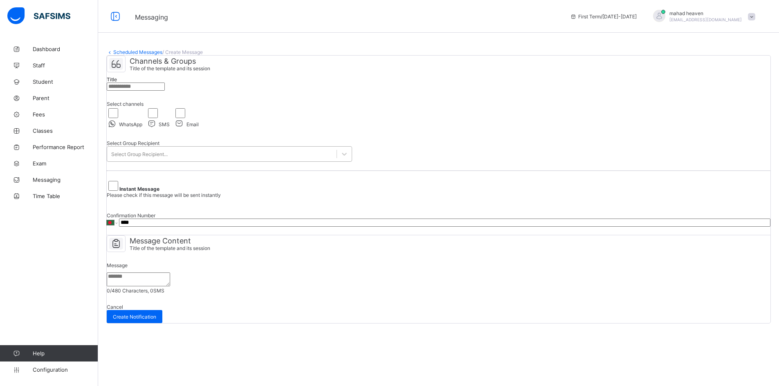
click at [193, 160] on div "Select Group Recipient..." at bounding box center [221, 153] width 229 height 11
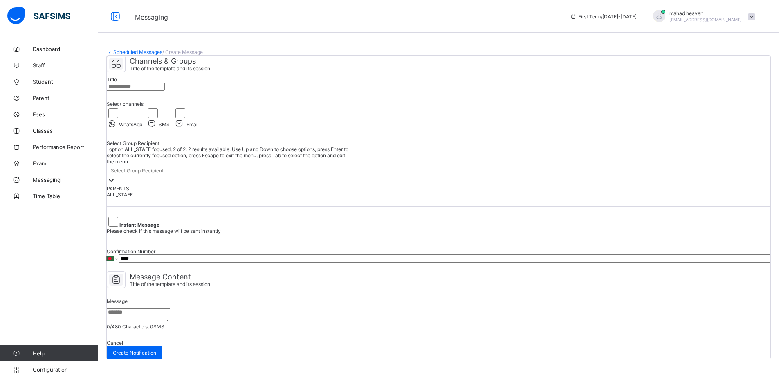
click at [141, 198] on div "ALL_STAFF" at bounding box center [229, 195] width 245 height 6
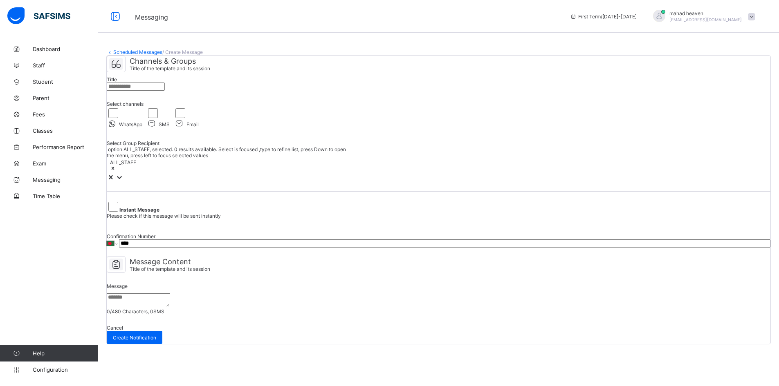
scroll to position [107, 0]
click at [175, 240] on input "****" at bounding box center [444, 244] width 651 height 8
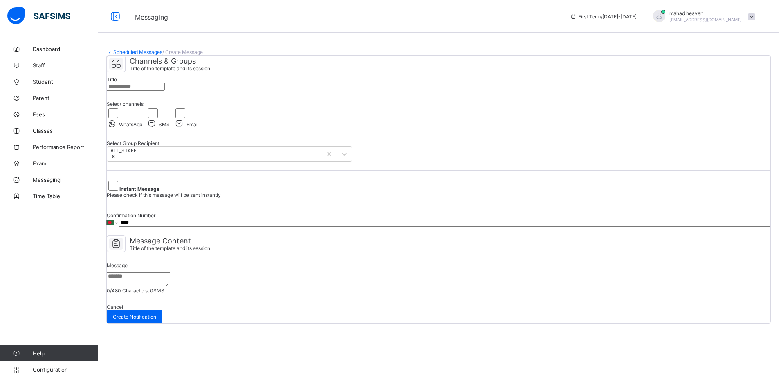
type input "**********"
click at [158, 273] on textarea at bounding box center [138, 280] width 63 height 14
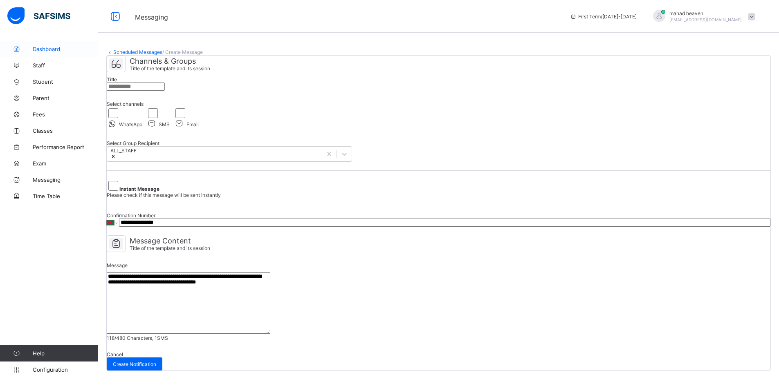
type textarea "**********"
click at [38, 47] on span "Dashboard" at bounding box center [65, 49] width 65 height 7
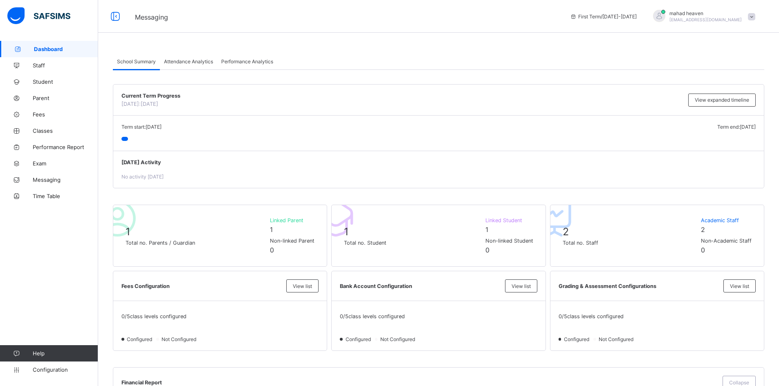
click at [25, 18] on img at bounding box center [38, 15] width 63 height 17
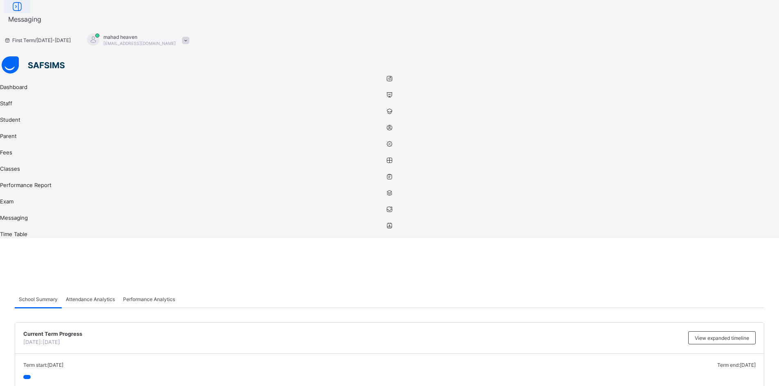
click at [24, 13] on icon at bounding box center [17, 7] width 14 height 12
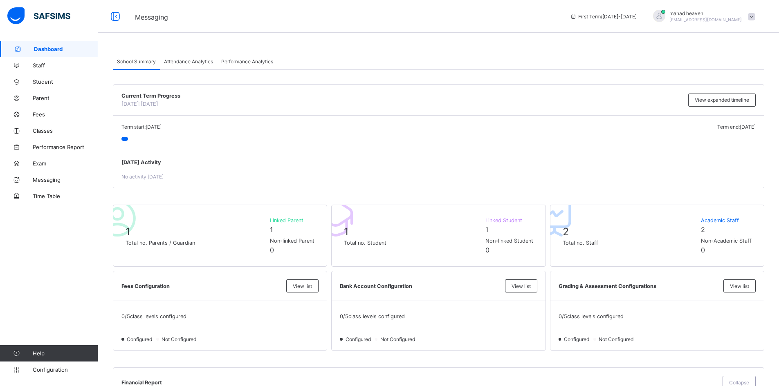
click at [31, 11] on img at bounding box center [38, 15] width 63 height 17
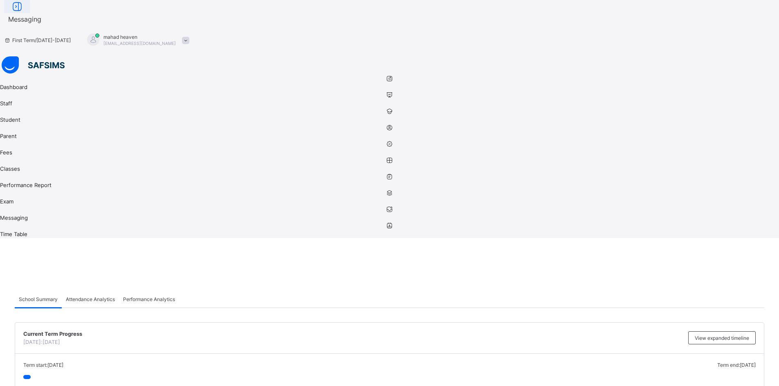
click at [24, 13] on icon at bounding box center [17, 7] width 14 height 12
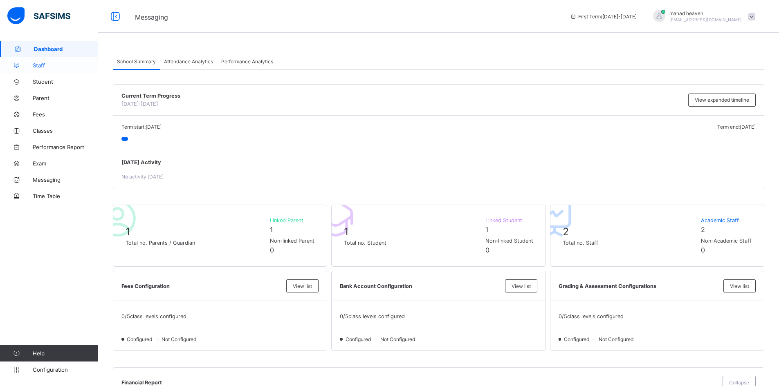
click at [33, 66] on span "Staff" at bounding box center [65, 65] width 65 height 7
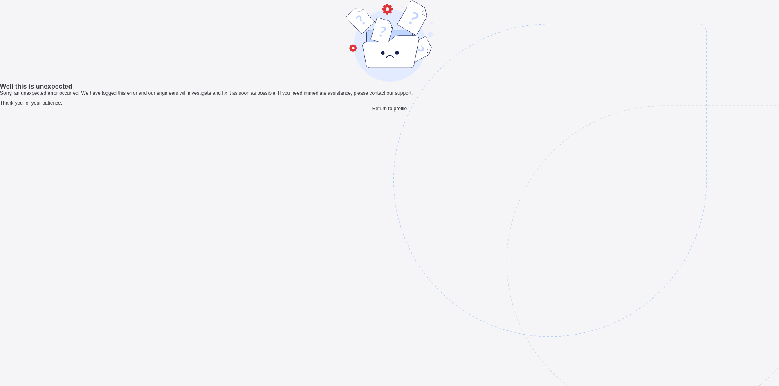
click at [390, 112] on span "Return to profile" at bounding box center [389, 109] width 35 height 6
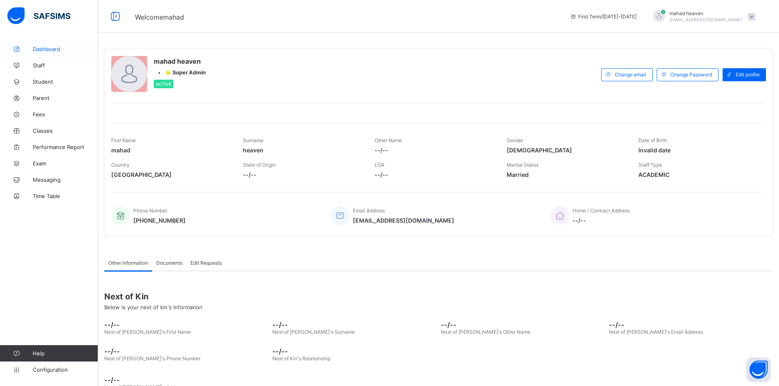
click at [35, 54] on link "Dashboard" at bounding box center [49, 49] width 98 height 16
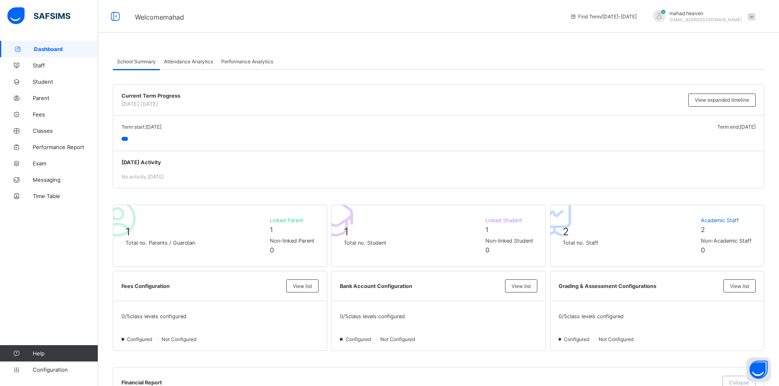
click at [754, 18] on span at bounding box center [751, 16] width 7 height 7
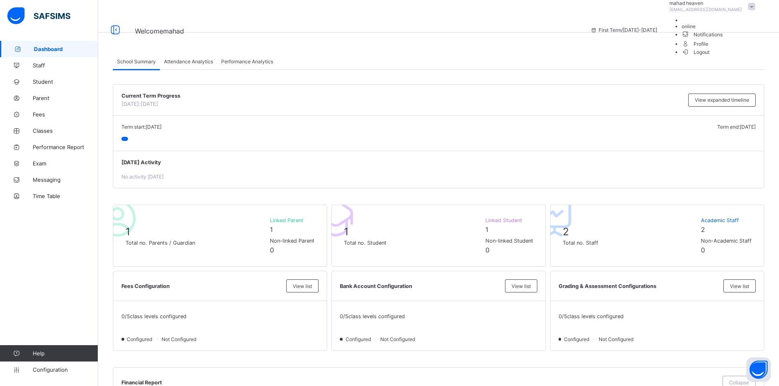
click at [727, 48] on span "Profile" at bounding box center [721, 43] width 78 height 9
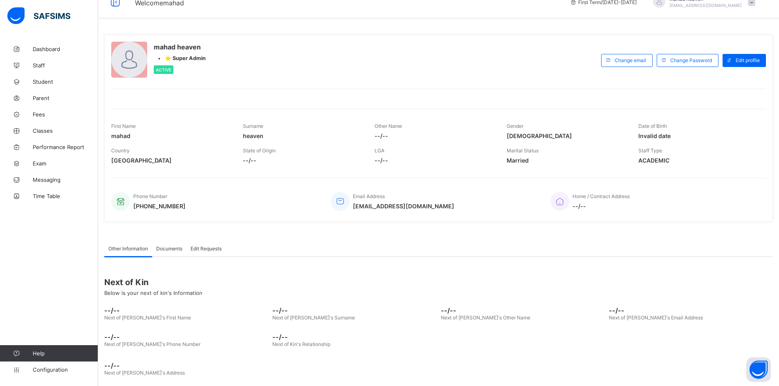
scroll to position [22, 0]
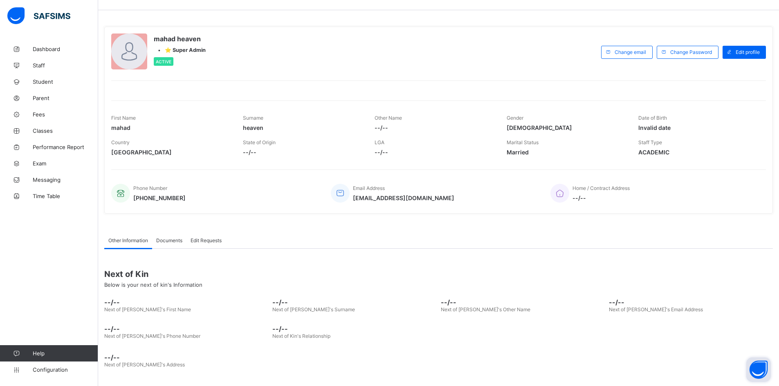
click at [752, 370] on button "Open asap" at bounding box center [758, 370] width 25 height 25
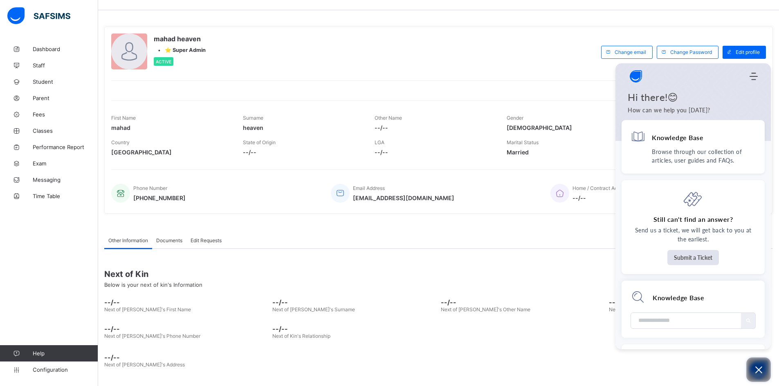
click at [752, 370] on button "Open asap" at bounding box center [758, 370] width 25 height 25
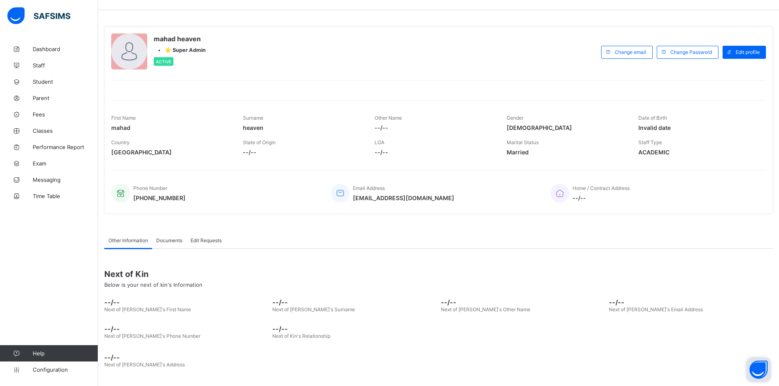
click at [754, 368] on button "Open asap" at bounding box center [758, 370] width 25 height 25
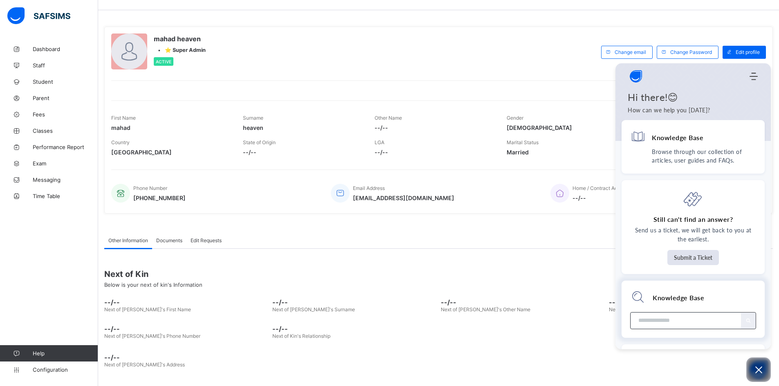
click at [656, 321] on input "Module search widget" at bounding box center [687, 321] width 98 height 16
click at [669, 324] on input "**" at bounding box center [682, 321] width 88 height 16
type input "**"
click at [747, 325] on button "Search" at bounding box center [748, 321] width 15 height 16
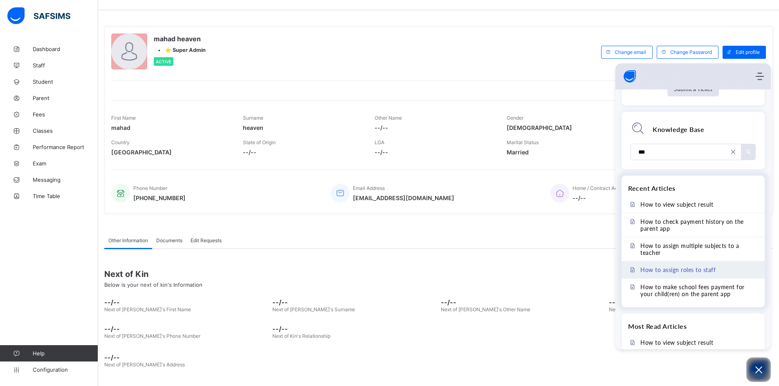
scroll to position [138, 0]
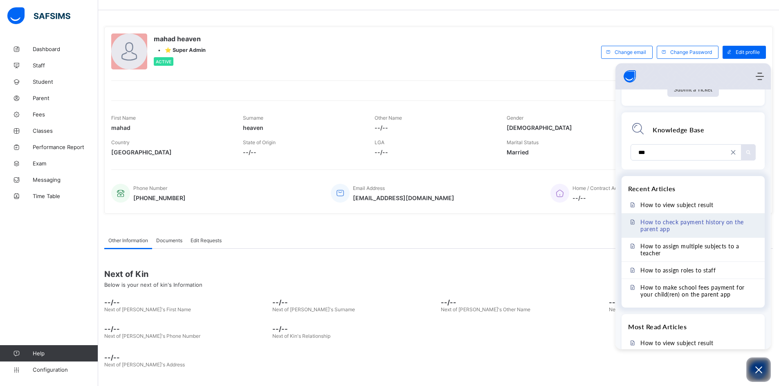
click at [699, 224] on span "How to check payment history on the parent app" at bounding box center [697, 226] width 115 height 14
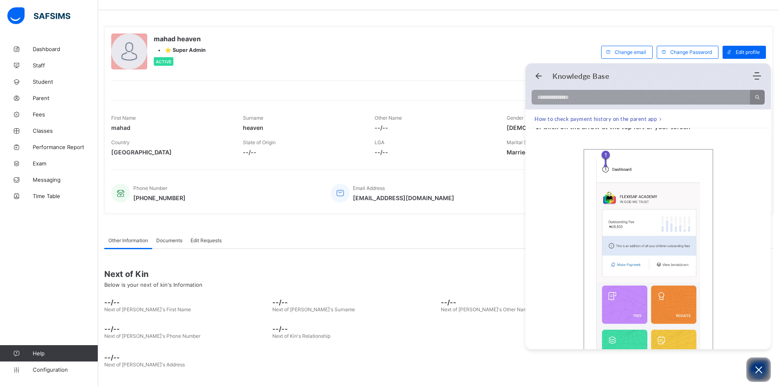
scroll to position [123, 0]
click at [564, 118] on span "How to check payment history on the parent app" at bounding box center [595, 119] width 122 height 8
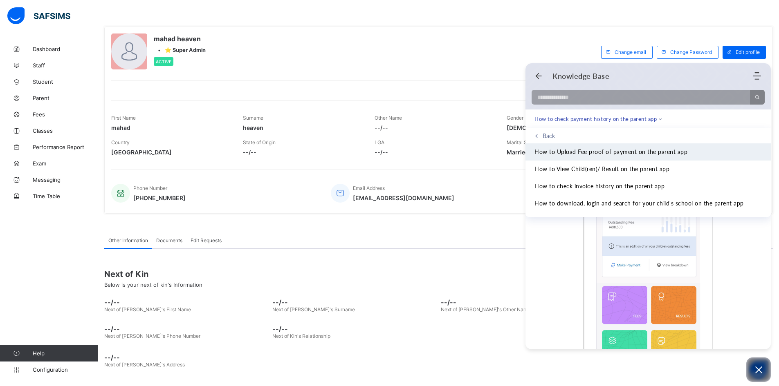
click at [611, 153] on span "How to Upload Fee proof of payment on the parent app" at bounding box center [610, 152] width 153 height 9
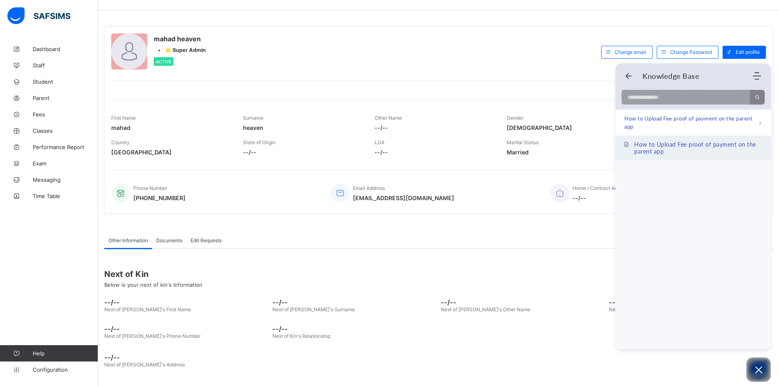
click at [669, 150] on span "How to Upload Fee proof of payment on the parent app" at bounding box center [698, 148] width 128 height 14
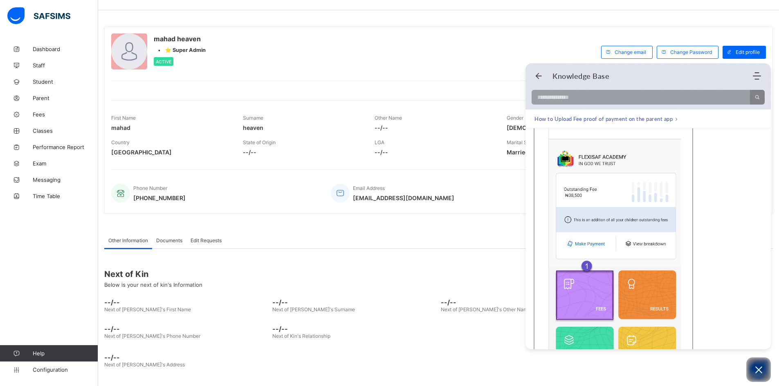
scroll to position [204, 0]
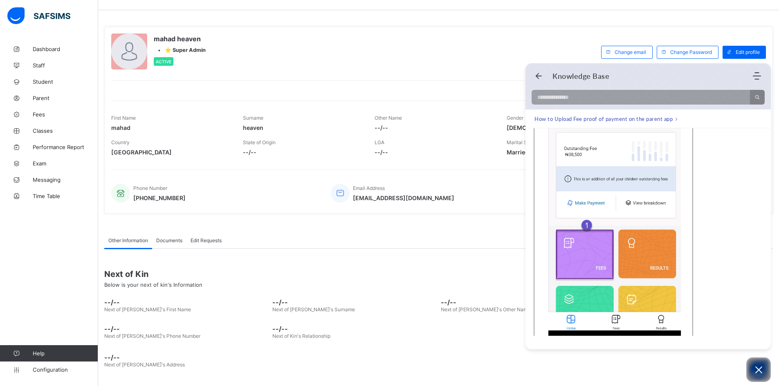
click at [586, 204] on img at bounding box center [613, 210] width 159 height 312
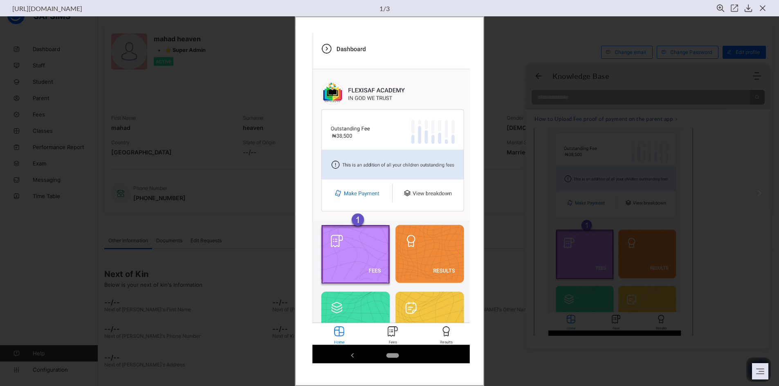
click at [63, 157] on div at bounding box center [389, 201] width 779 height 370
click at [760, 184] on button "Next image" at bounding box center [759, 193] width 18 height 18
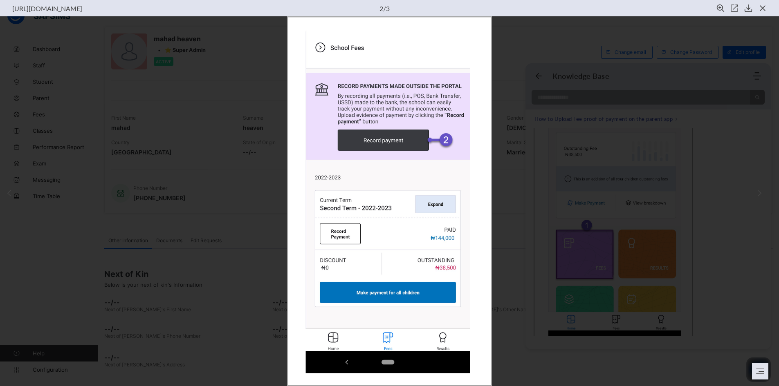
click at [753, 181] on div at bounding box center [389, 201] width 779 height 370
click at [764, 6] on use "close view" at bounding box center [762, 7] width 5 height 5
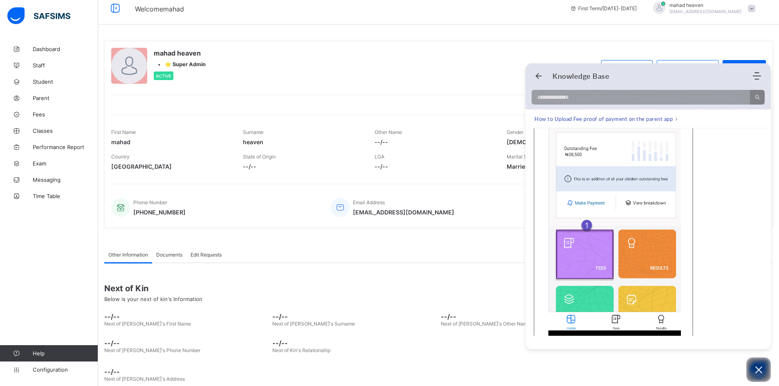
scroll to position [0, 0]
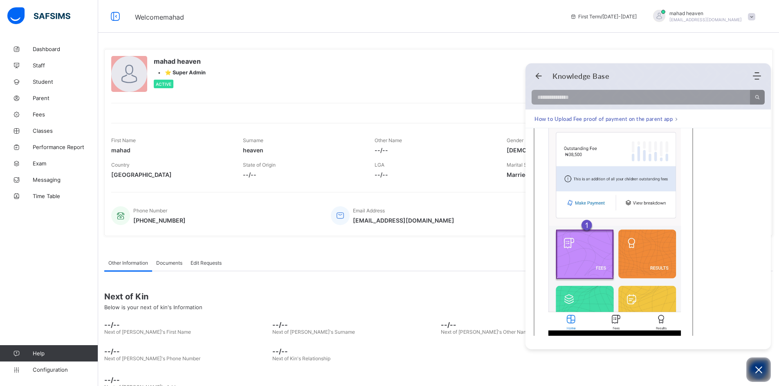
click at [10, 18] on img at bounding box center [38, 15] width 63 height 17
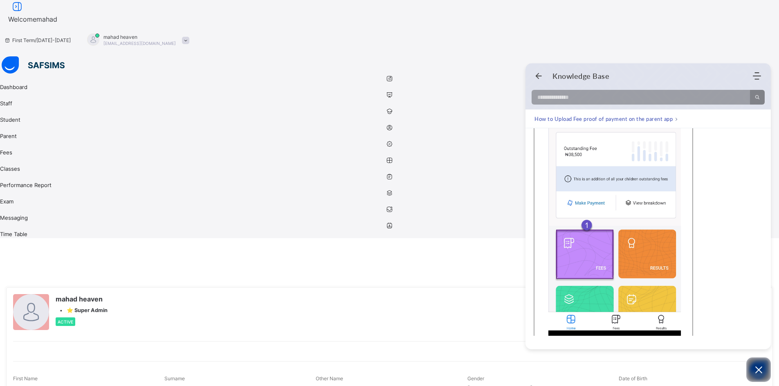
click at [520, 20] on span "Welcome mahad" at bounding box center [393, 18] width 771 height 11
click at [537, 79] on icon "Back" at bounding box center [538, 76] width 8 height 8
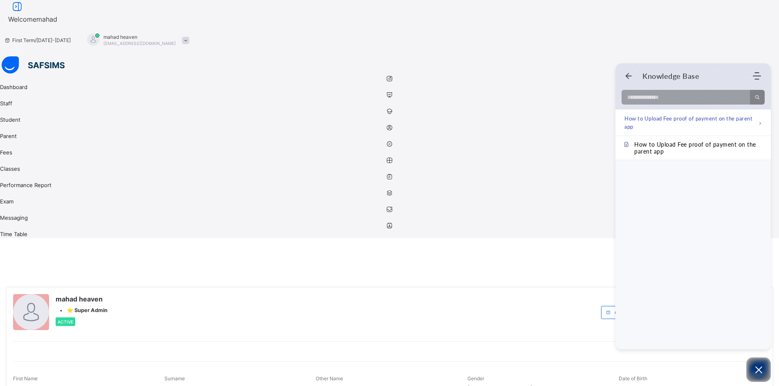
click at [530, 18] on span "Welcome mahad" at bounding box center [393, 18] width 771 height 11
click at [176, 41] on span "[EMAIL_ADDRESS][DOMAIN_NAME]" at bounding box center [139, 43] width 72 height 5
click at [615, 281] on div "mahad heaven • ⭐ Super Admin Active Change email Change Password Edit profile F…" at bounding box center [389, 381] width 767 height 200
click at [739, 287] on div "mahad heaven • ⭐ Super Admin Active Change email Change Password Edit profile F…" at bounding box center [389, 380] width 767 height 187
click at [189, 37] on span at bounding box center [185, 40] width 7 height 7
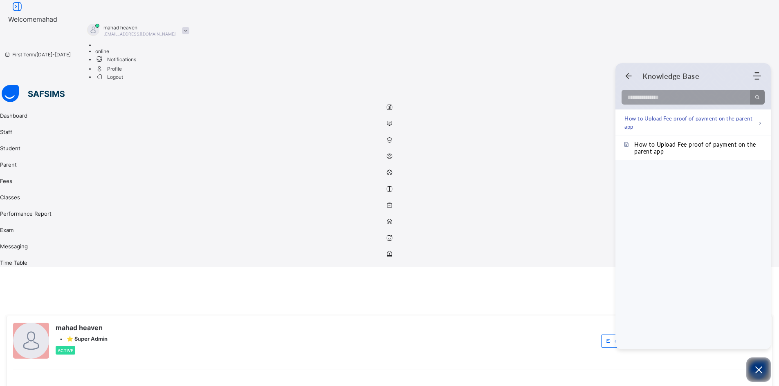
click at [193, 64] on span "Profile" at bounding box center [144, 68] width 98 height 9
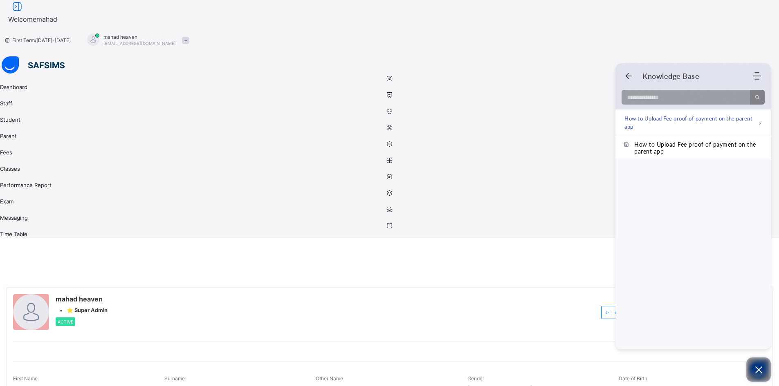
click at [759, 372] on icon "Open asap" at bounding box center [759, 370] width 10 height 10
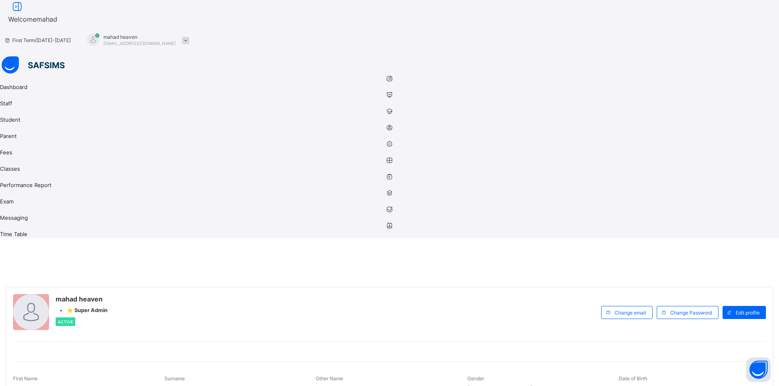
click at [189, 37] on span at bounding box center [185, 40] width 7 height 7
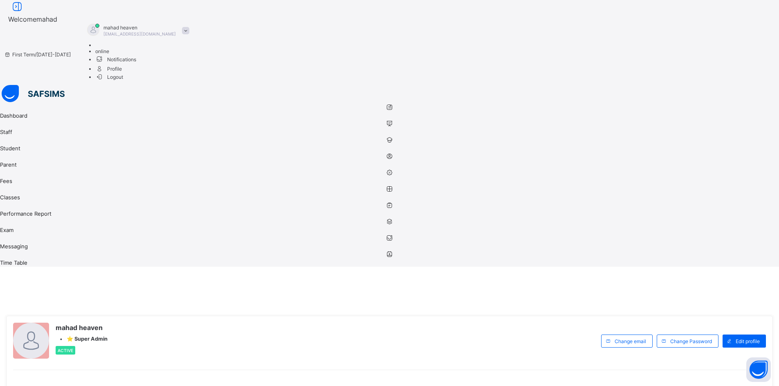
click at [193, 64] on span "Profile" at bounding box center [144, 68] width 98 height 9
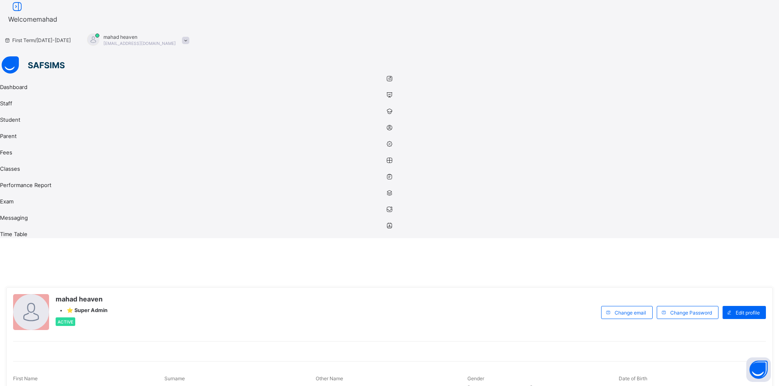
scroll to position [22, 0]
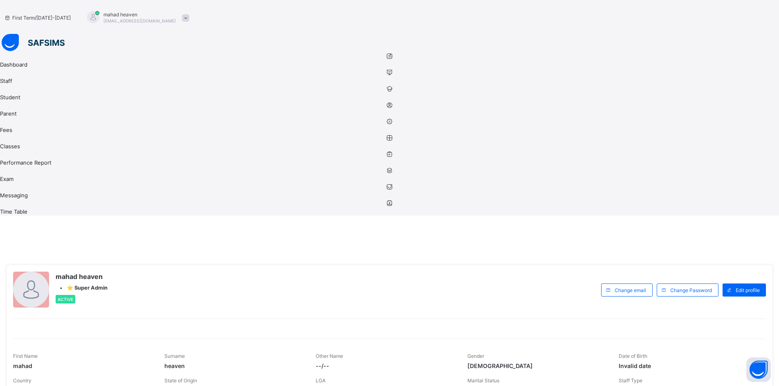
click at [18, 53] on icon at bounding box center [389, 56] width 779 height 6
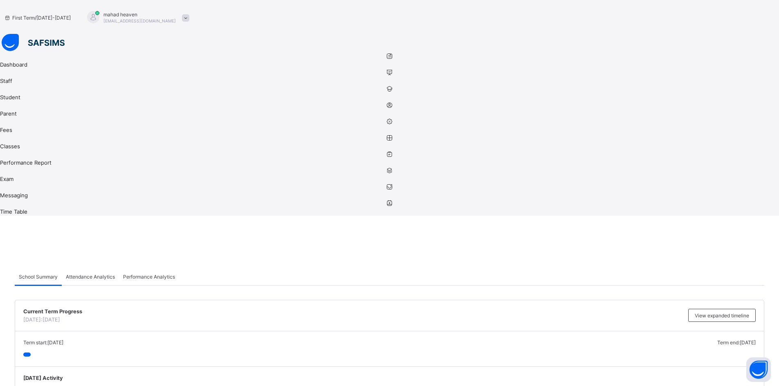
click at [2, 34] on img at bounding box center [33, 42] width 63 height 17
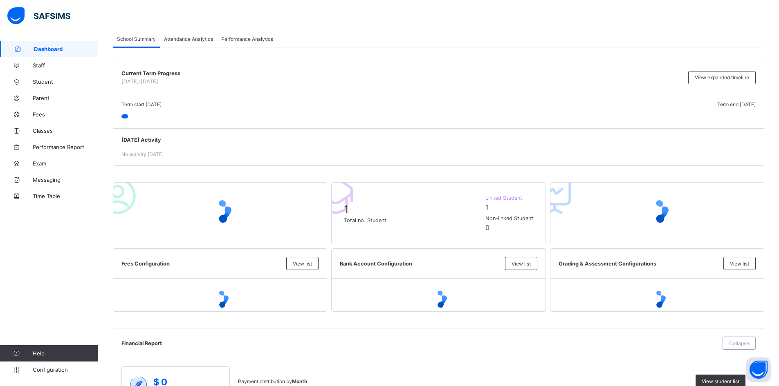
click at [47, 17] on img at bounding box center [38, 15] width 63 height 17
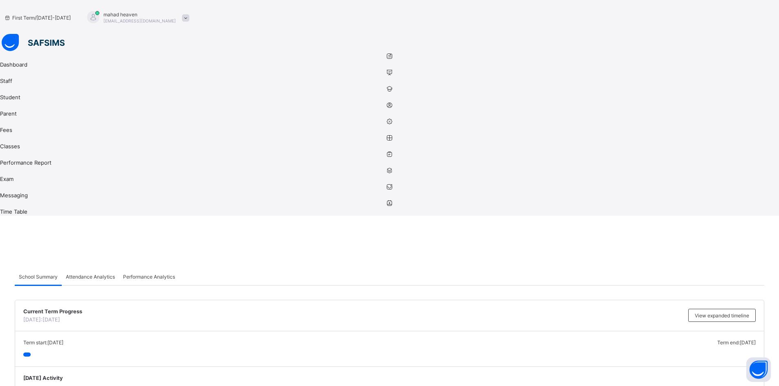
click at [6, 34] on div at bounding box center [389, 43] width 779 height 18
click at [3, 34] on img at bounding box center [33, 42] width 63 height 17
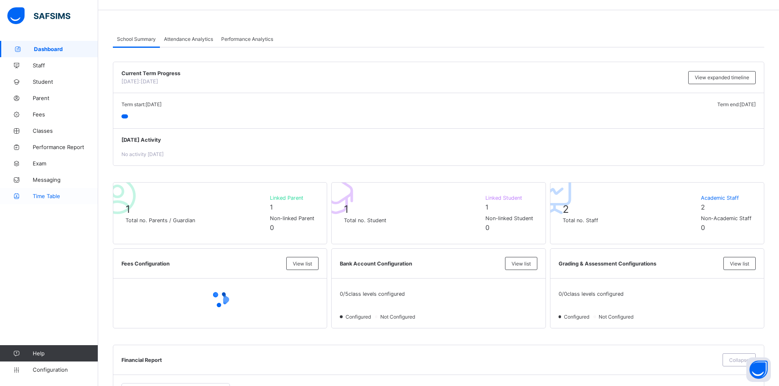
click at [36, 197] on span "Time Table" at bounding box center [65, 196] width 65 height 7
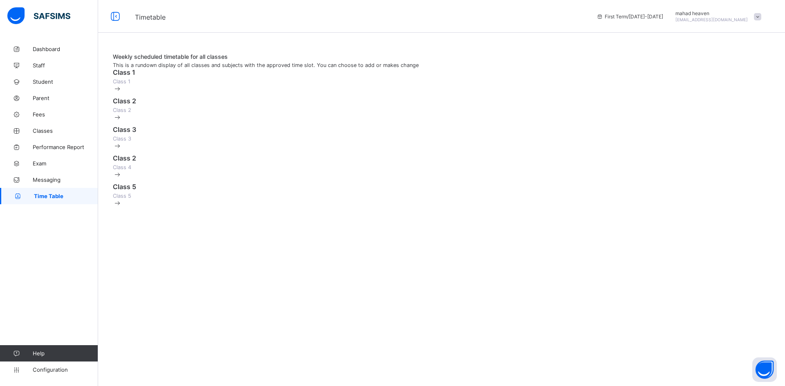
click at [759, 18] on span at bounding box center [757, 16] width 7 height 7
